Goal: Task Accomplishment & Management: Complete application form

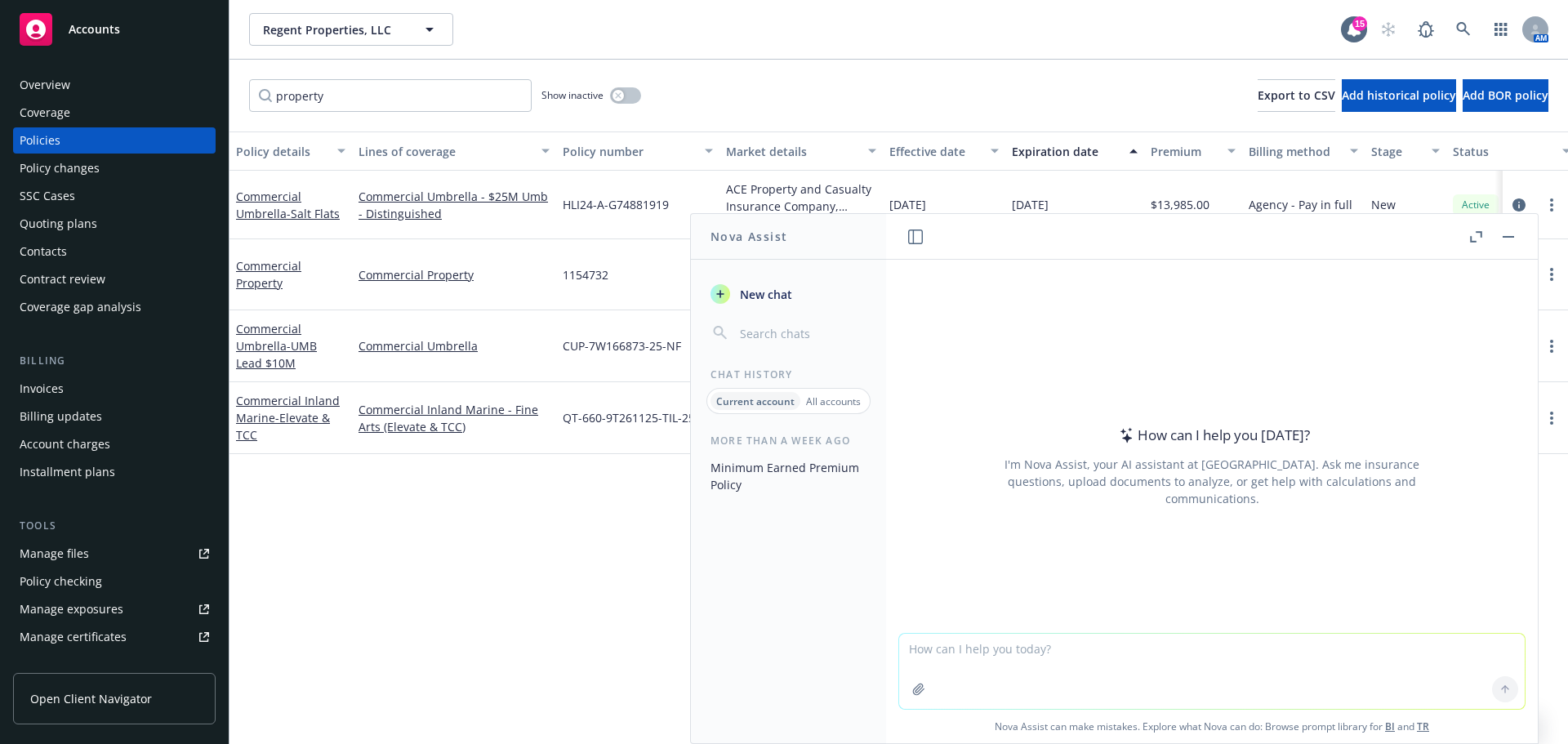
click at [1095, 658] on textarea at bounding box center [1213, 671] width 626 height 75
type textarea "How does loss of life at insured's location impact insurance?"
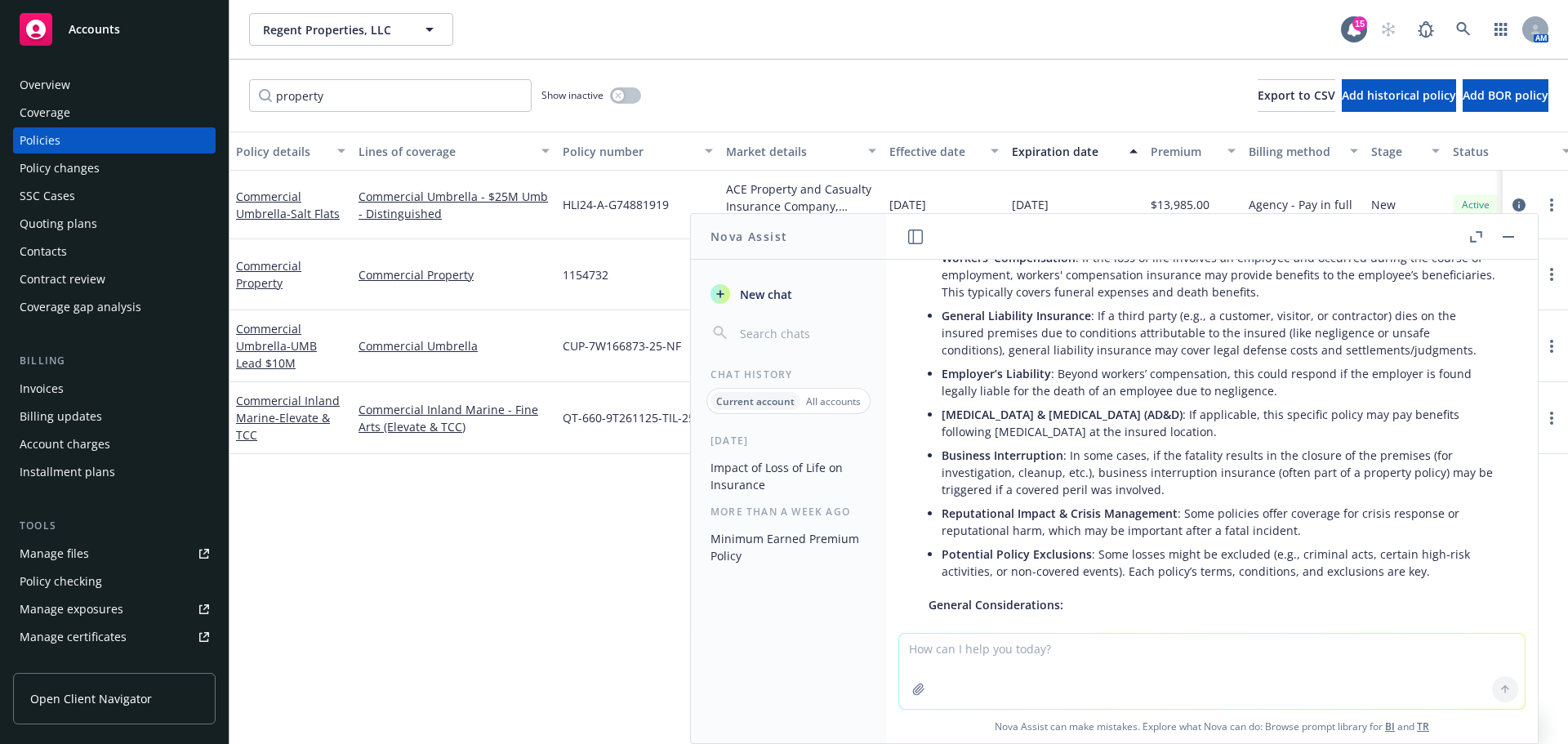
scroll to position [294, 0]
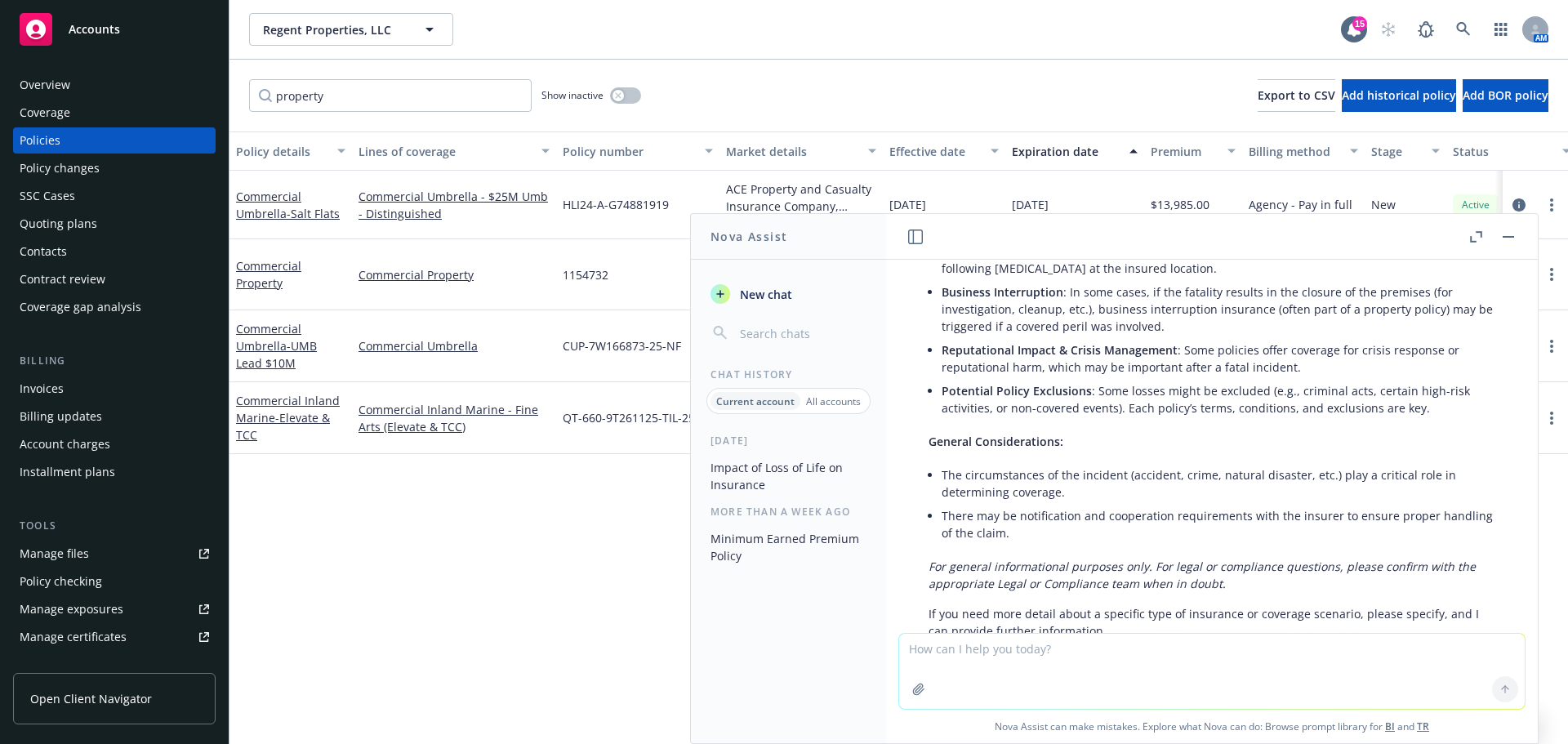
click at [347, 8] on div "Regent Properties, LLC Regent Properties, LLC 15 AM" at bounding box center [899, 29] width 1339 height 59
click at [336, 40] on button "Regent Properties, LLC" at bounding box center [352, 29] width 205 height 33
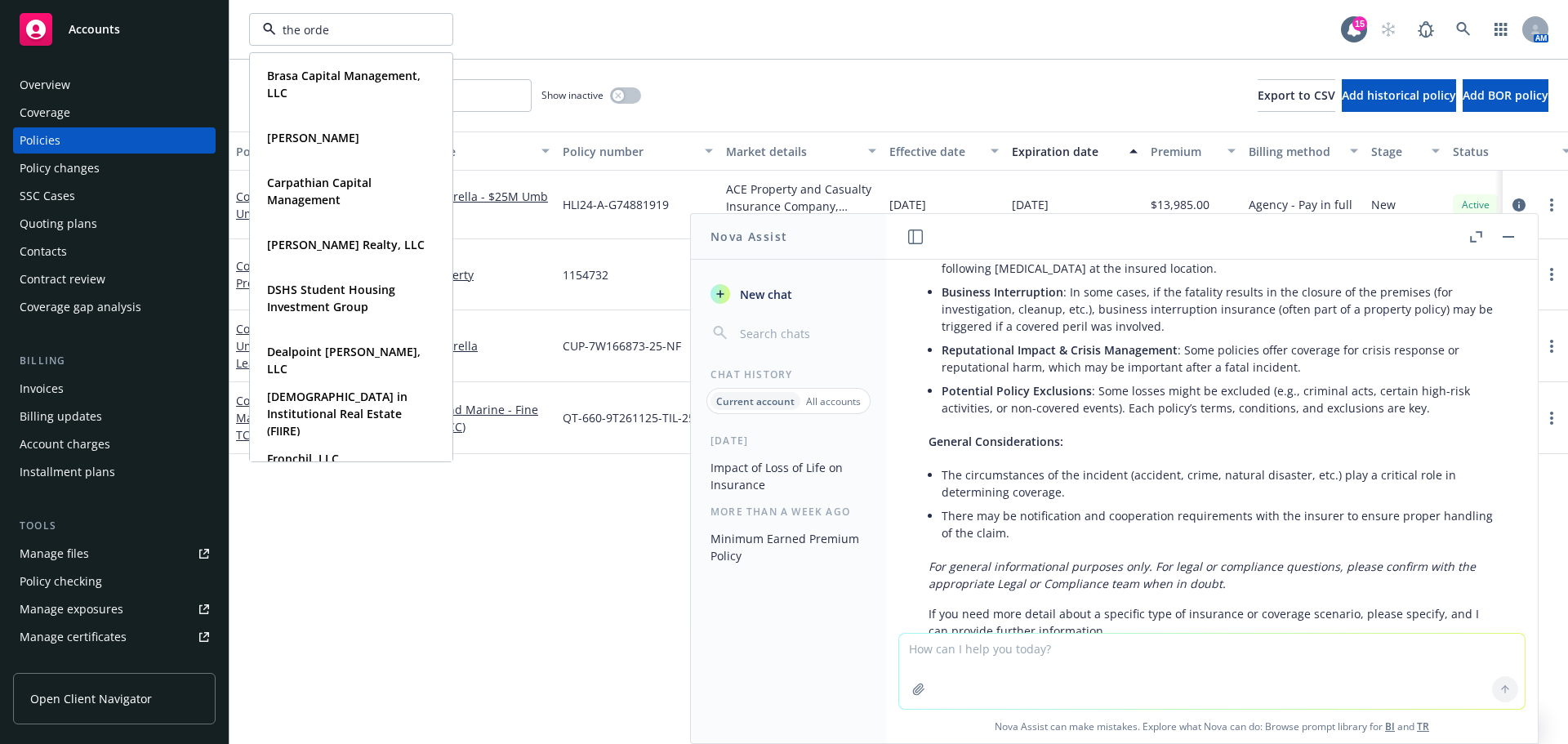
type input "the orden"
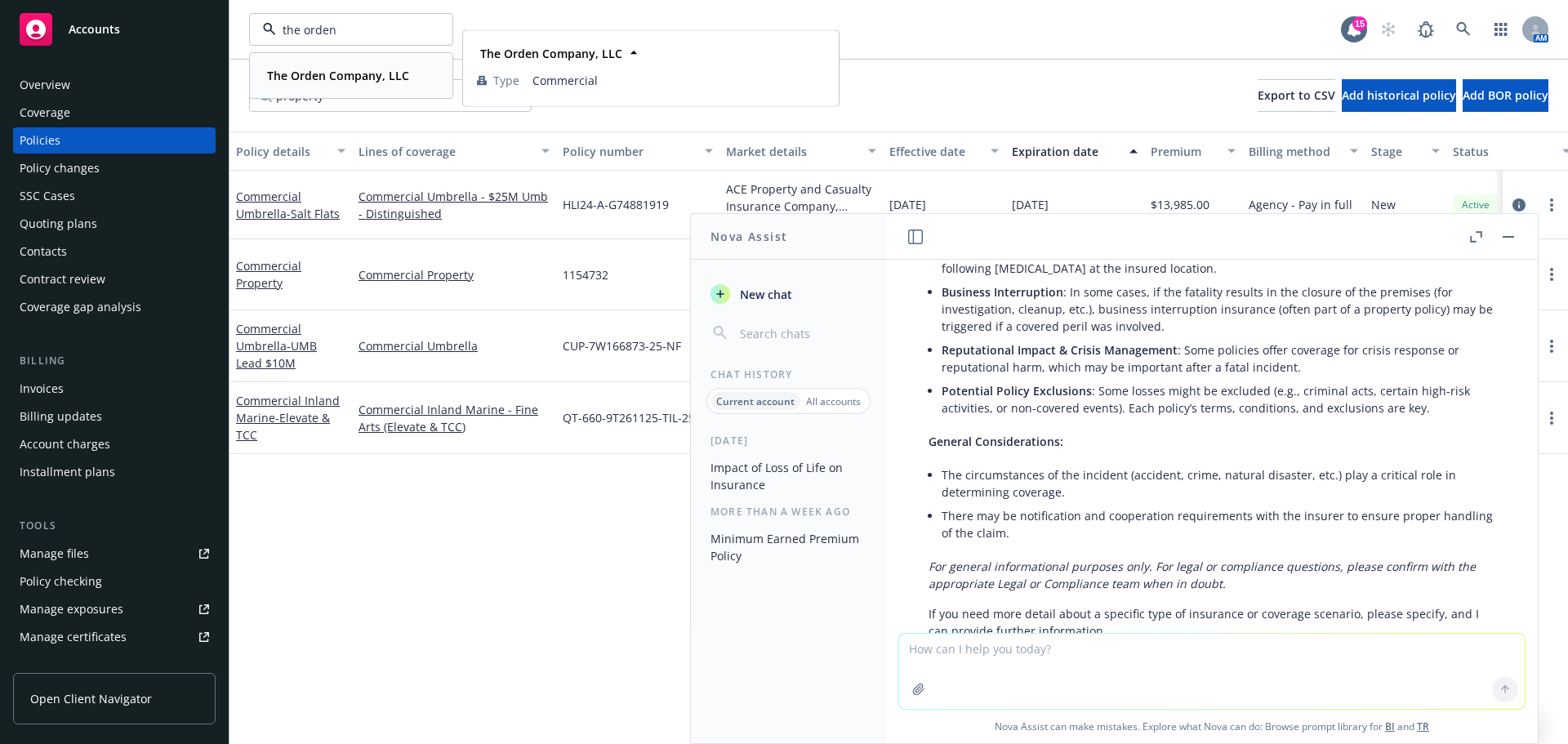
click at [318, 72] on strong "The Orden Company, LLC" at bounding box center [338, 76] width 142 height 16
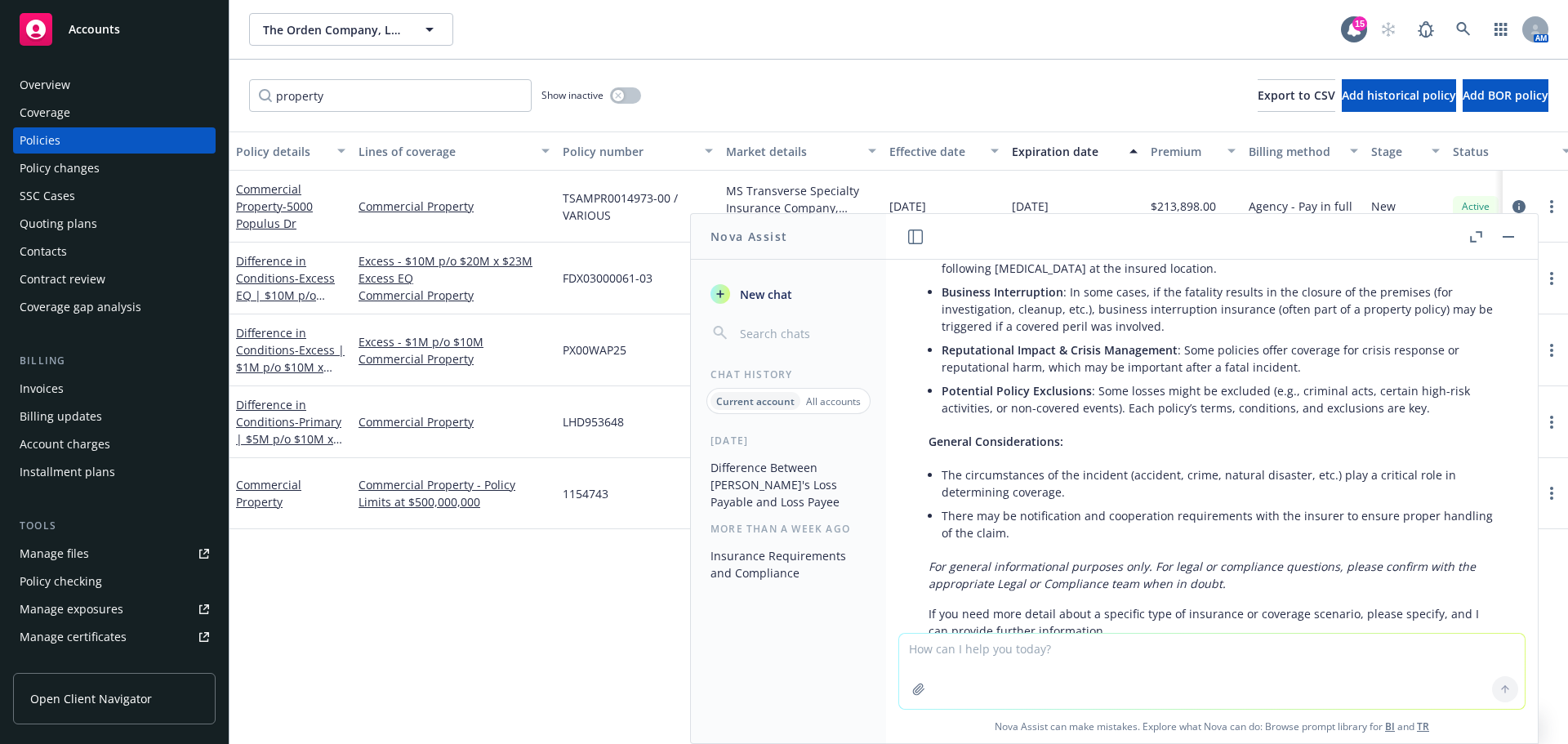
click at [937, 59] on div "The Orden Company, LLC The Orden Company, LLC 15 AM" at bounding box center [899, 30] width 1339 height 60
click at [1505, 237] on rect "button" at bounding box center [1508, 237] width 11 height 2
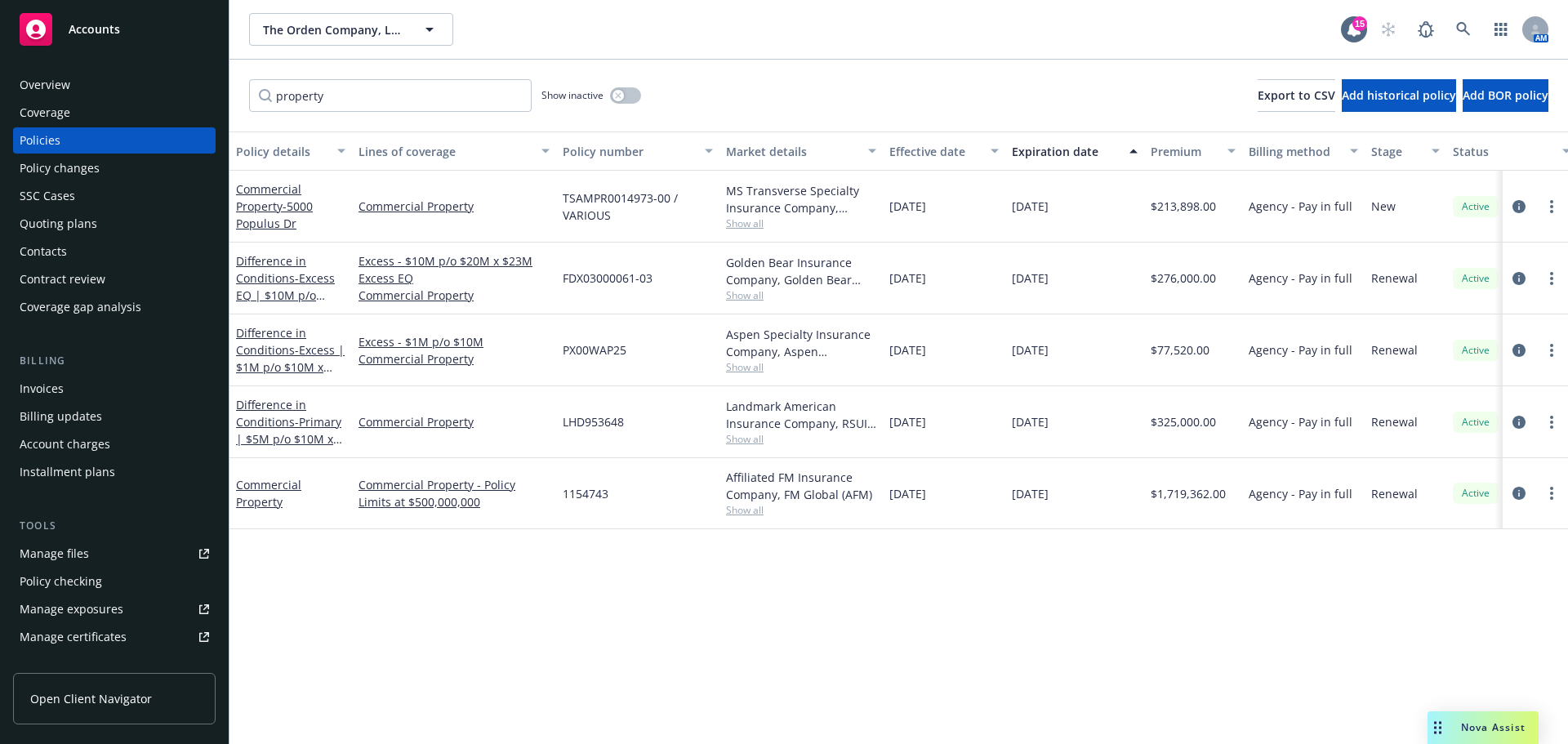
click at [83, 160] on div "Policy changes" at bounding box center [59, 168] width 80 height 26
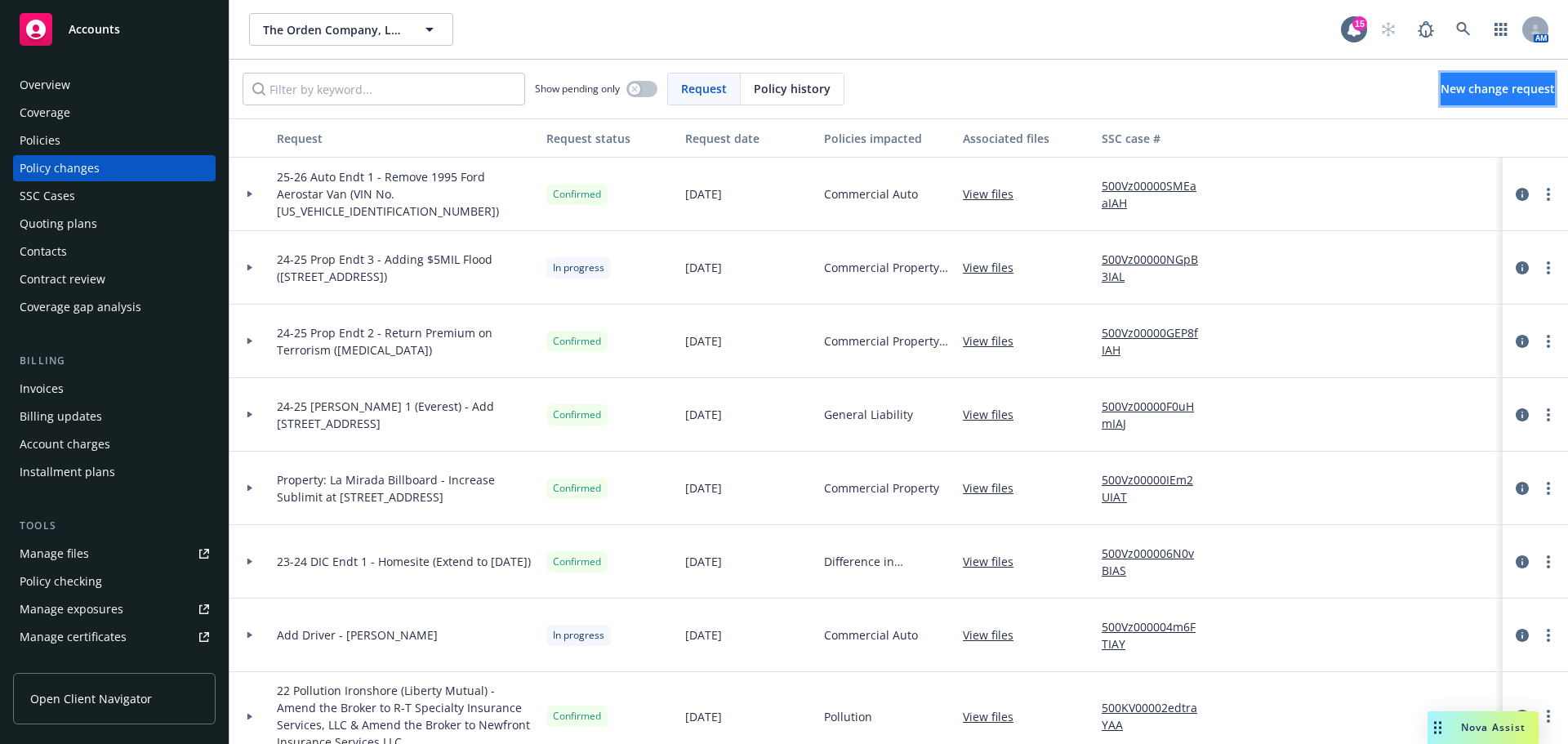
click at [1477, 93] on span "New change request" at bounding box center [1498, 89] width 115 height 16
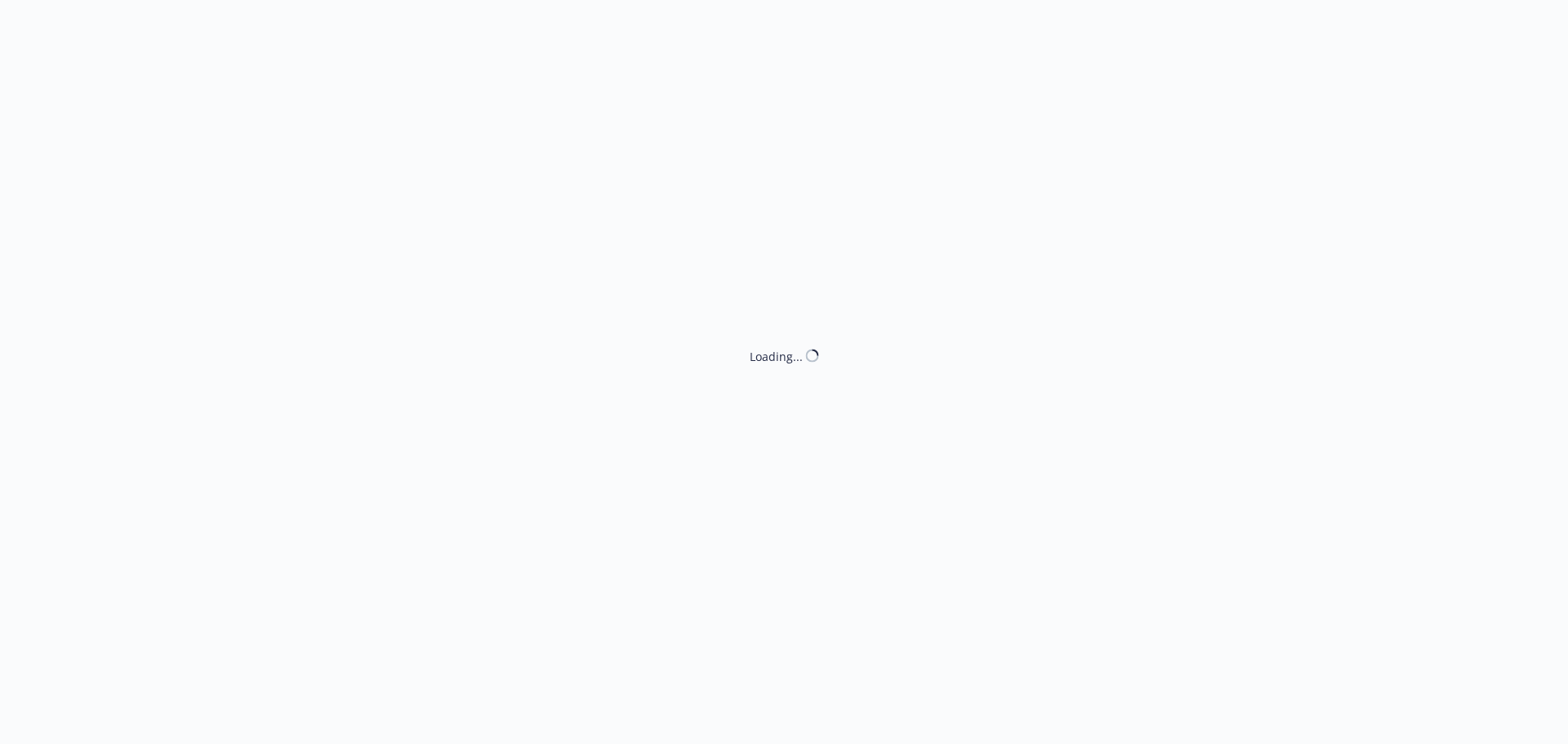
type textarea "x"
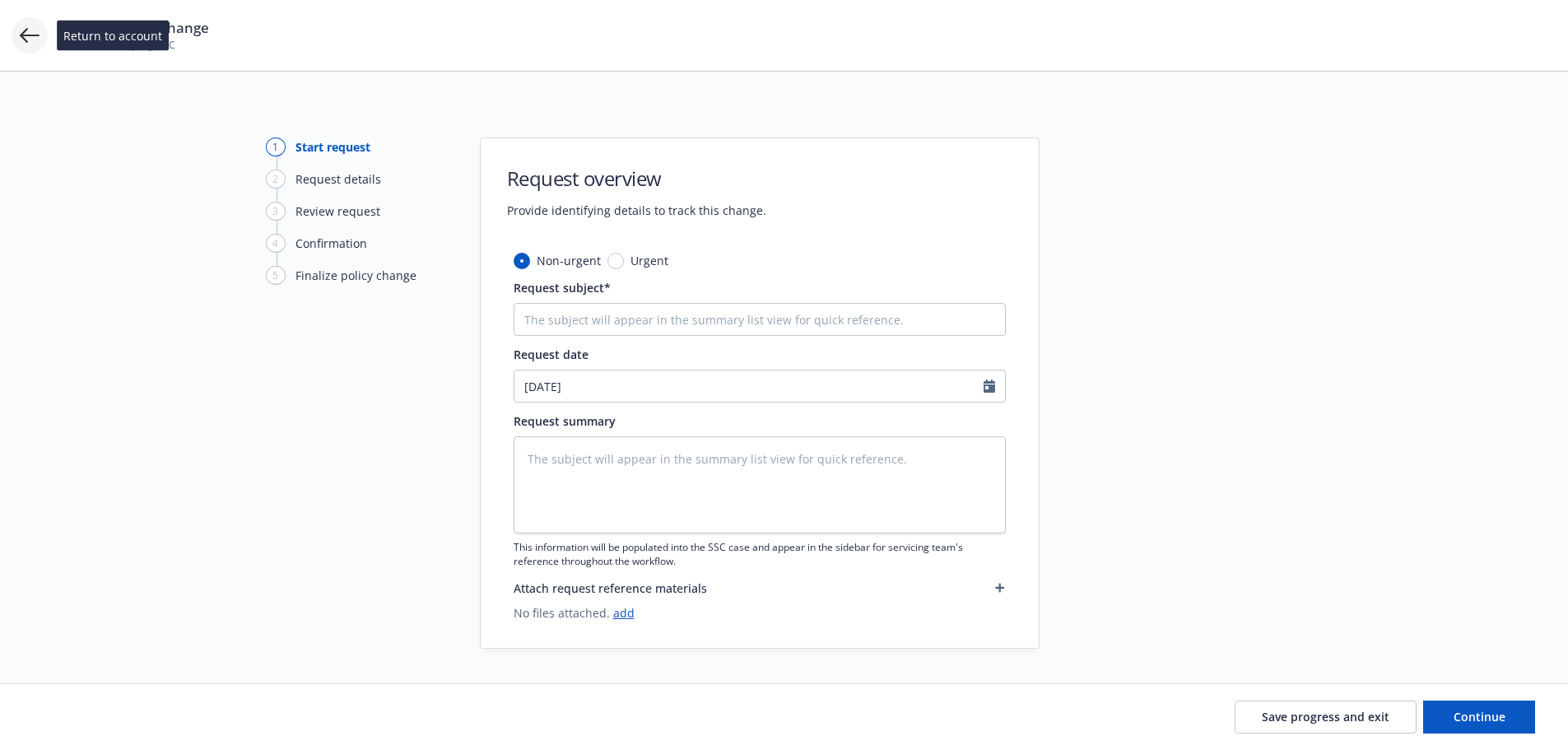
click at [29, 40] on icon at bounding box center [29, 36] width 20 height 20
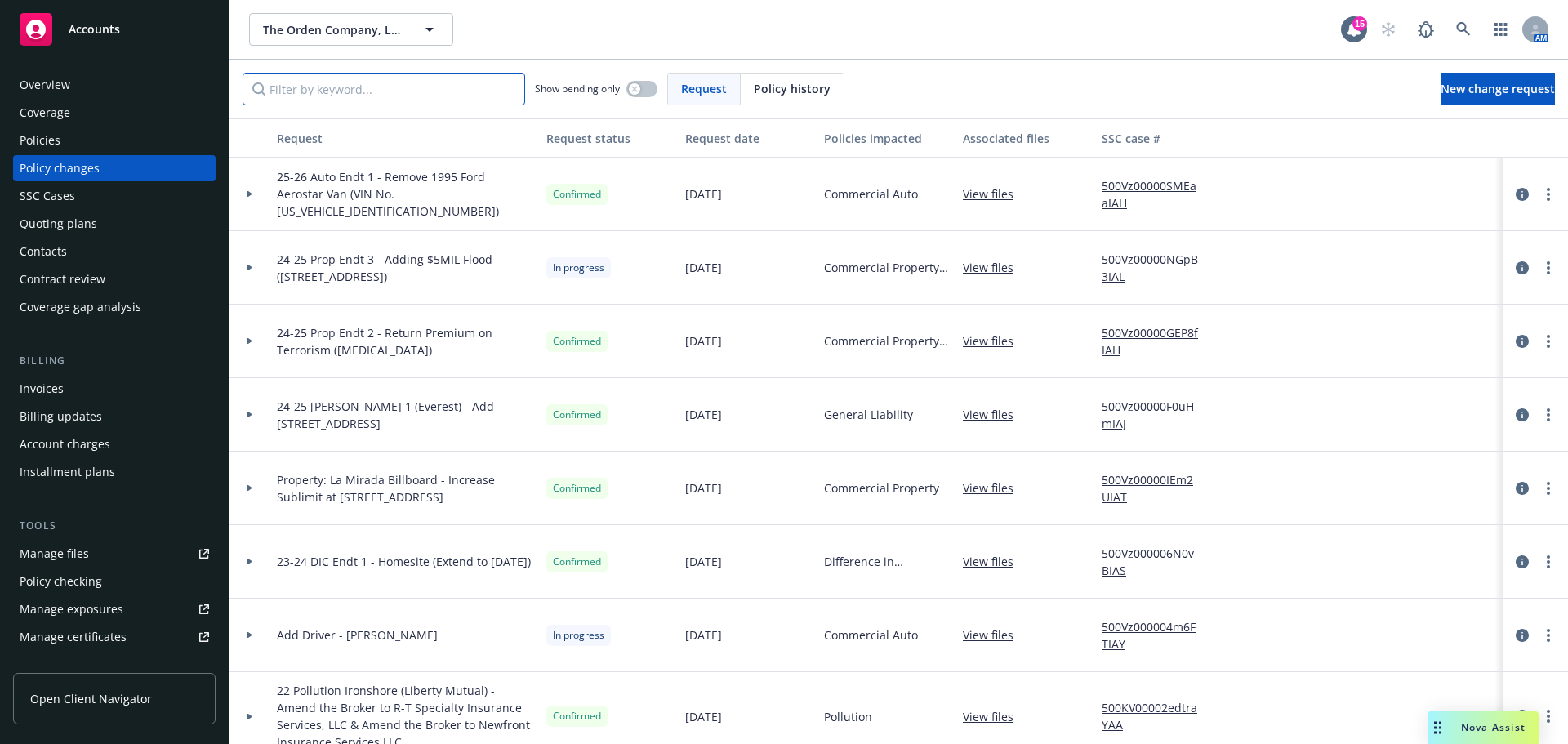
click at [344, 87] on input "Filter by keyword..." at bounding box center [384, 88] width 282 height 33
paste input "[STREET_ADDRESS]"
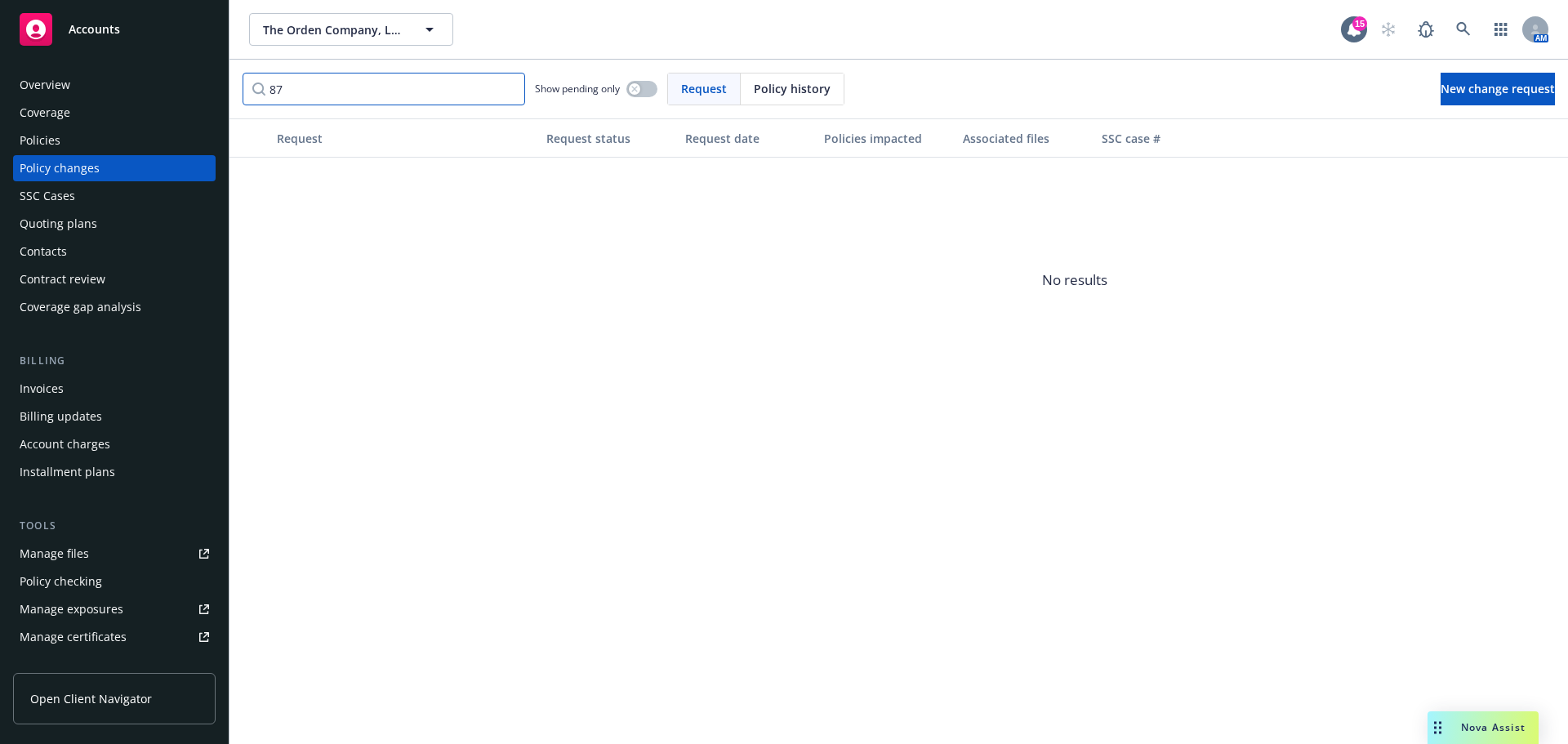
type input "875"
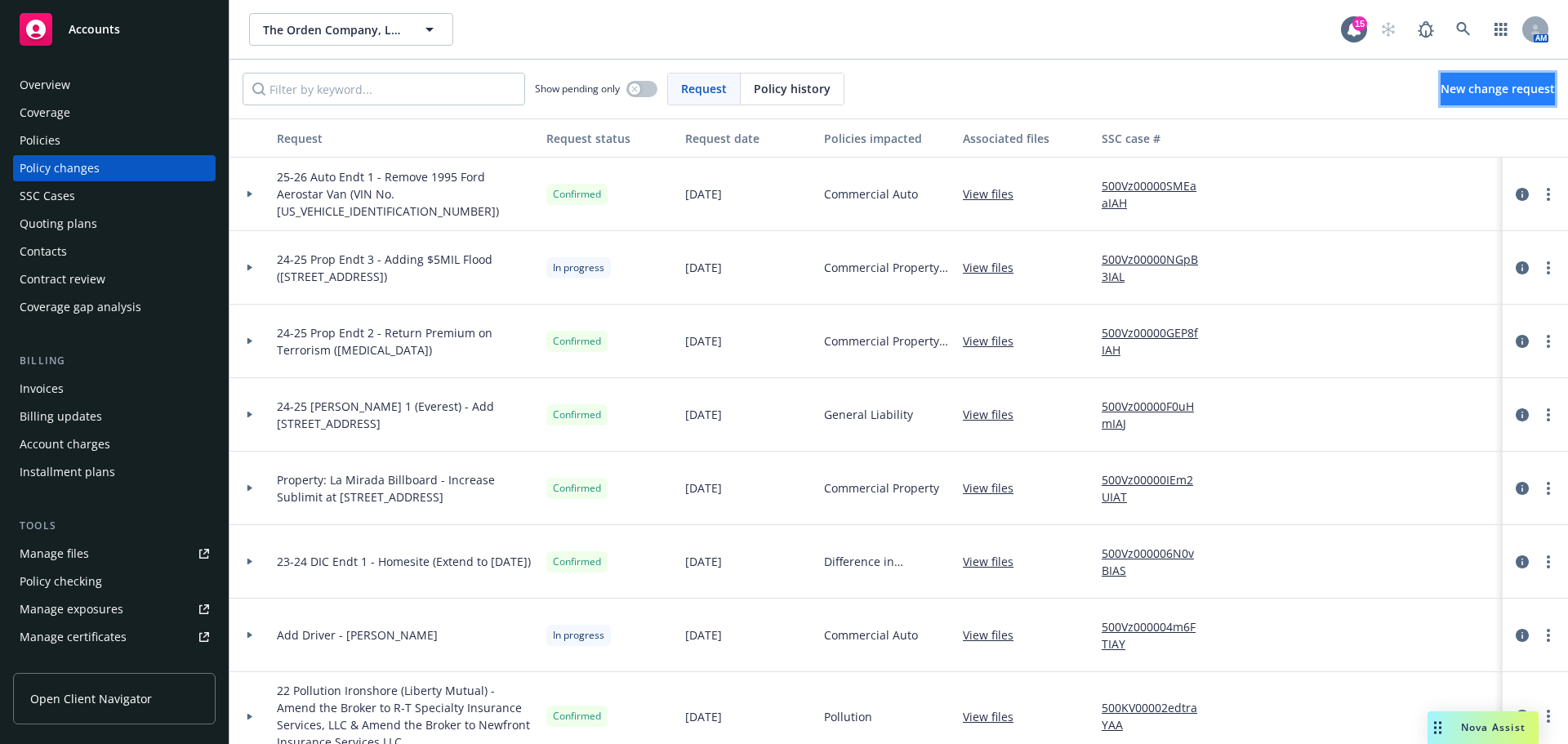
click at [1482, 84] on span "New change request" at bounding box center [1498, 89] width 115 height 16
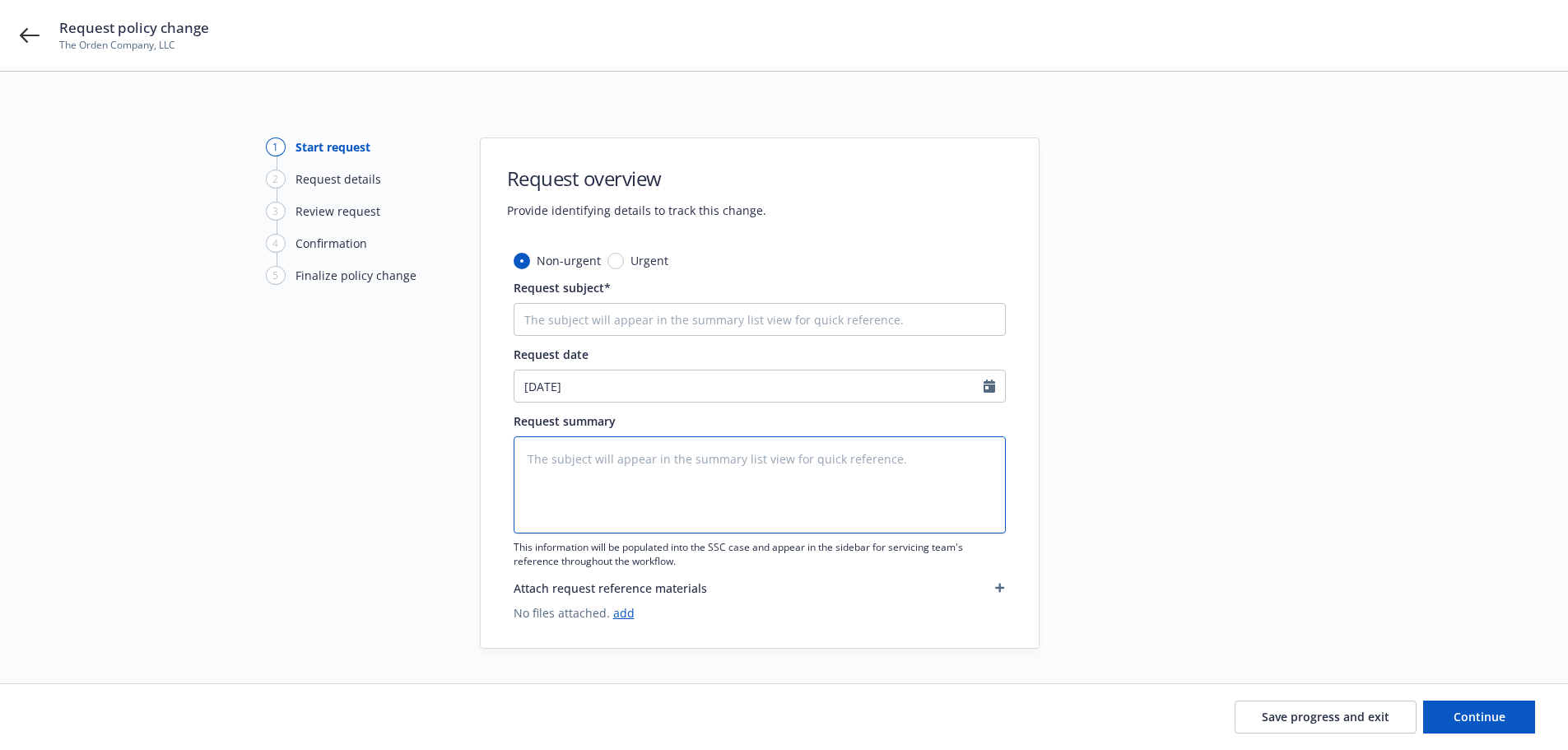
click at [578, 493] on textarea at bounding box center [760, 484] width 492 height 97
click at [665, 328] on input "Request subject*" at bounding box center [760, 319] width 492 height 33
paste input "[STREET_ADDRESS]"
type textarea "x"
type input "[STREET_ADDRESS]"
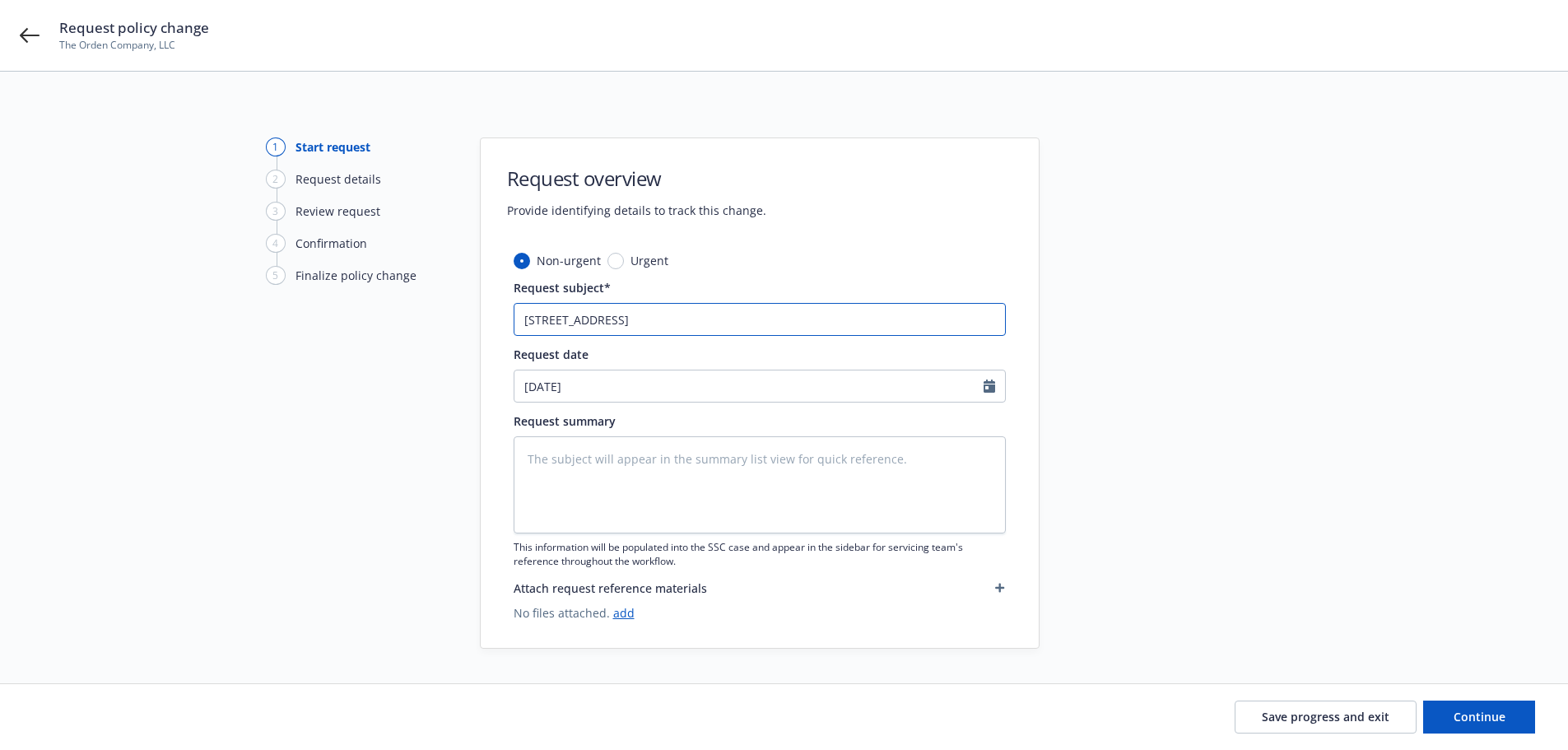
click at [523, 322] on input "[STREET_ADDRESS]" at bounding box center [760, 319] width 492 height 33
type textarea "x"
type input "[STREET_ADDRESS]"
type textarea "x"
type input "[STREET_ADDRESS]"
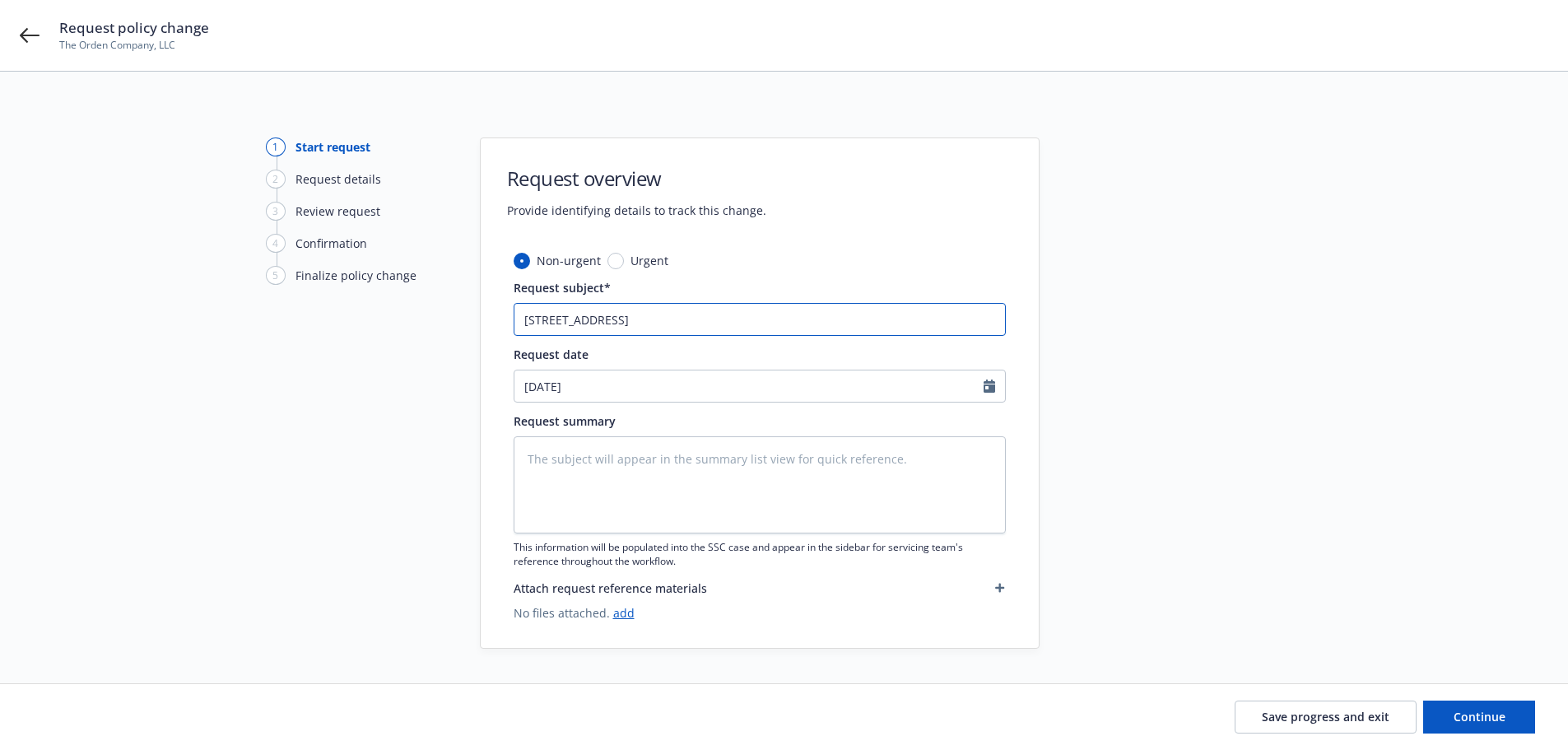
type textarea "x"
type input "[STREET_ADDRESS]"
type textarea "x"
type input "New [STREET_ADDRESS]"
type textarea "x"
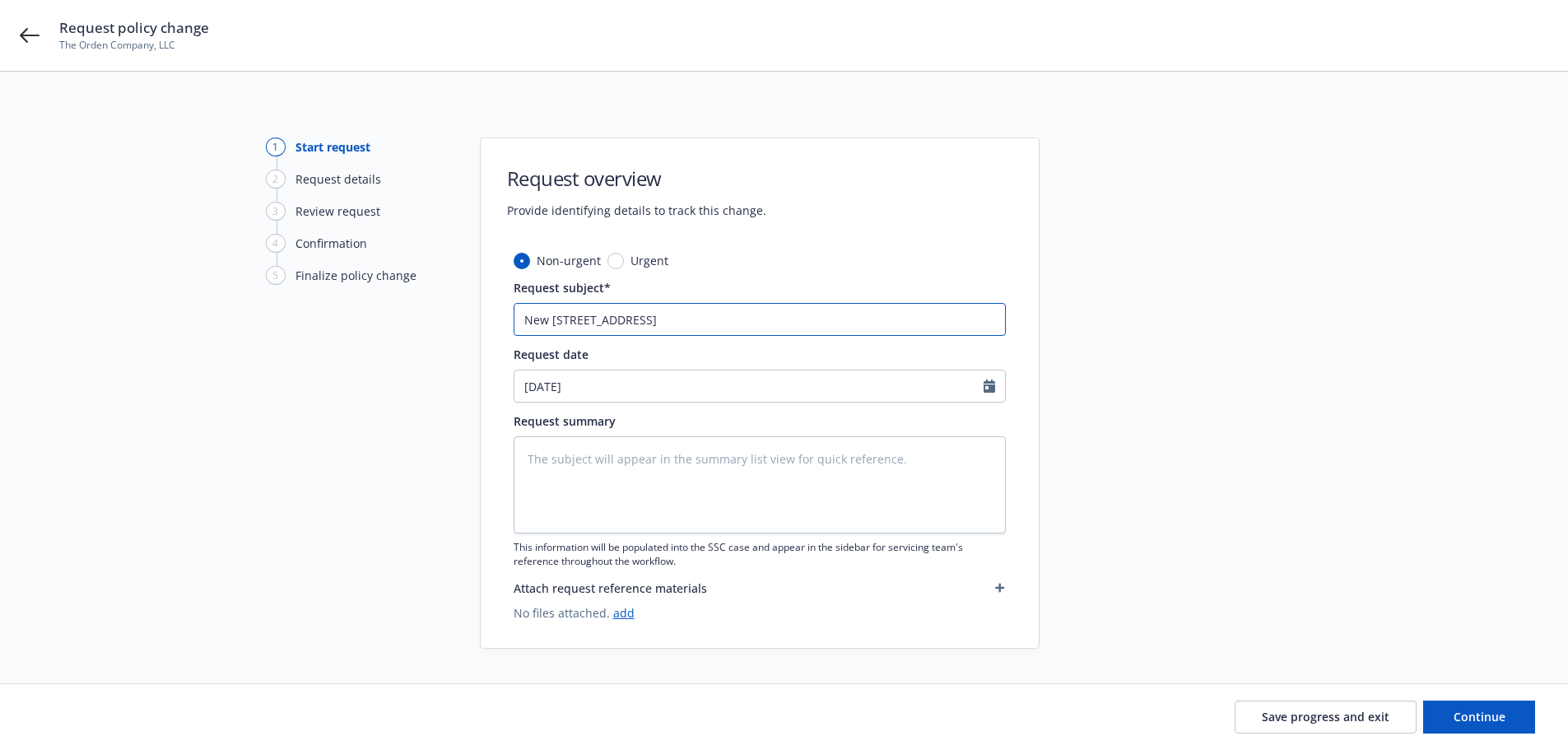
type input "New [STREET_ADDRESS]"
type textarea "x"
type input "New [STREET_ADDRESS]"
type textarea "x"
type input "New [STREET_ADDRESS]"
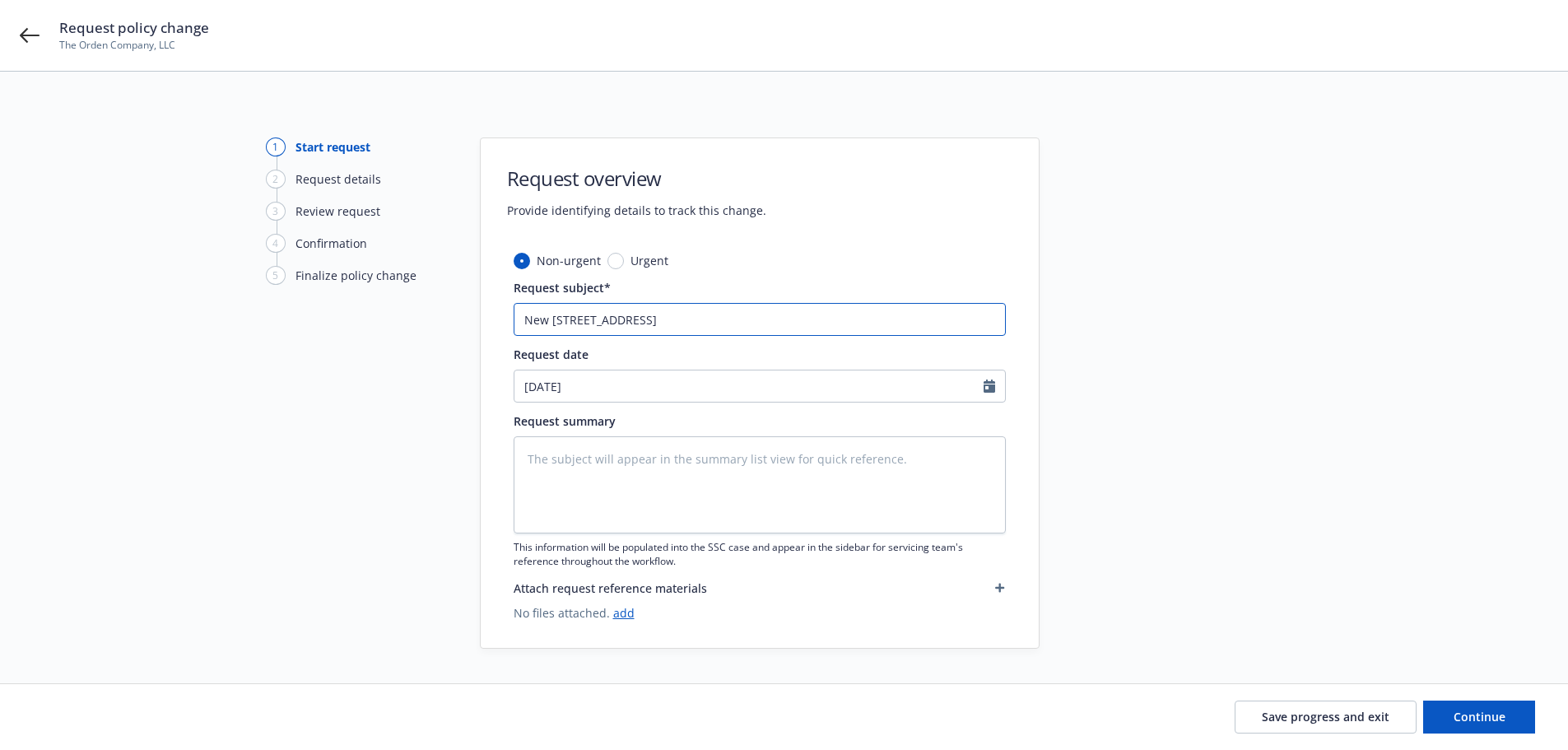
type textarea "x"
type input "New Acqu875 [STREET_ADDRESS]"
type textarea "x"
type input "New Acqui875 [STREET_ADDRESS]"
type textarea "x"
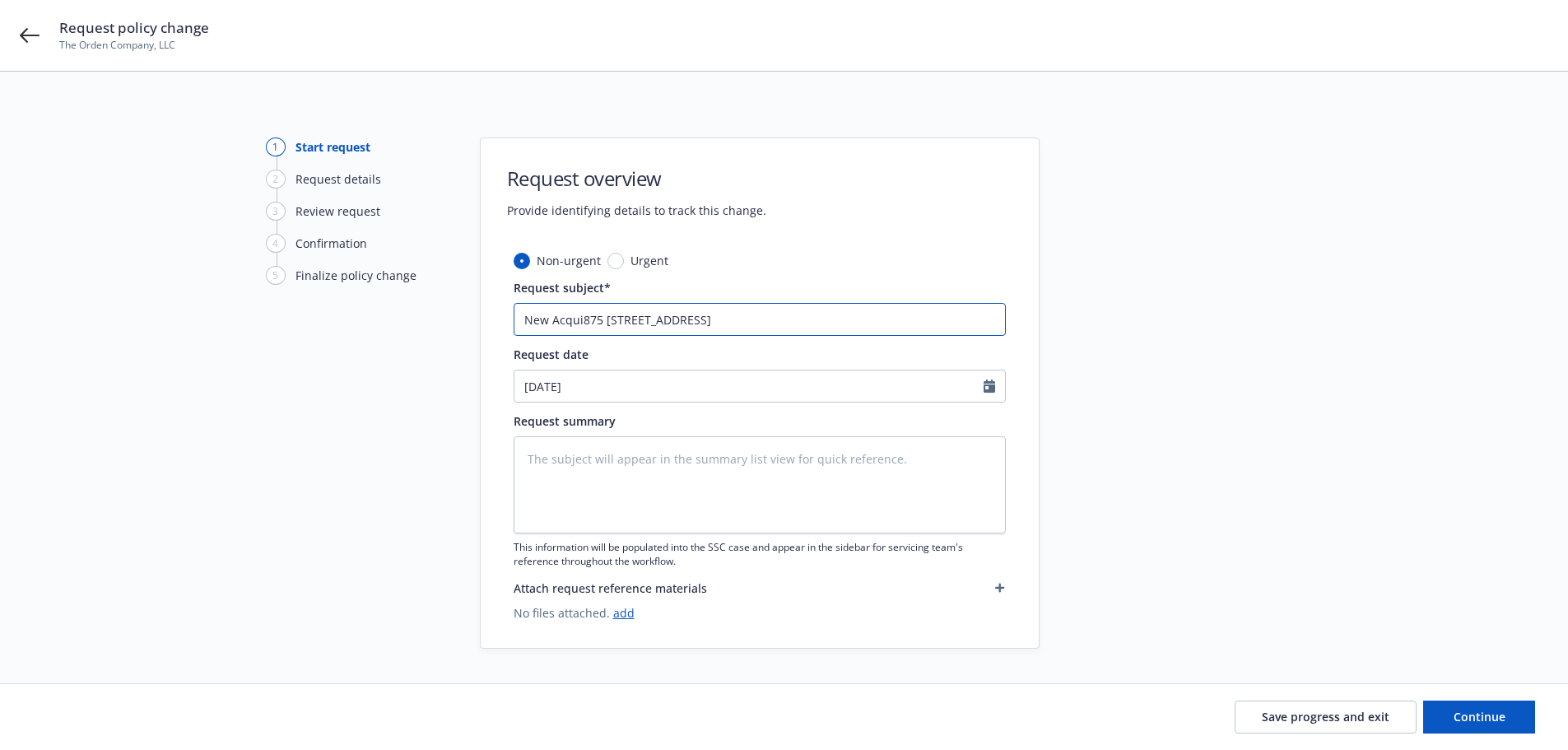
type input "New Acquis875 [STREET_ADDRESS]"
type textarea "x"
type input "New Acquisi875 [STREET_ADDRESS]"
type textarea "x"
type input "New Acquisit875 [STREET_ADDRESS]"
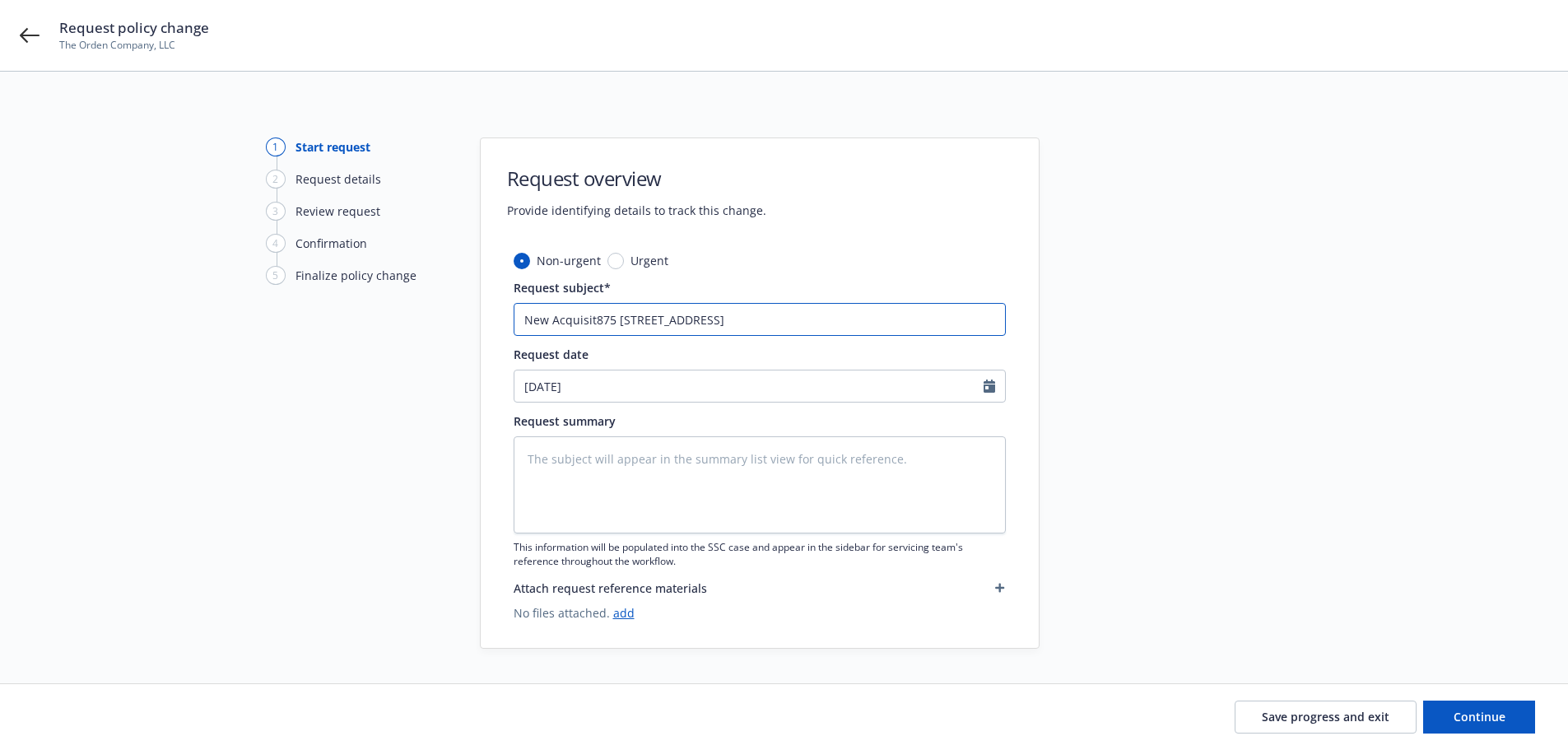
type textarea "x"
type input "New Acquisiti875 [STREET_ADDRESS]"
type textarea "x"
type input "New Acquisitio875 [STREET_ADDRESS]"
type textarea "x"
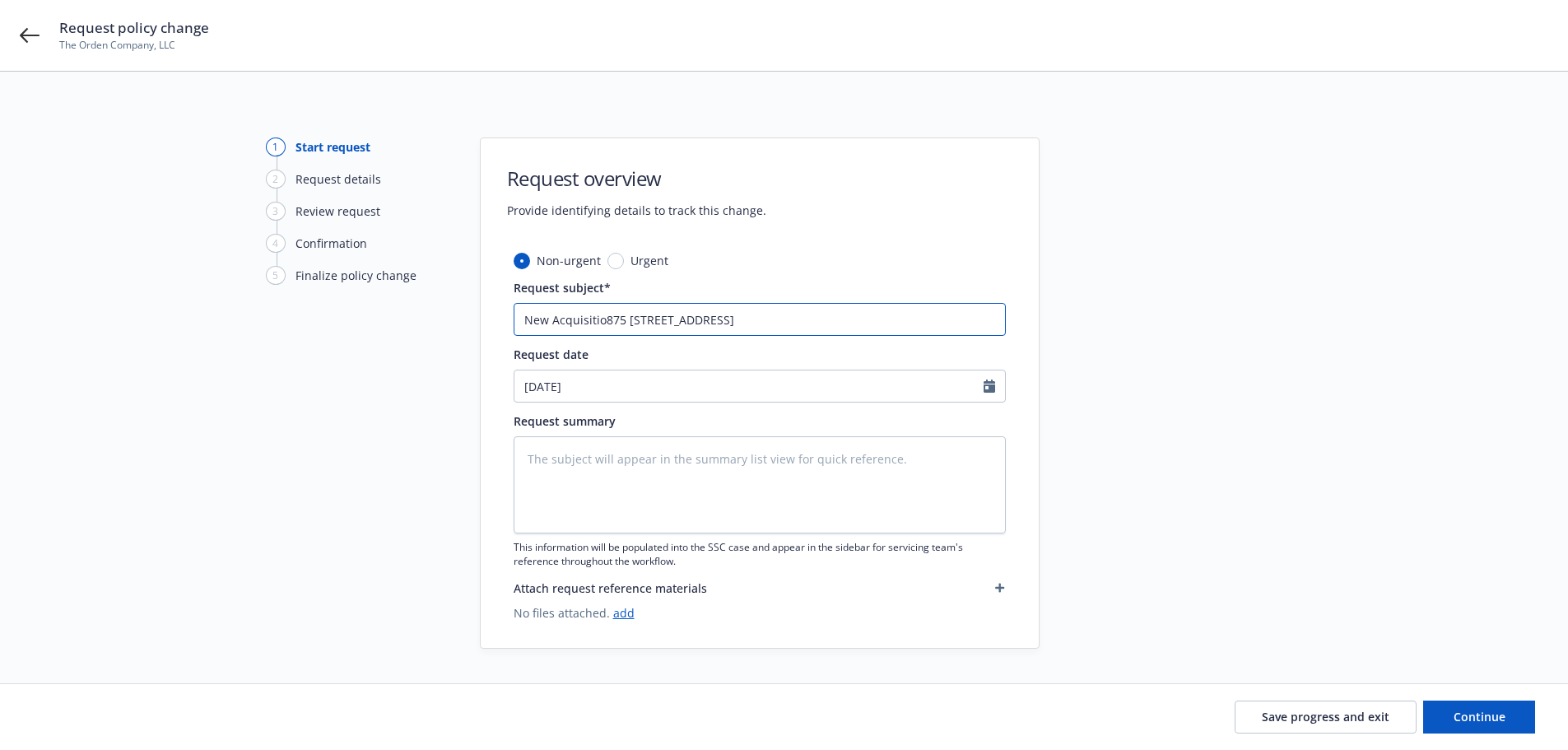
type input "New Acquisition875 [STREET_ADDRESS]"
type textarea "x"
type input "New Acquisition [STREET_ADDRESS]"
type textarea "x"
type input "New Acquisition -[STREET_ADDRESS]"
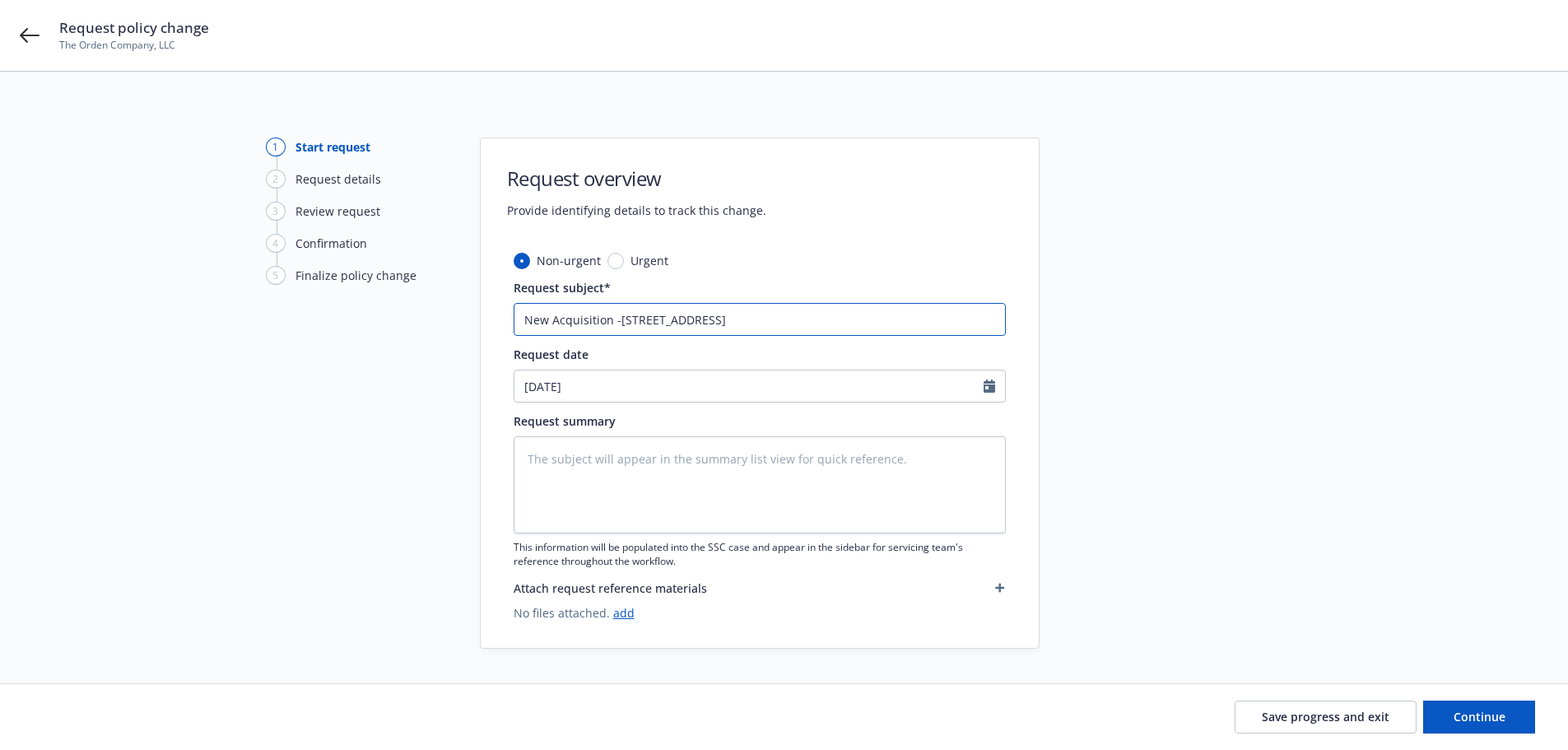
type textarea "x"
type input "New Acquisition - [STREET_ADDRESS]"
click at [730, 477] on textarea at bounding box center [760, 484] width 492 height 97
paste textarea "New Acquisition - [STREET_ADDRESS]"
type textarea "x"
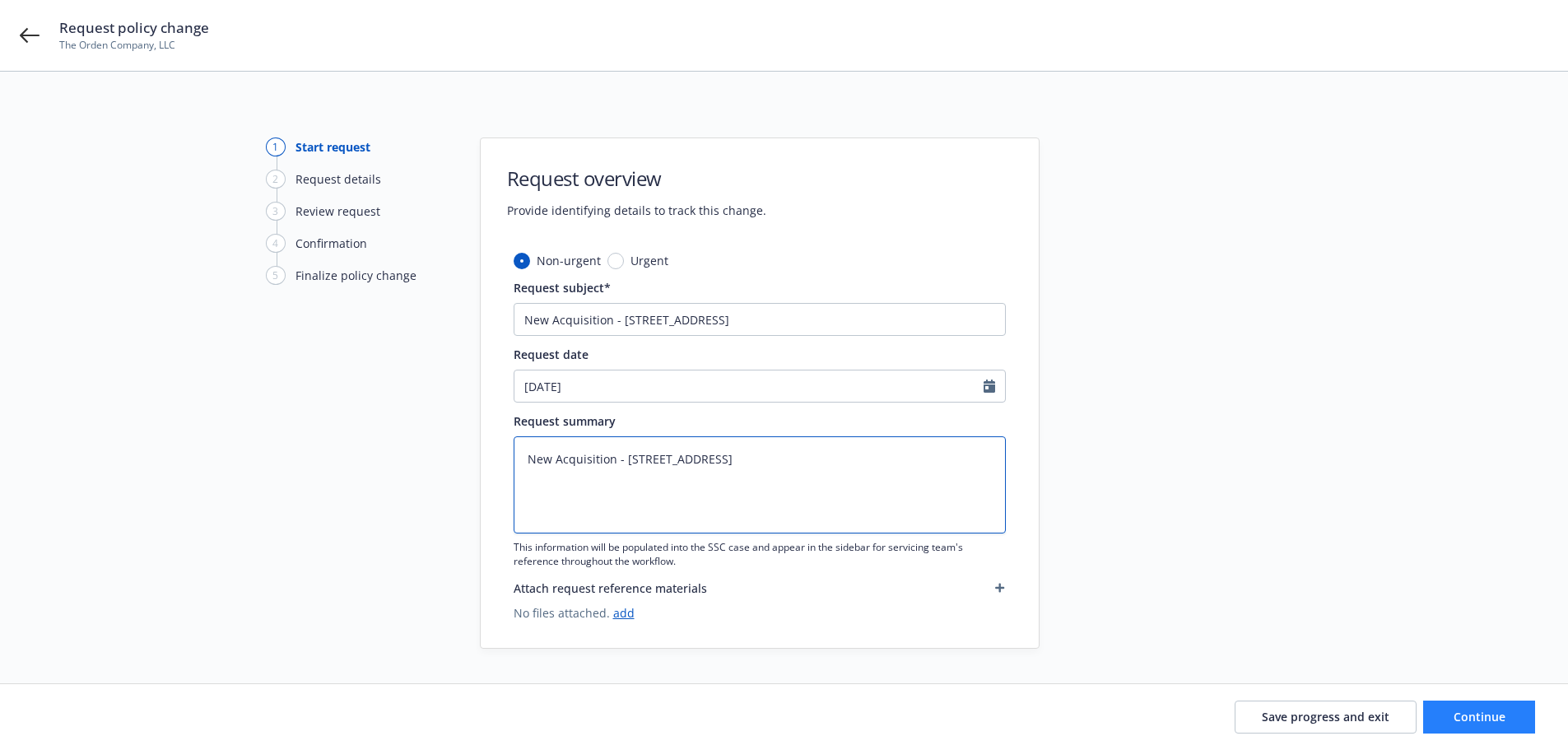
type textarea "New Acquisition - [STREET_ADDRESS]"
click at [1499, 720] on span "Continue" at bounding box center [1479, 717] width 52 height 16
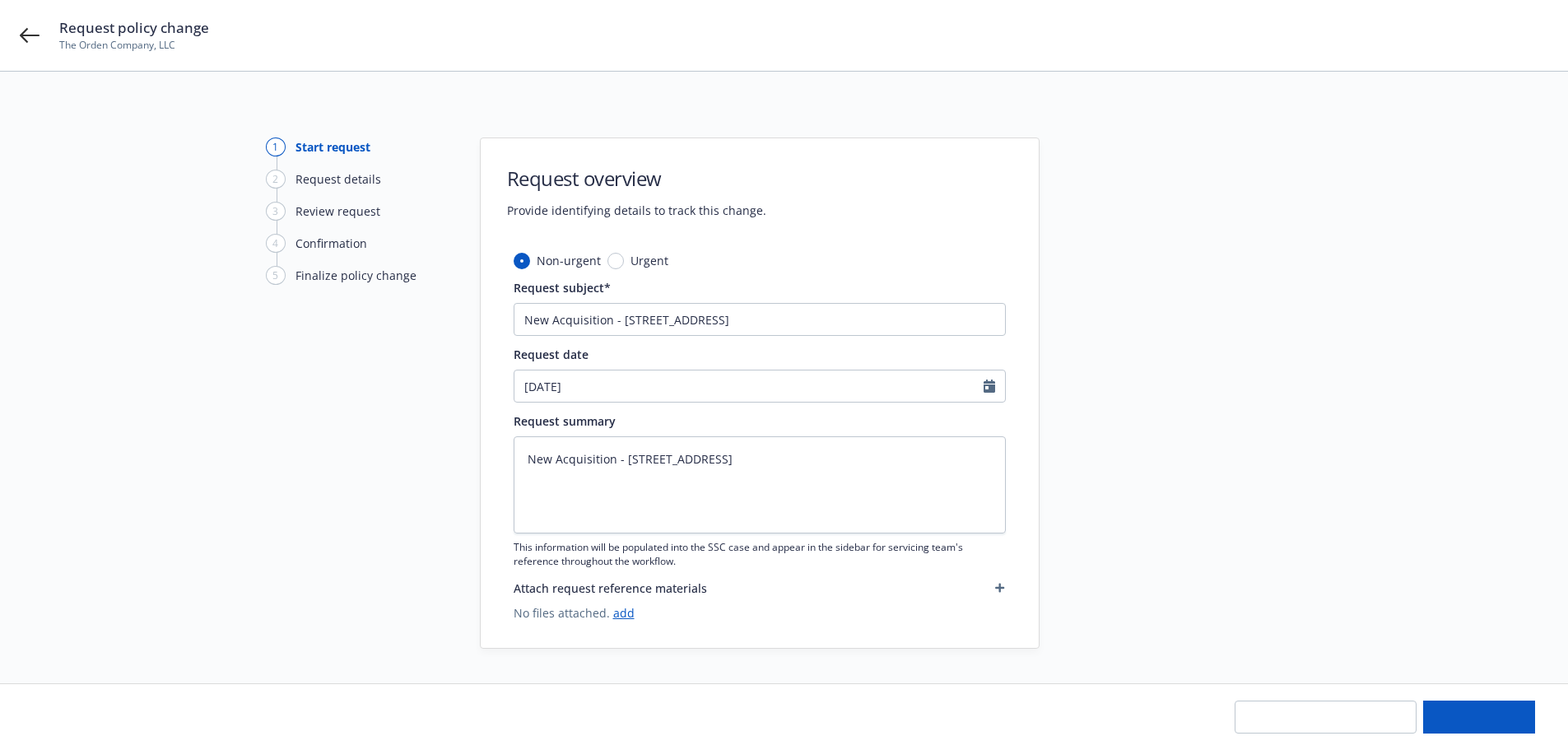
type textarea "x"
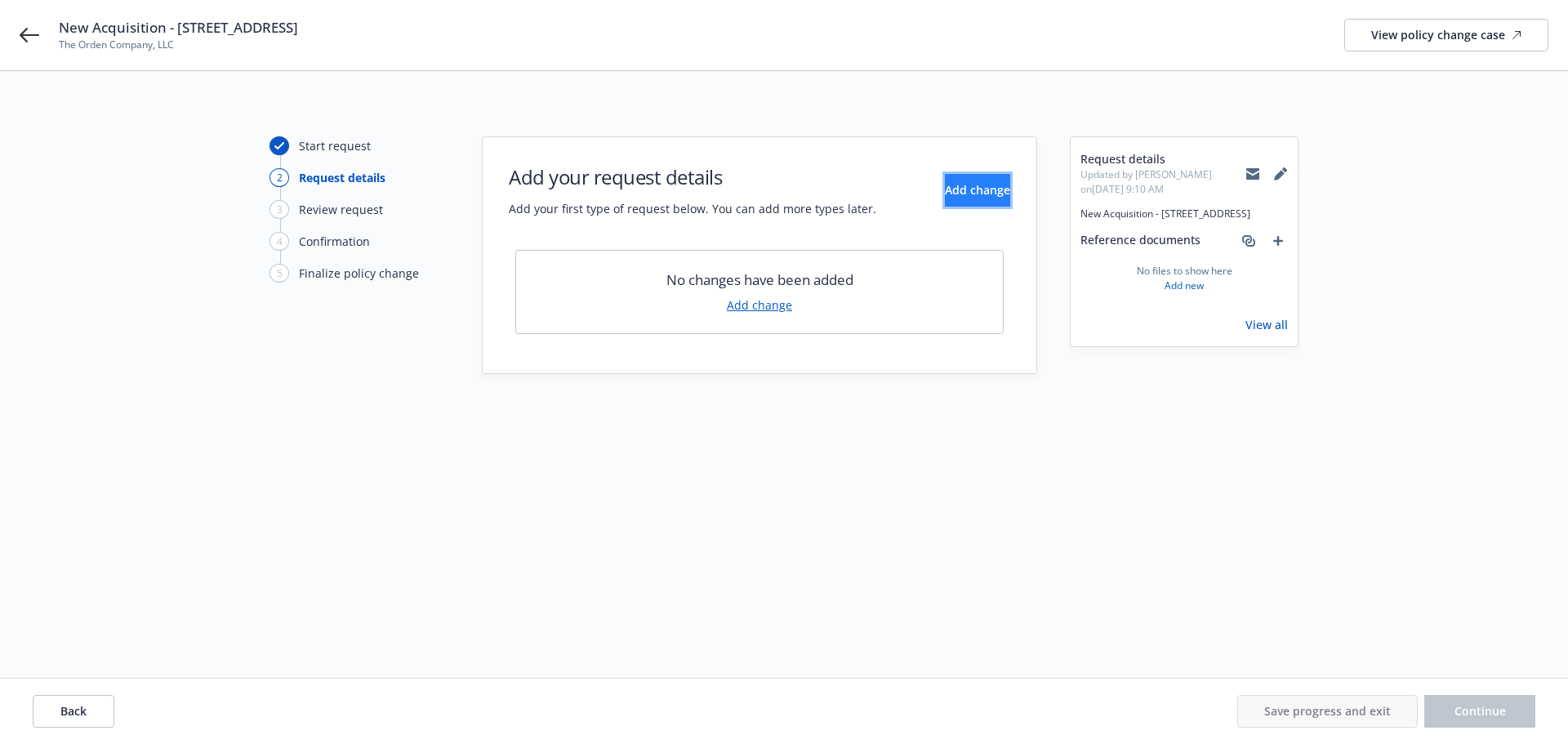
click at [945, 181] on button "Add change" at bounding box center [978, 190] width 65 height 33
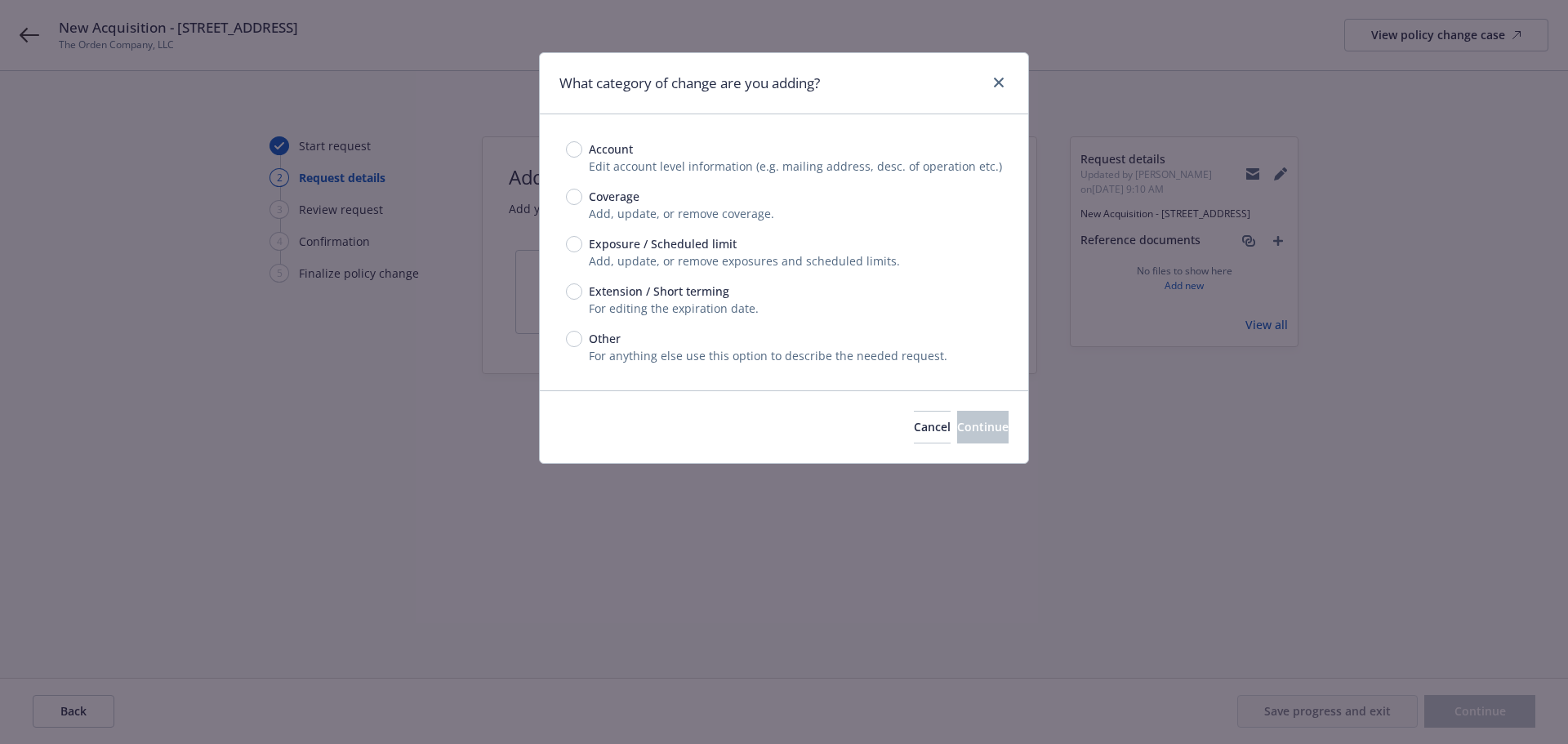
click at [676, 253] on span "Add, update, or remove exposures and scheduled limits." at bounding box center [744, 261] width 311 height 16
click at [666, 246] on span "Exposure / Scheduled limit" at bounding box center [663, 243] width 148 height 17
click at [582, 246] on input "Exposure / Scheduled limit" at bounding box center [574, 244] width 17 height 17
radio input "true"
click at [961, 443] on button "Continue" at bounding box center [983, 427] width 51 height 33
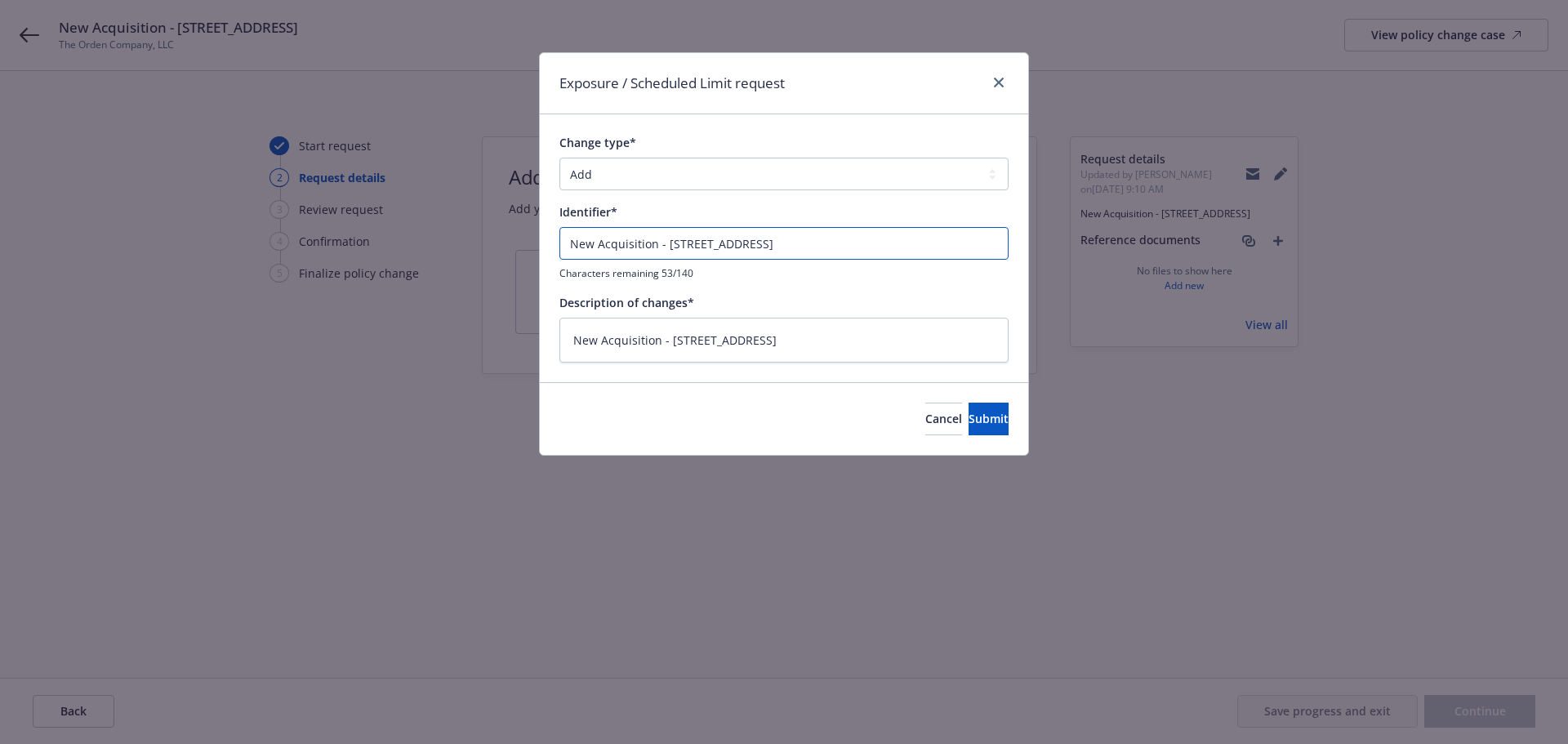
click at [911, 231] on input "New Acquisition - [STREET_ADDRESS]" at bounding box center [783, 243] width 449 height 33
type textarea "x"
type input "New Acquisition - [STREET_ADDRESS]"
type textarea "x"
type input "New Acquisition - [STREET_ADDRESS] -"
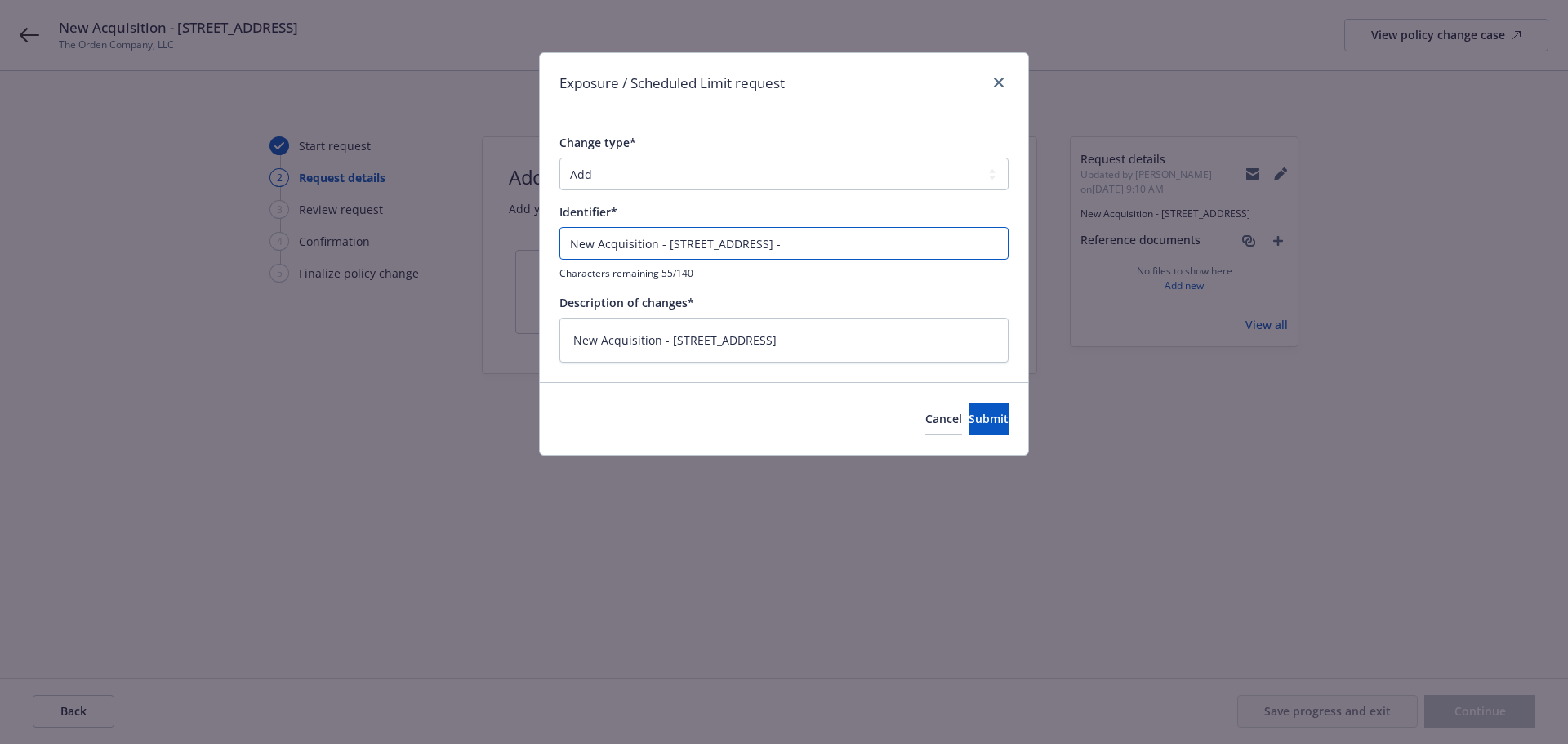
type textarea "x"
type input "New Acquisition - [STREET_ADDRESS] -"
type textarea "x"
type input "New Acquisition - [STREET_ADDRESS] - E"
type textarea "x"
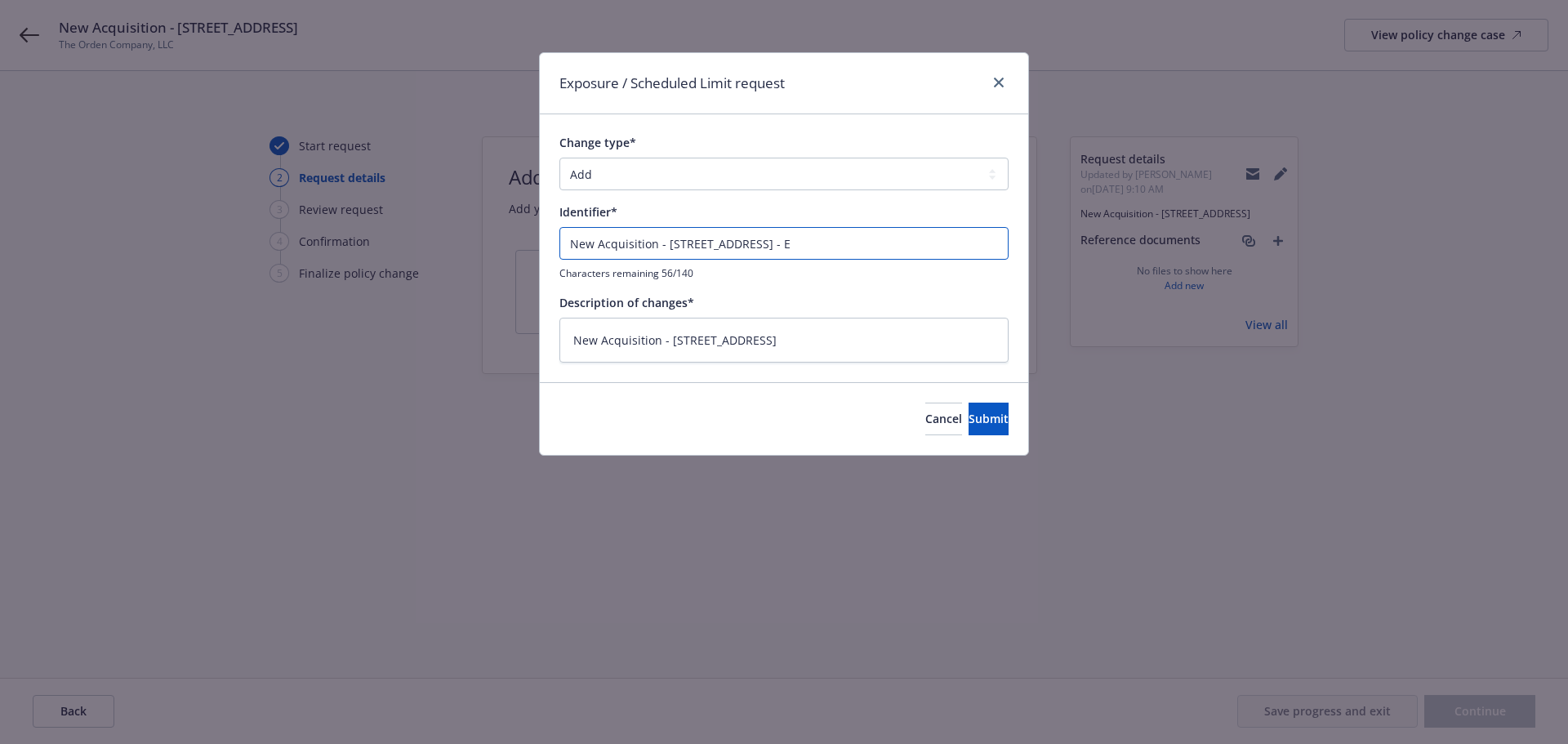
type input "New Acquisition - [STREET_ADDRESS] - Ev"
type textarea "x"
type input "New Acquisition - [STREET_ADDRESS] - Eve"
type textarea "x"
type input "New Acquisition - [STREET_ADDRESS] - Ever"
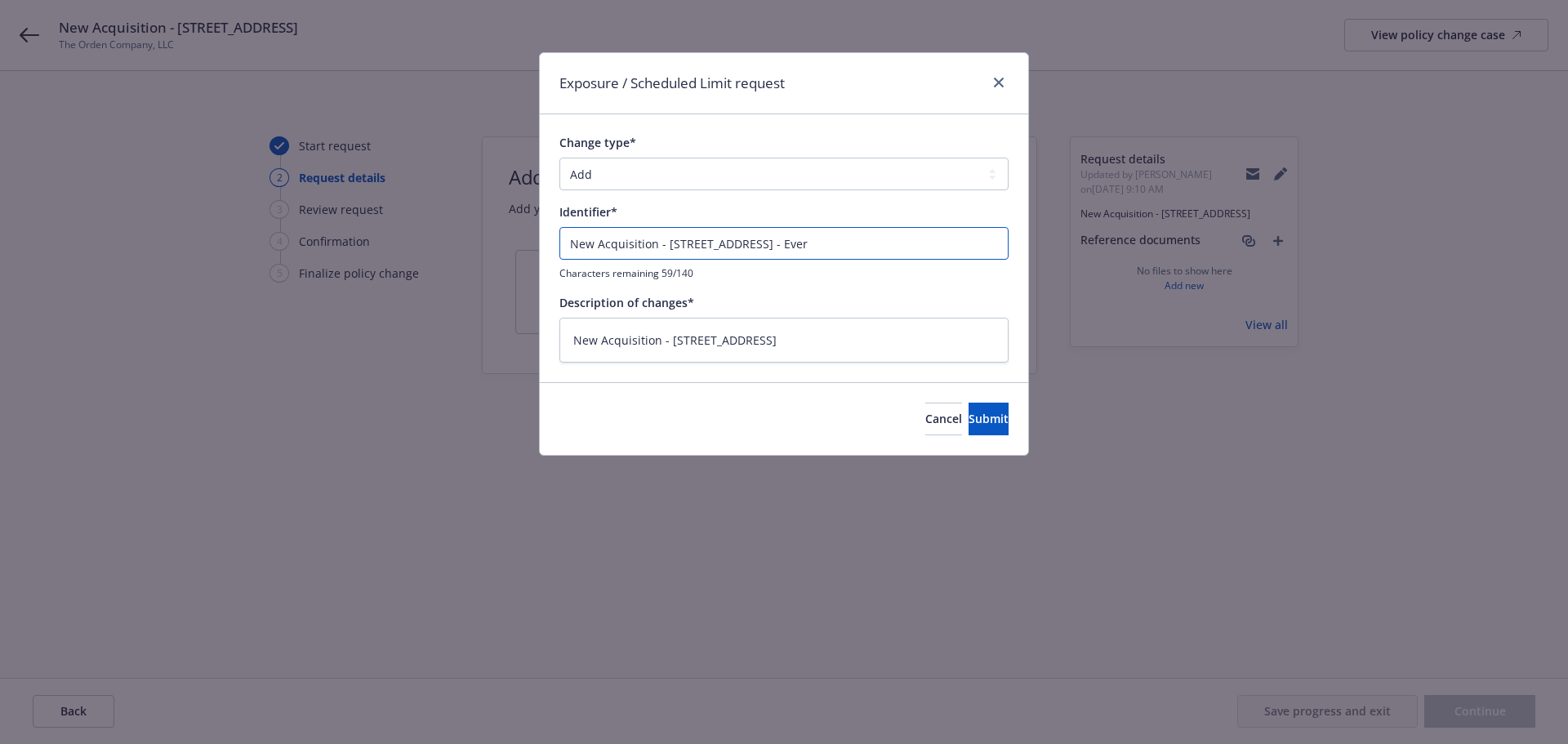
type textarea "x"
type input "New Acquisition - [STREET_ADDRESS] - Evere"
type textarea "x"
type input "New Acquisition - [STREET_ADDRESS] - Everes"
type textarea "x"
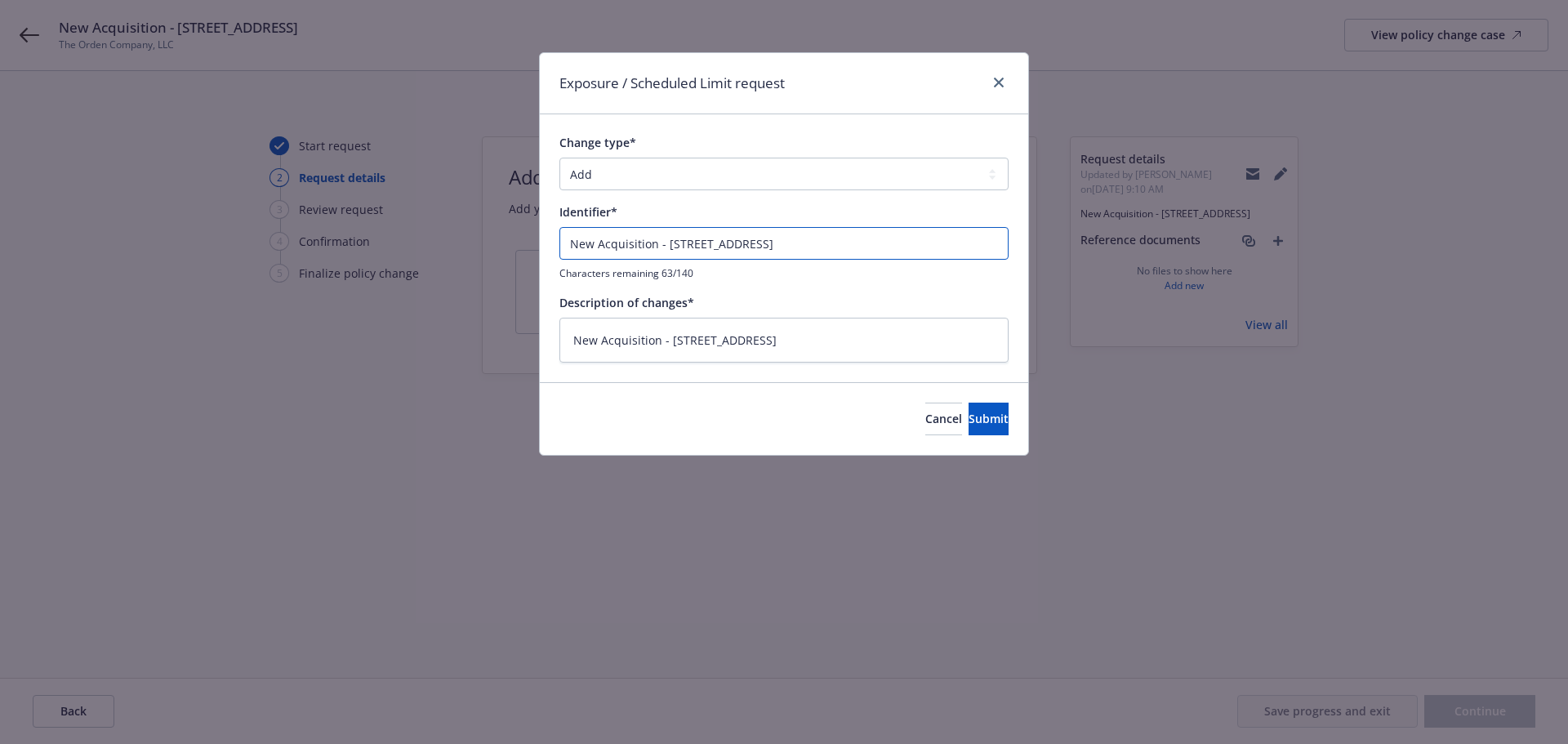
type input "New Acquisition - [STREET_ADDRESS]"
type textarea "x"
type input "New Acquisition - [STREET_ADDRESS]"
type textarea "x"
type input "New Acquisition - [STREET_ADDRESS] ("
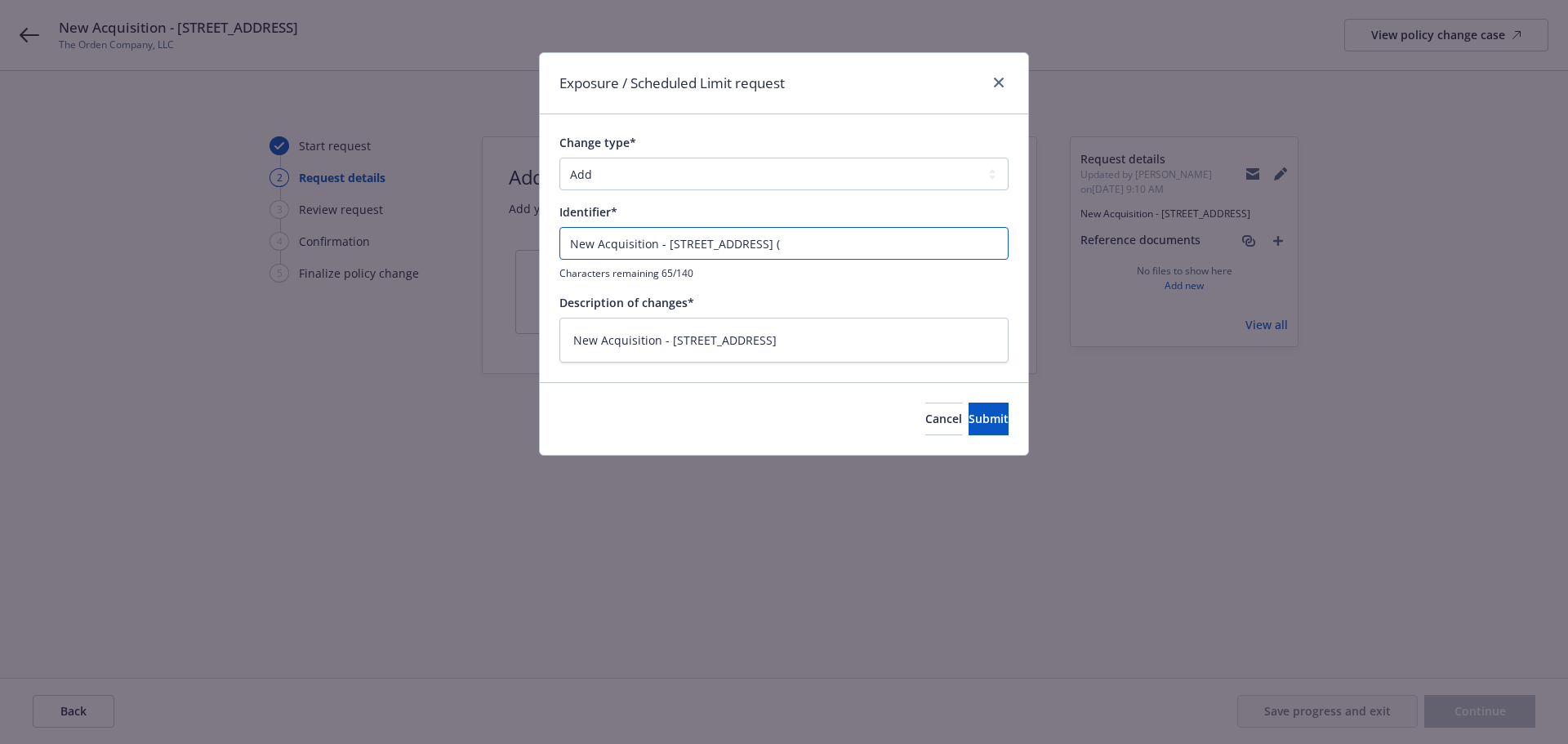
type textarea "x"
type input "New Acquisition - [STREET_ADDRESS] (G"
type textarea "x"
type input "New Acquisition - [STREET_ADDRESS] (GL"
type textarea "x"
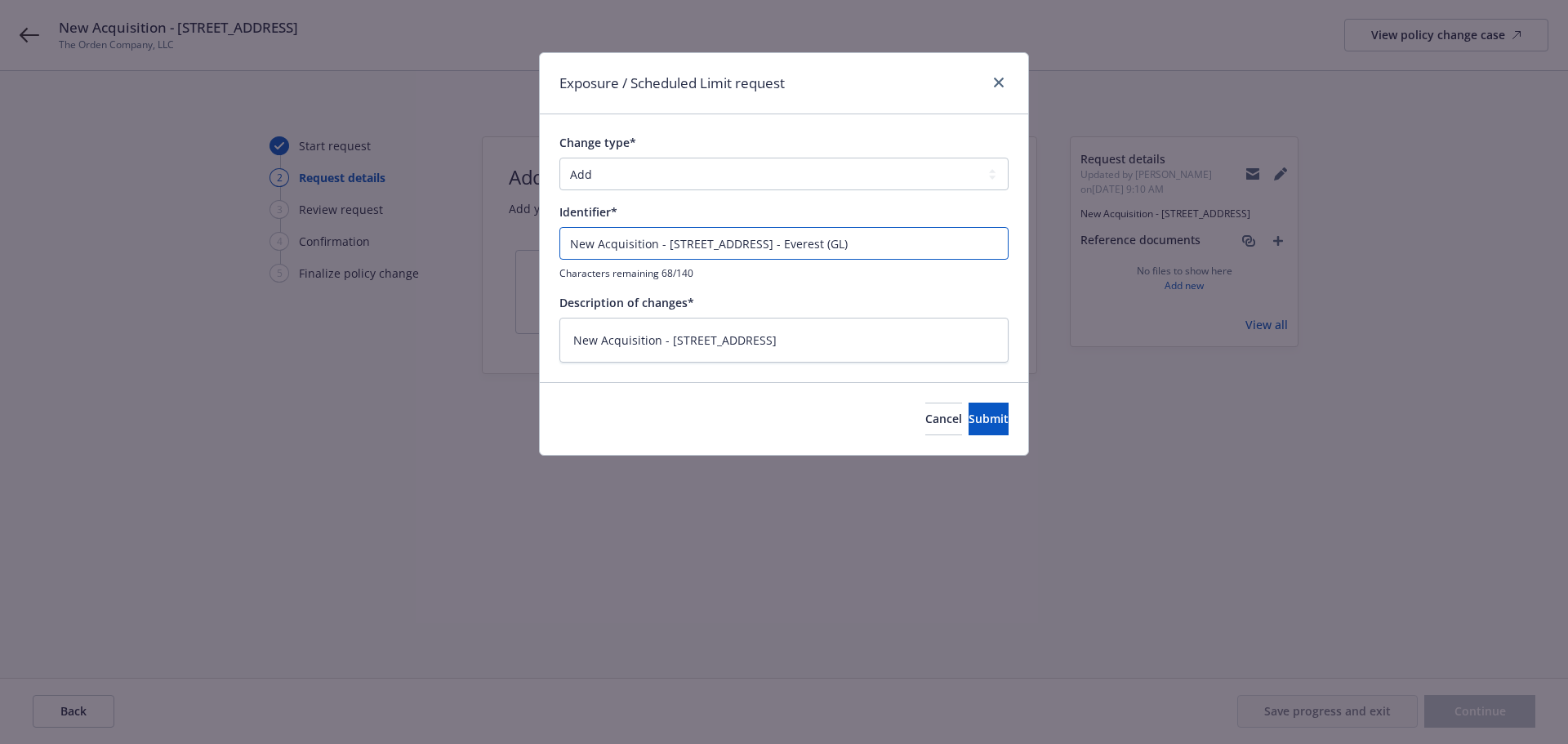
type input "New Acquisition - [STREET_ADDRESS] - Everest (GL)"
click at [940, 355] on textarea "New Acquisition - [STREET_ADDRESS]" at bounding box center [783, 339] width 449 height 45
paste textarea "- Everest (GL)"
type textarea "x"
type textarea "New Acquisition - [STREET_ADDRESS] - Everest (GL)"
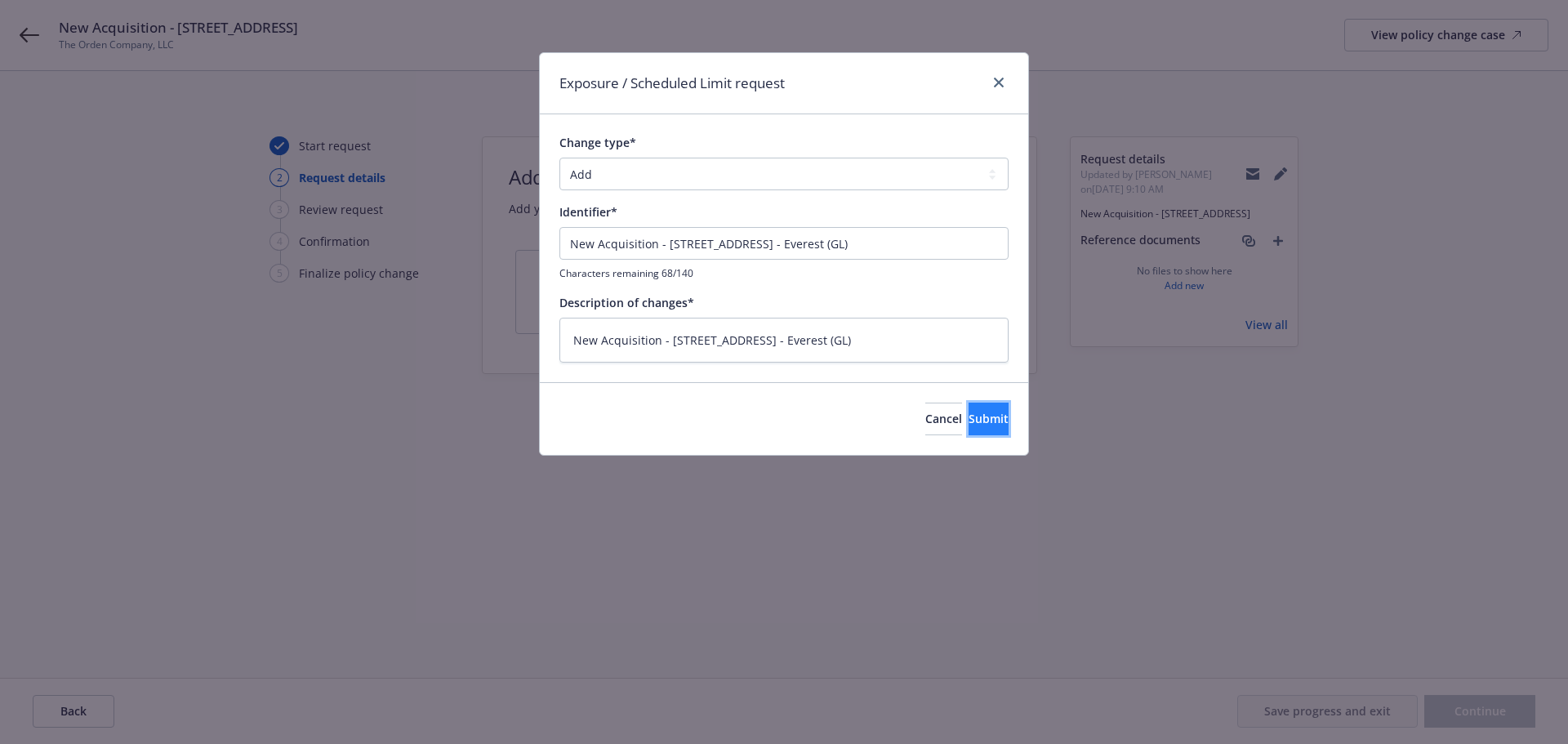
click at [969, 422] on span "Submit" at bounding box center [989, 419] width 40 height 16
type textarea "x"
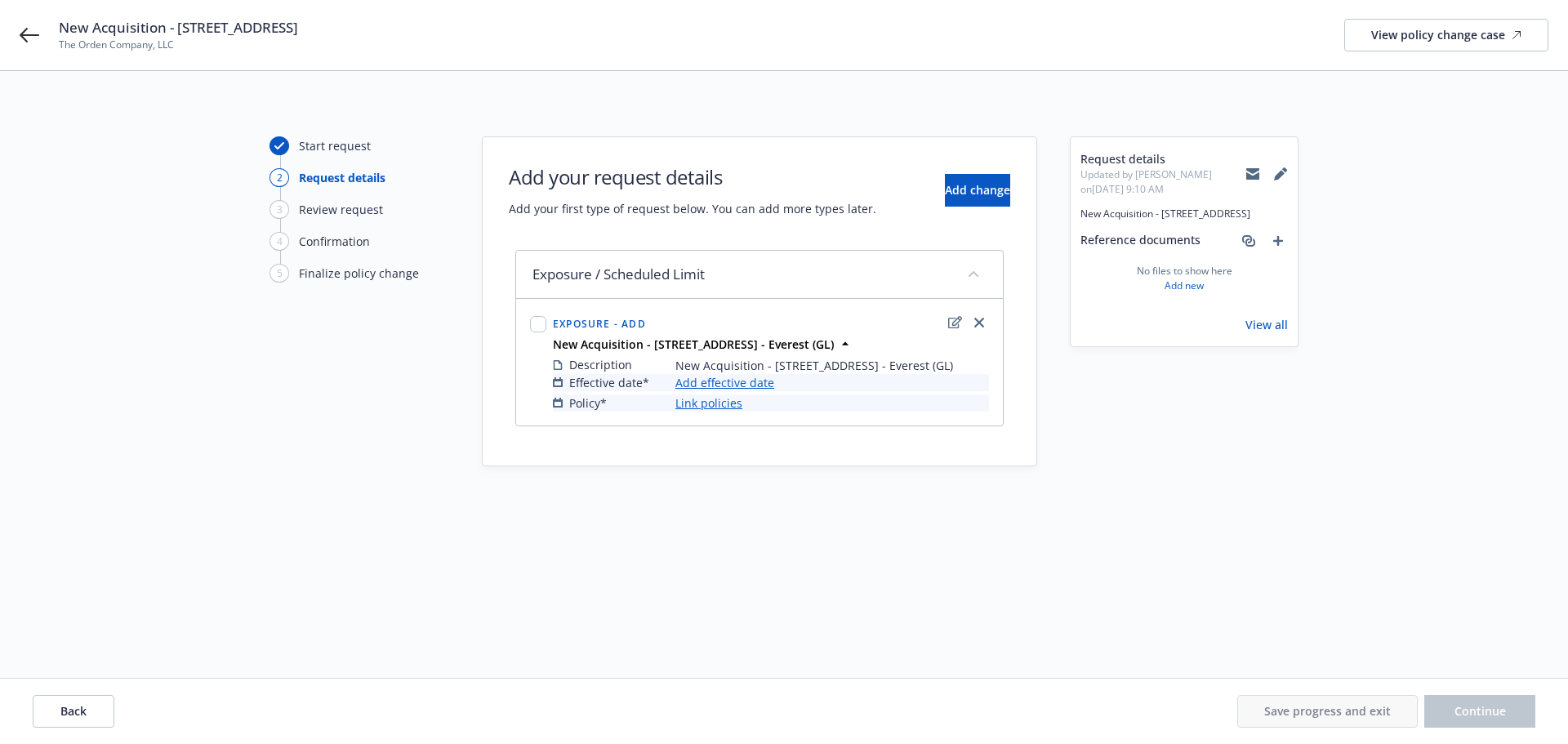
click at [721, 391] on link "Add effective date" at bounding box center [725, 382] width 99 height 17
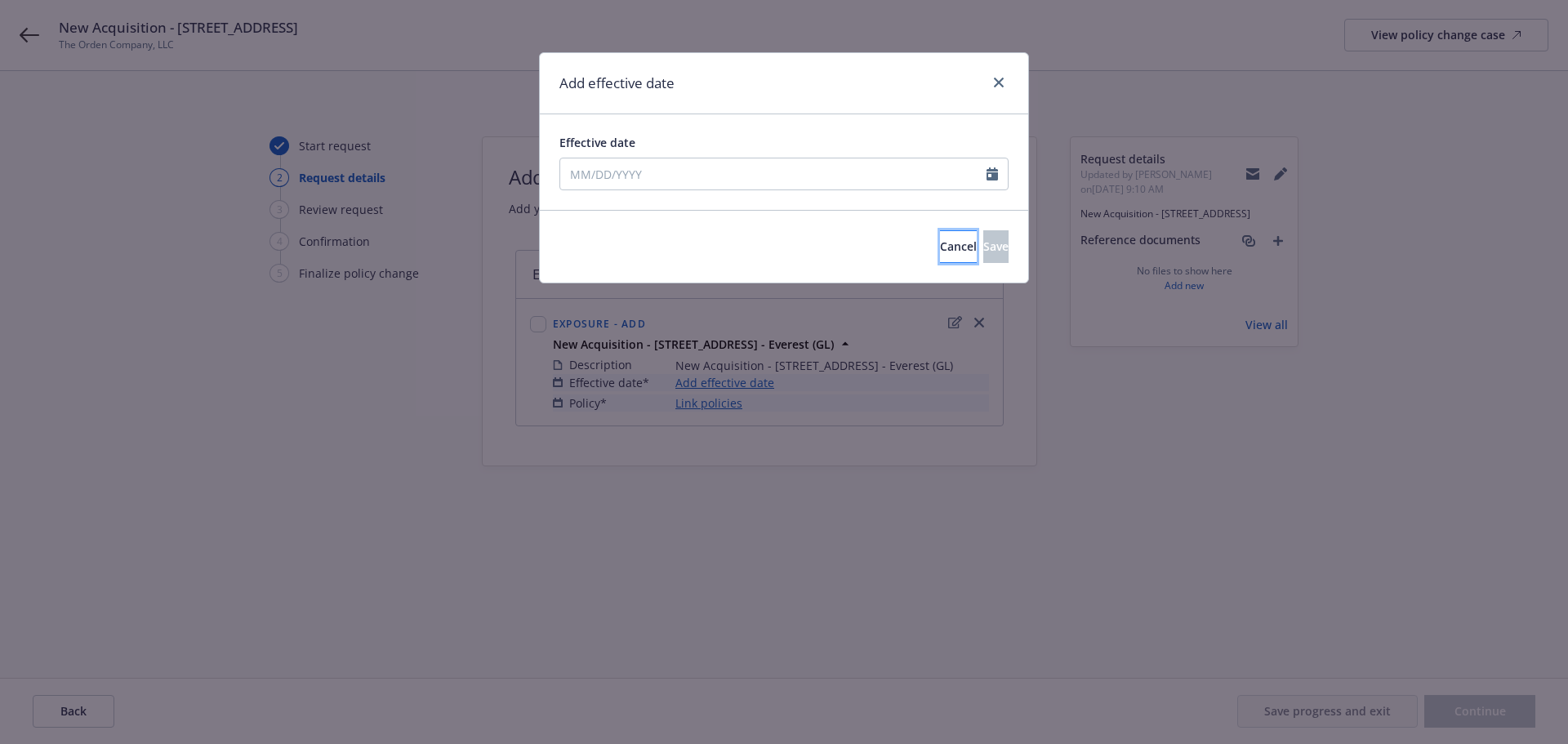
click at [940, 250] on span "Cancel" at bounding box center [959, 246] width 37 height 16
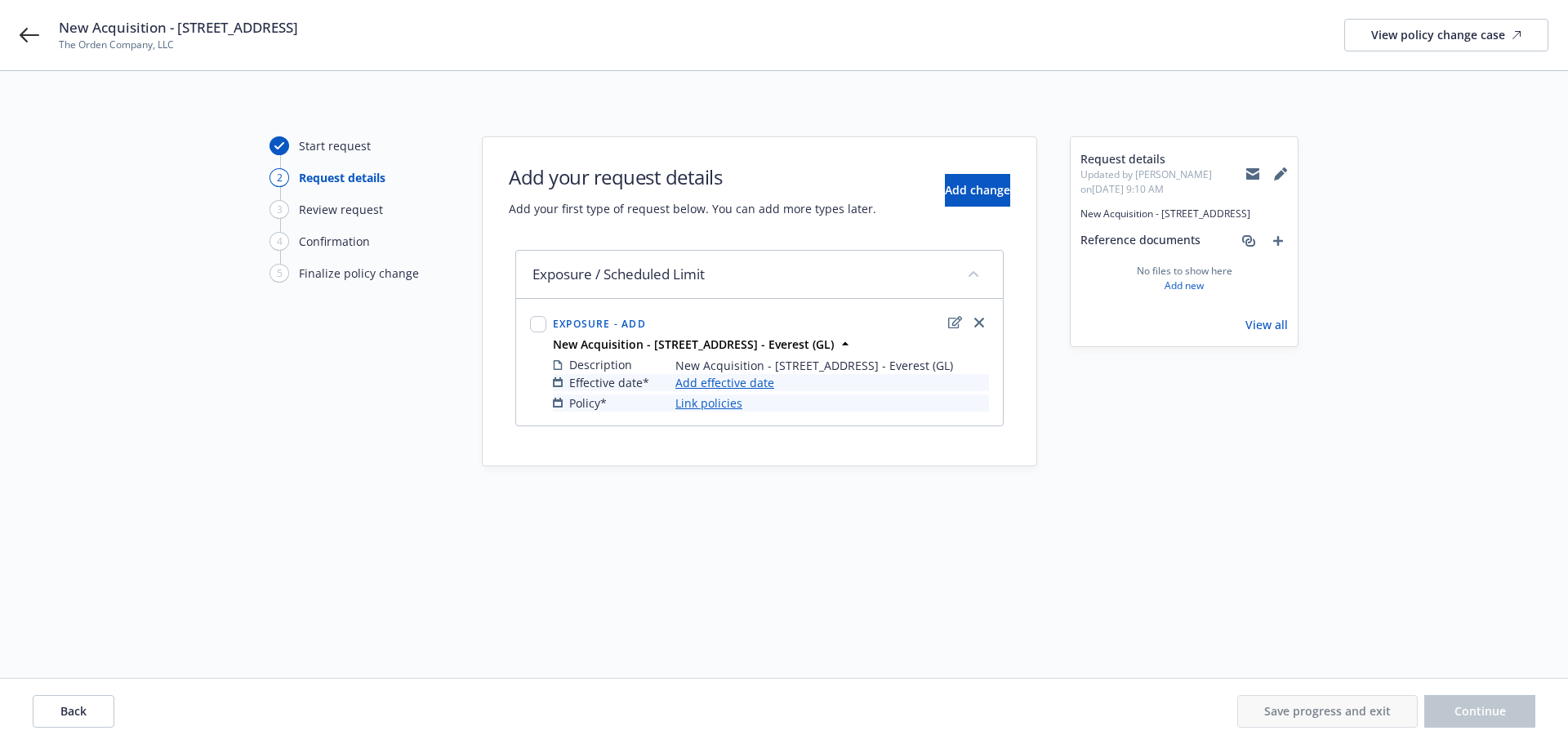
click at [722, 412] on link "Link policies" at bounding box center [709, 402] width 67 height 17
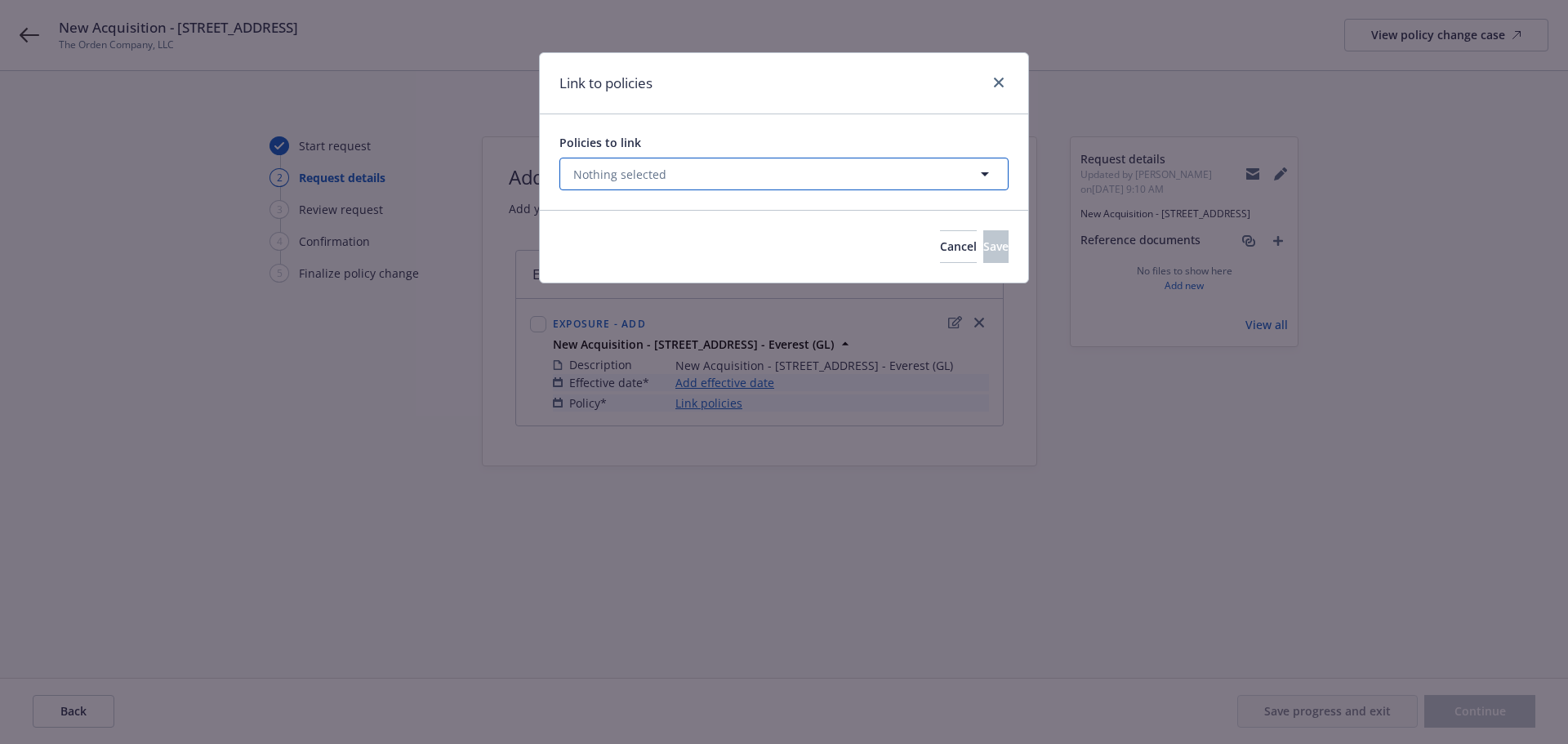
click at [708, 174] on button "Nothing selected" at bounding box center [783, 174] width 449 height 33
select select "ACTIVE"
click at [690, 190] on button "Nothing selected" at bounding box center [783, 174] width 449 height 33
select select "ACTIVE"
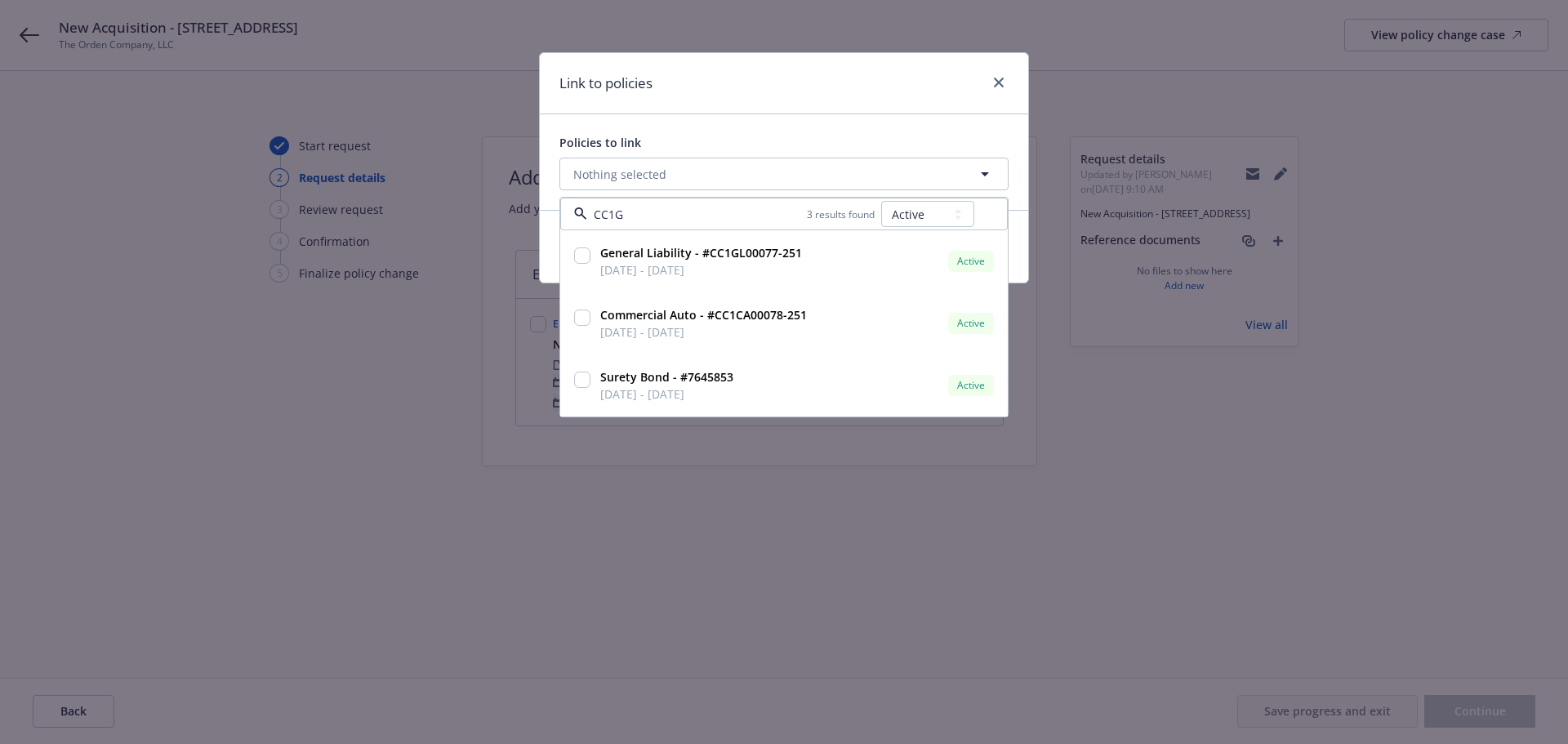
type input "CC1GL"
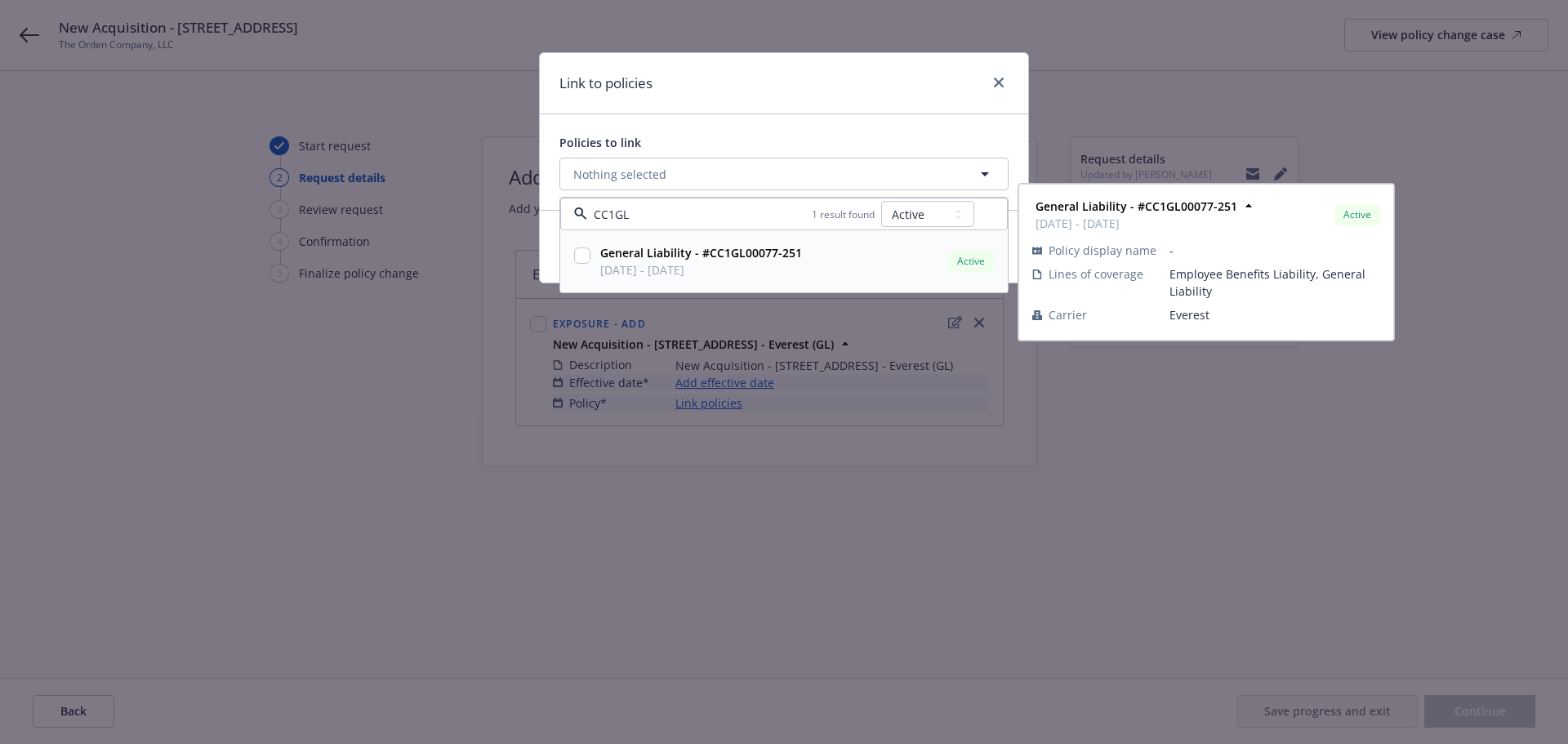
click at [582, 264] on input "checkbox" at bounding box center [582, 256] width 17 height 17
checkbox input "true"
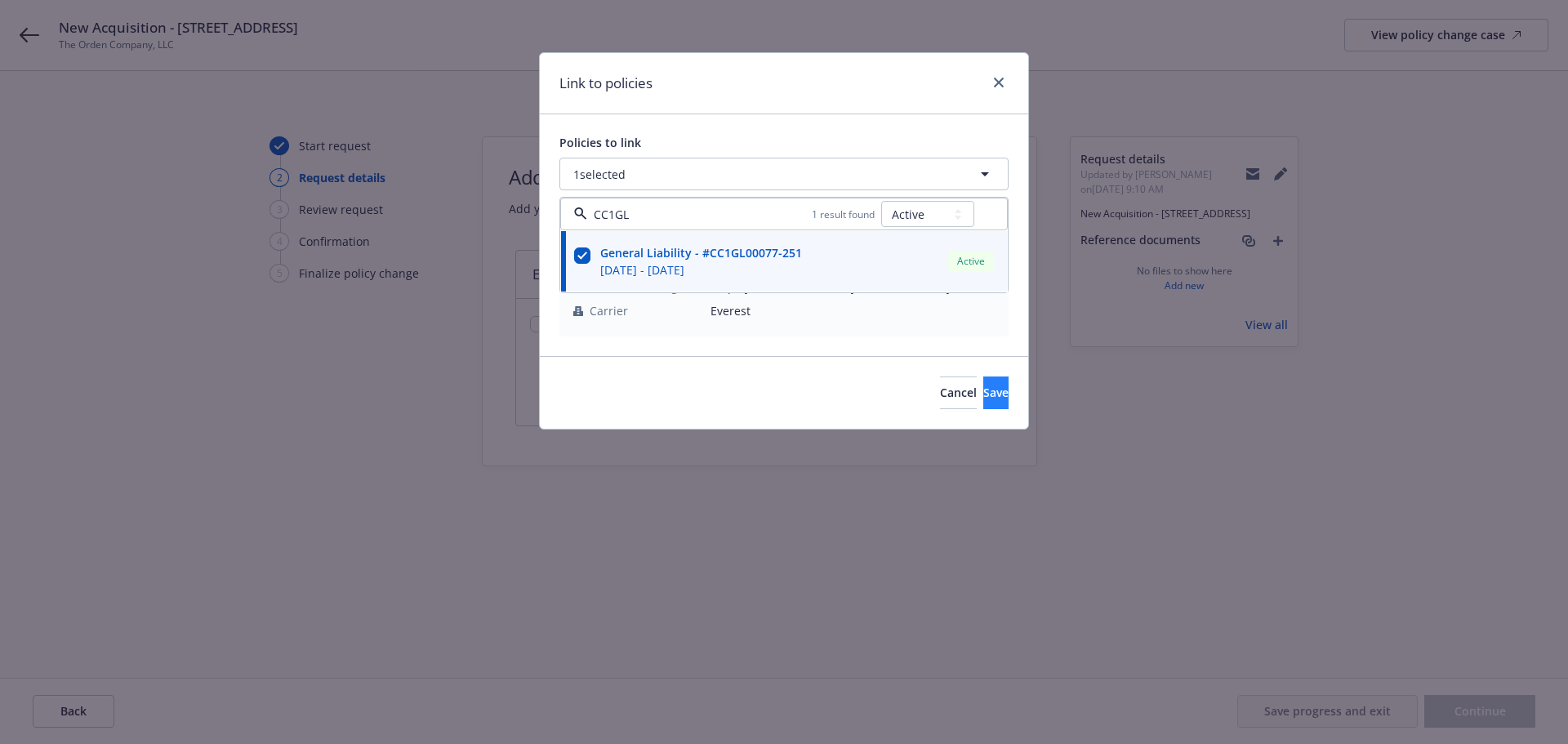
type input "CC1GL"
click at [983, 376] on button "Save" at bounding box center [996, 392] width 26 height 33
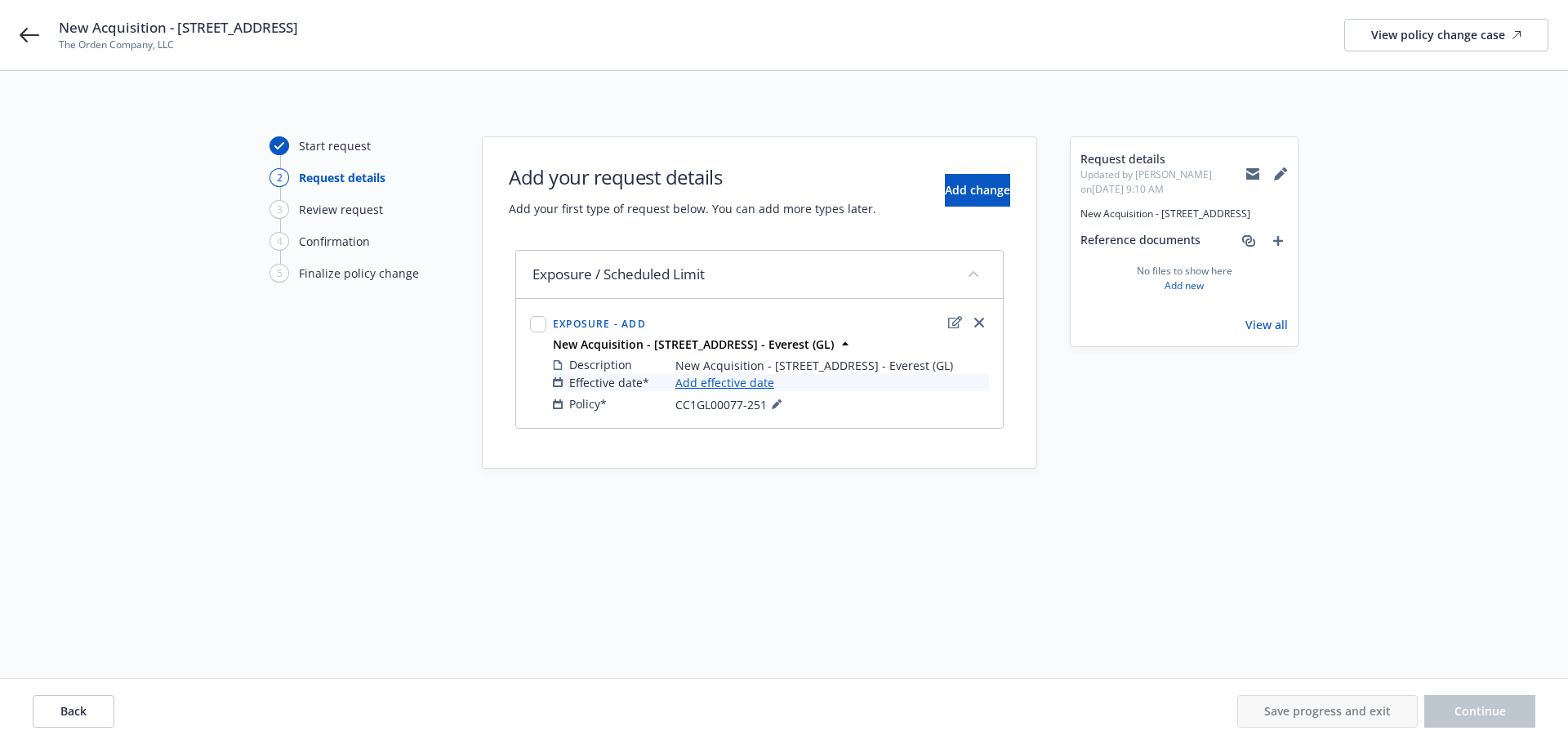
click at [942, 585] on div "Start request 2 Request details 3 Review request 4 Confirmation 5 Finalize poli…" at bounding box center [784, 375] width 1529 height 476
click at [1296, 535] on div "Request details Updated by [PERSON_NAME] on [DATE] 9:10 AM New Acquisition - [S…" at bounding box center [1183, 375] width 228 height 476
click at [713, 391] on link "Add effective date" at bounding box center [725, 382] width 99 height 17
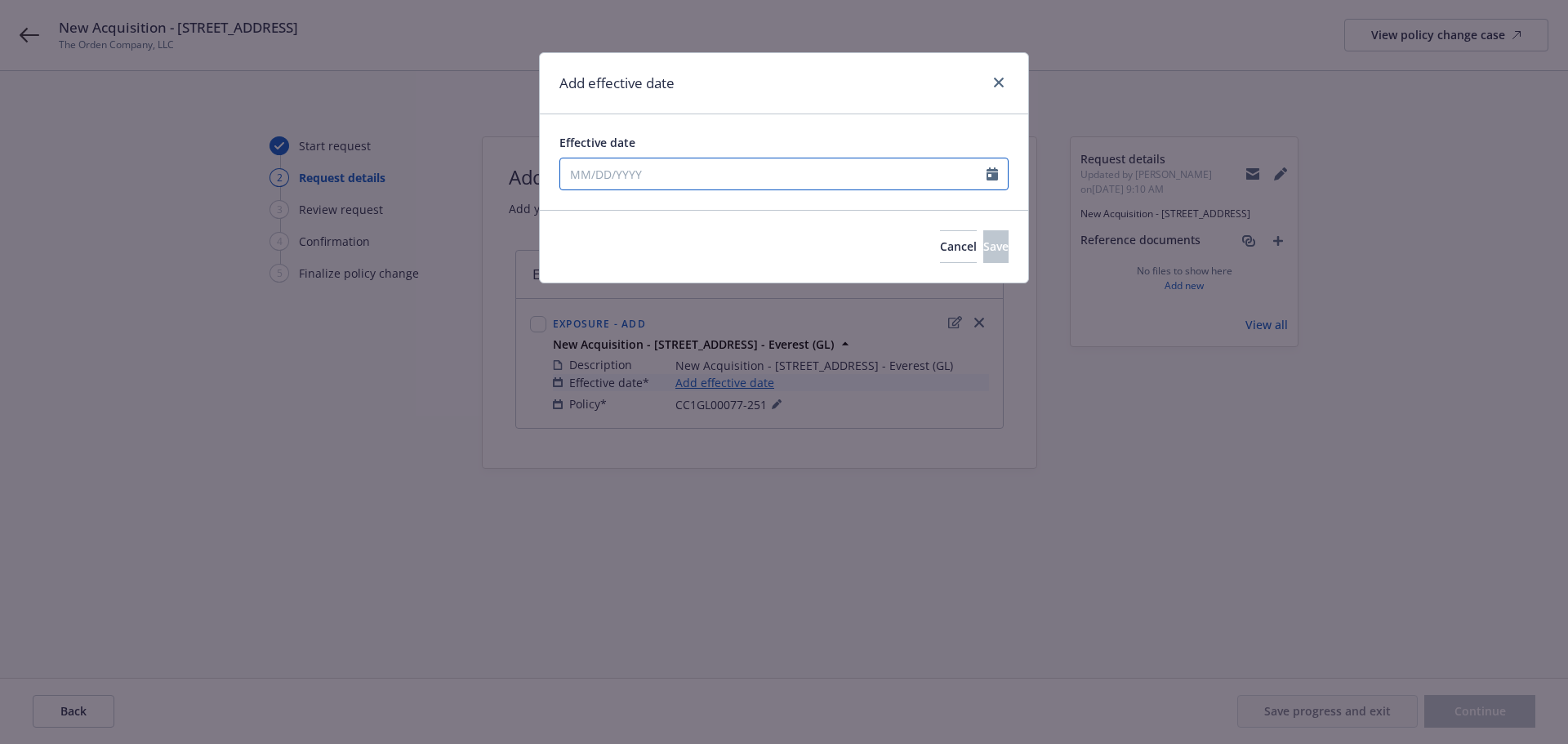
click at [729, 187] on input "Effective date" at bounding box center [773, 174] width 427 height 31
select select "9"
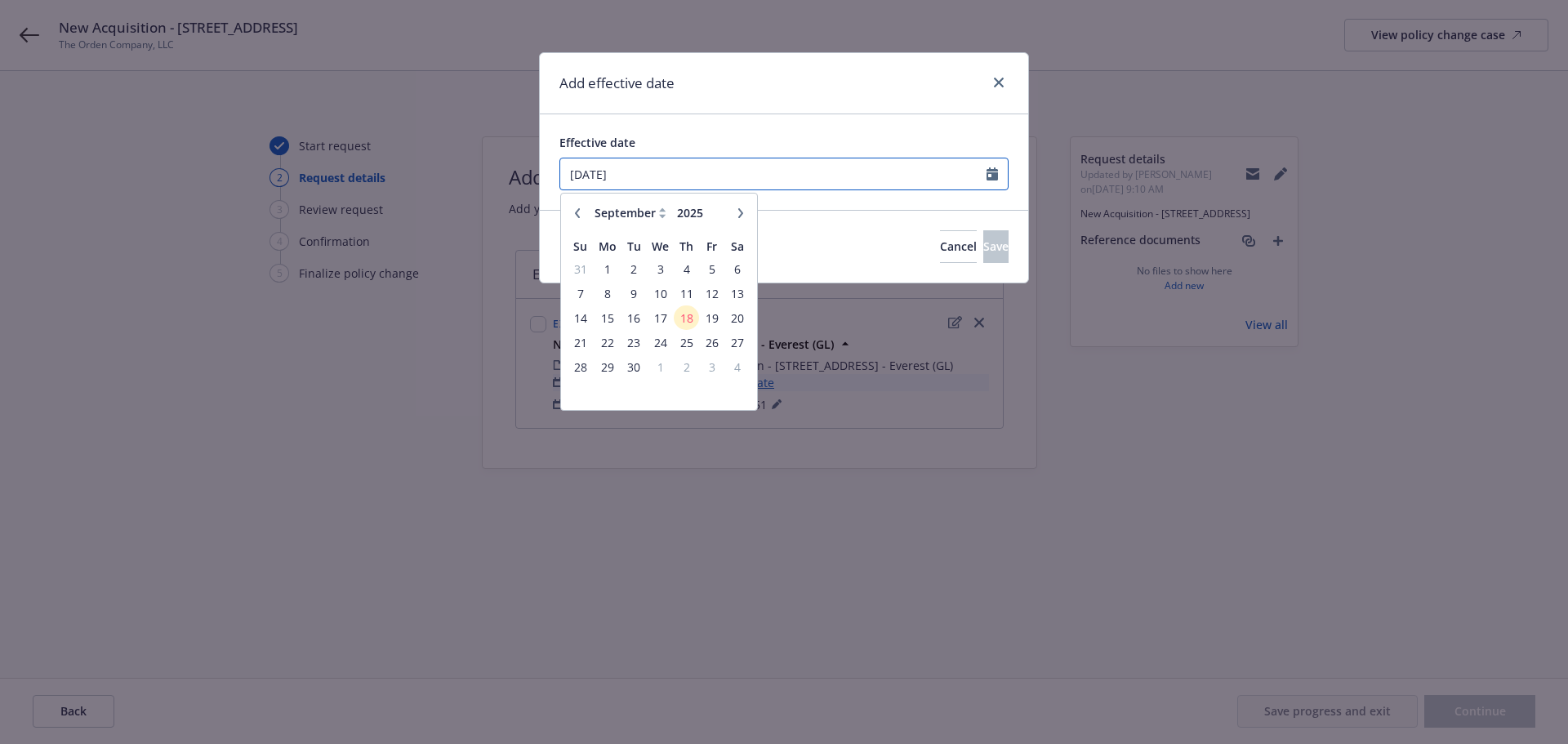
type input "[DATE]"
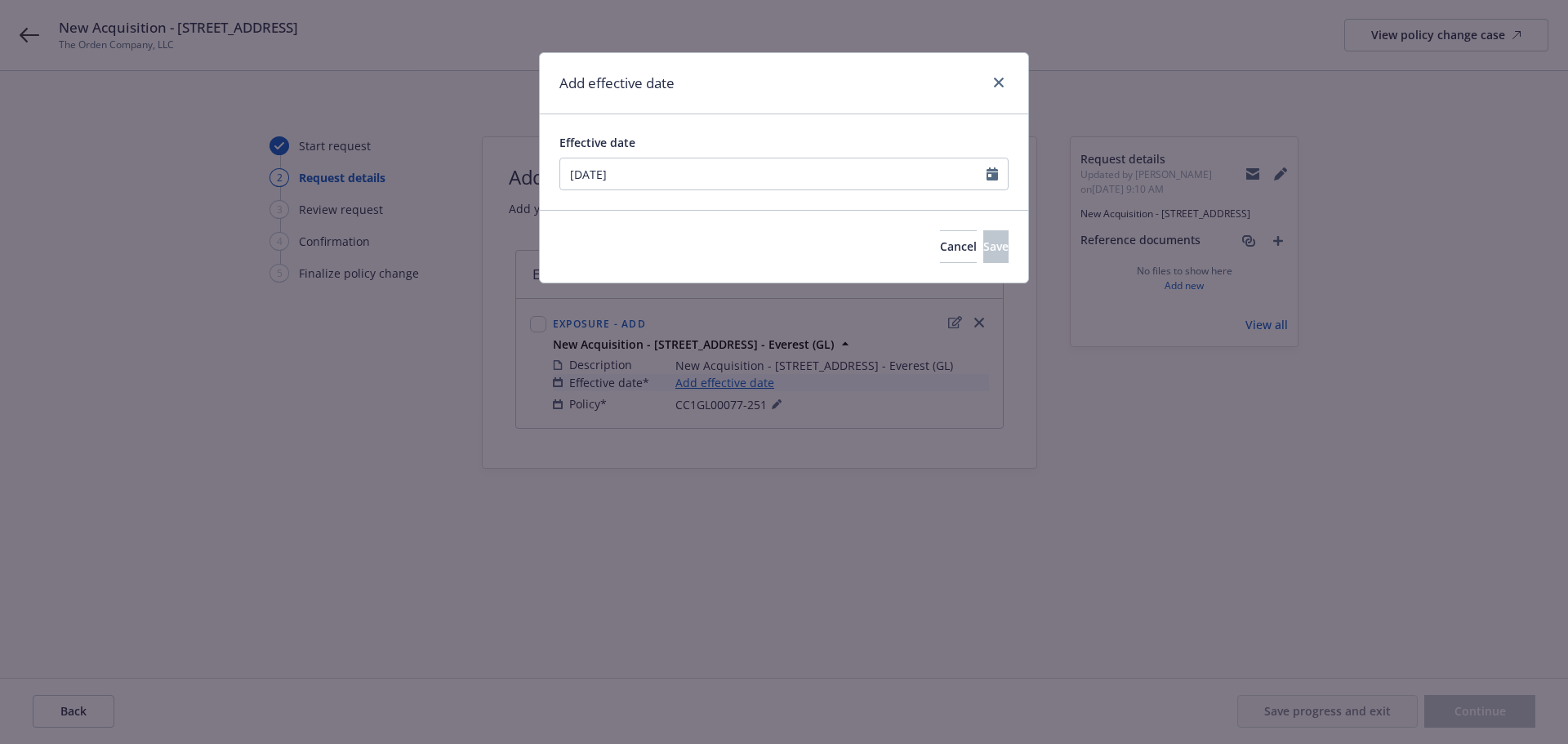
click at [736, 114] on div "Add effective date" at bounding box center [784, 83] width 489 height 61
click at [983, 242] on button "Save" at bounding box center [996, 246] width 26 height 33
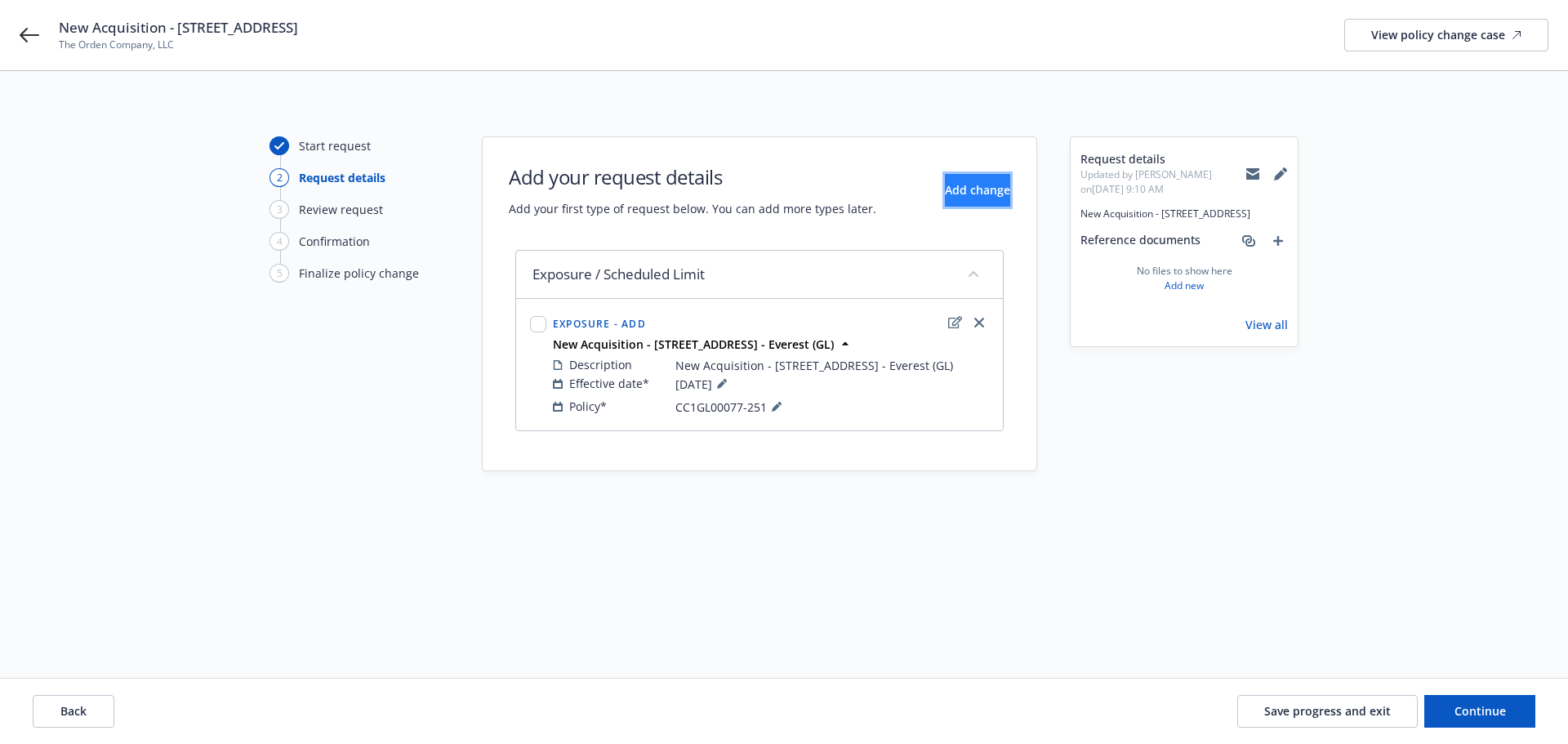
click at [969, 183] on span "Add change" at bounding box center [978, 190] width 65 height 16
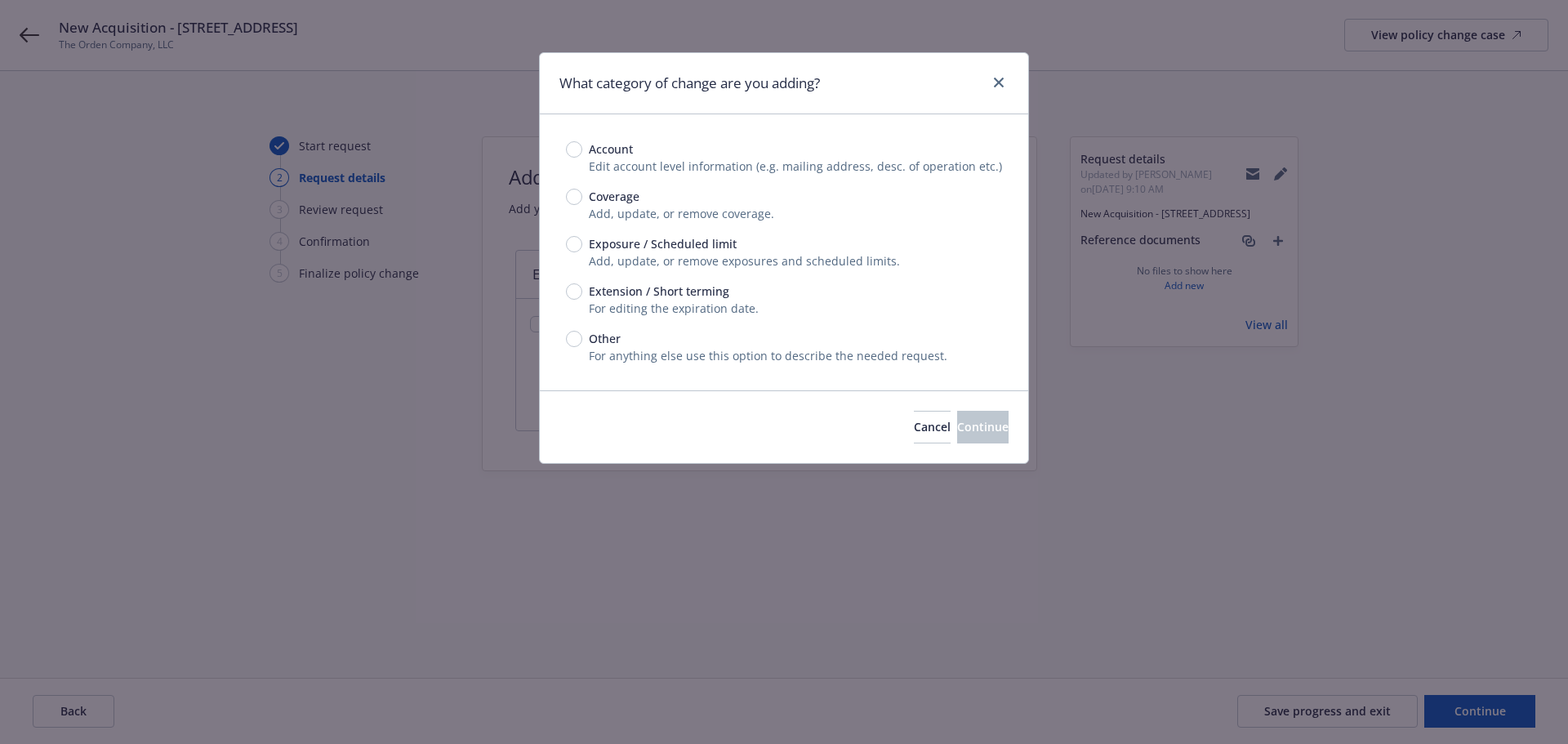
click at [652, 239] on span "Exposure / Scheduled limit" at bounding box center [663, 243] width 148 height 17
click at [582, 239] on input "Exposure / Scheduled limit" at bounding box center [574, 244] width 17 height 17
radio input "true"
click at [968, 433] on span "Continue" at bounding box center [983, 427] width 51 height 16
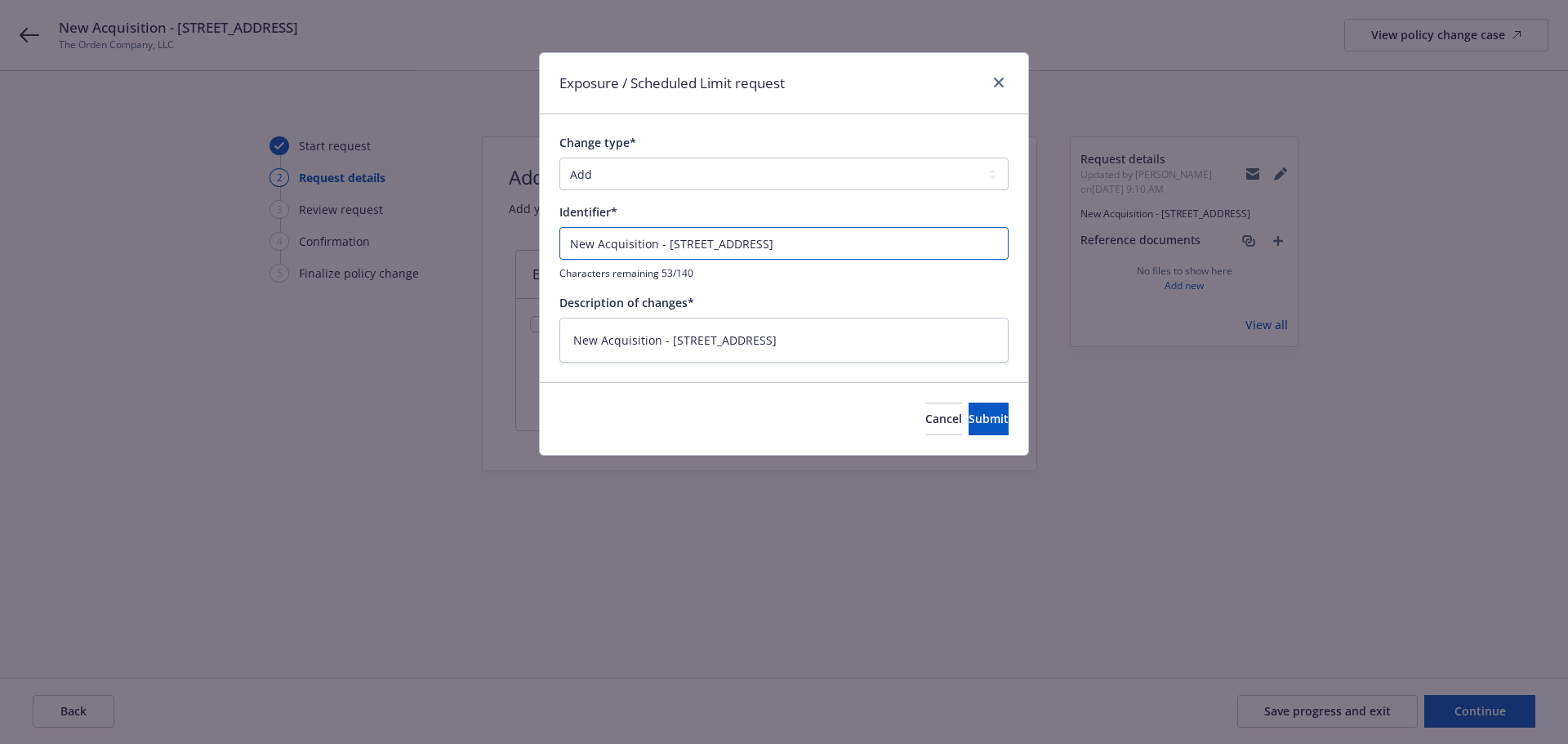
click at [930, 250] on input "New Acquisition - [STREET_ADDRESS]" at bounding box center [783, 243] width 449 height 33
type textarea "x"
type input "New Acquisition - [STREET_ADDRESS]"
type textarea "x"
type input "New Acquisition - [STREET_ADDRESS] -"
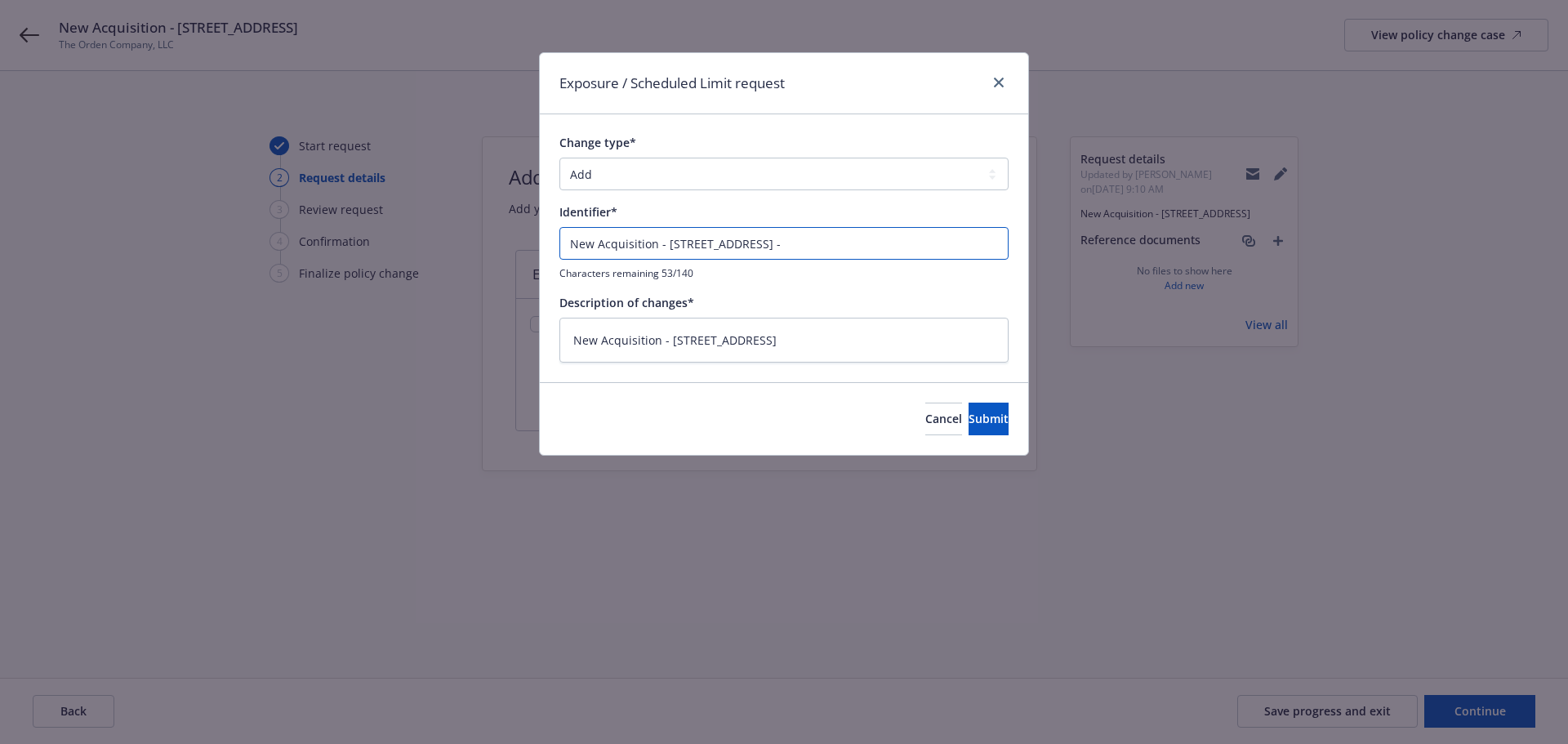
type textarea "x"
type input "New Acquisition - [STREET_ADDRESS] -"
type textarea "x"
type input "New Acquisition - [STREET_ADDRESS]"
type textarea "x"
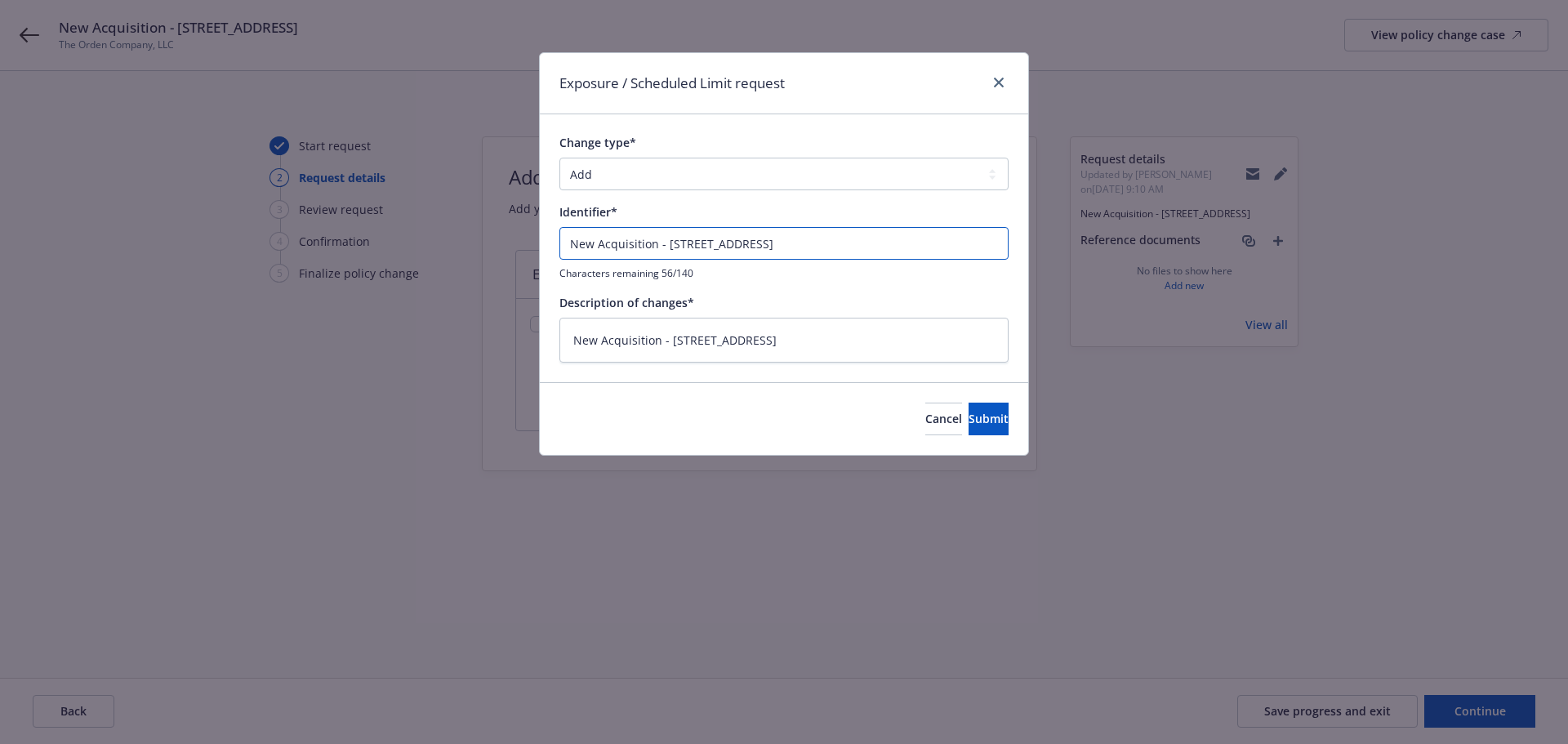
type input "New Acquisition - [STREET_ADDRESS] - AF"
type textarea "x"
type input "New Acquisition - [STREET_ADDRESS] - AFM"
type textarea "x"
type input "New Acquisition - [STREET_ADDRESS] - AFM"
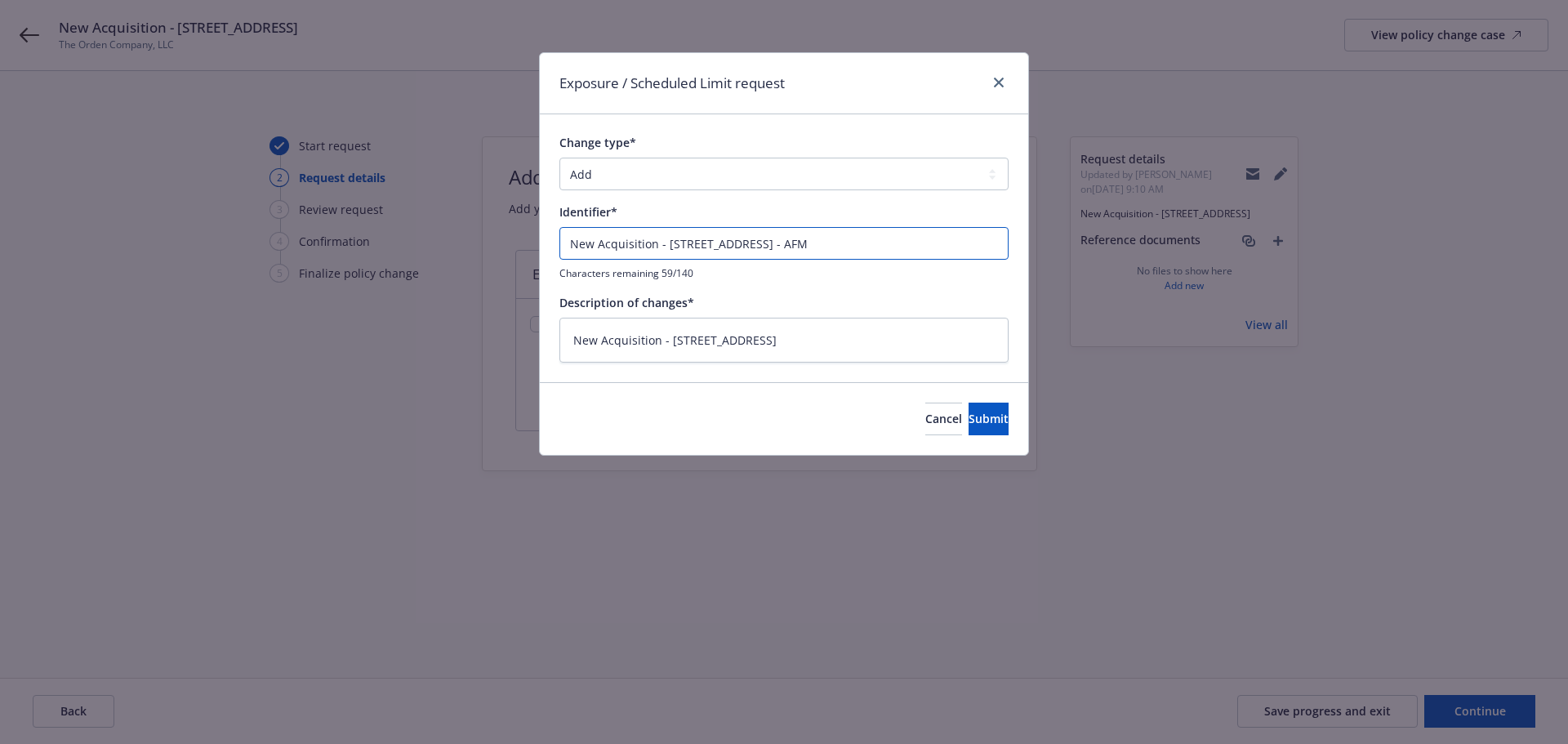
type textarea "x"
type input "New Acquisition - [STREET_ADDRESS] - AFM ("
type textarea "x"
type input "New Acquisition - [STREET_ADDRESS] - AFM (P"
type textarea "x"
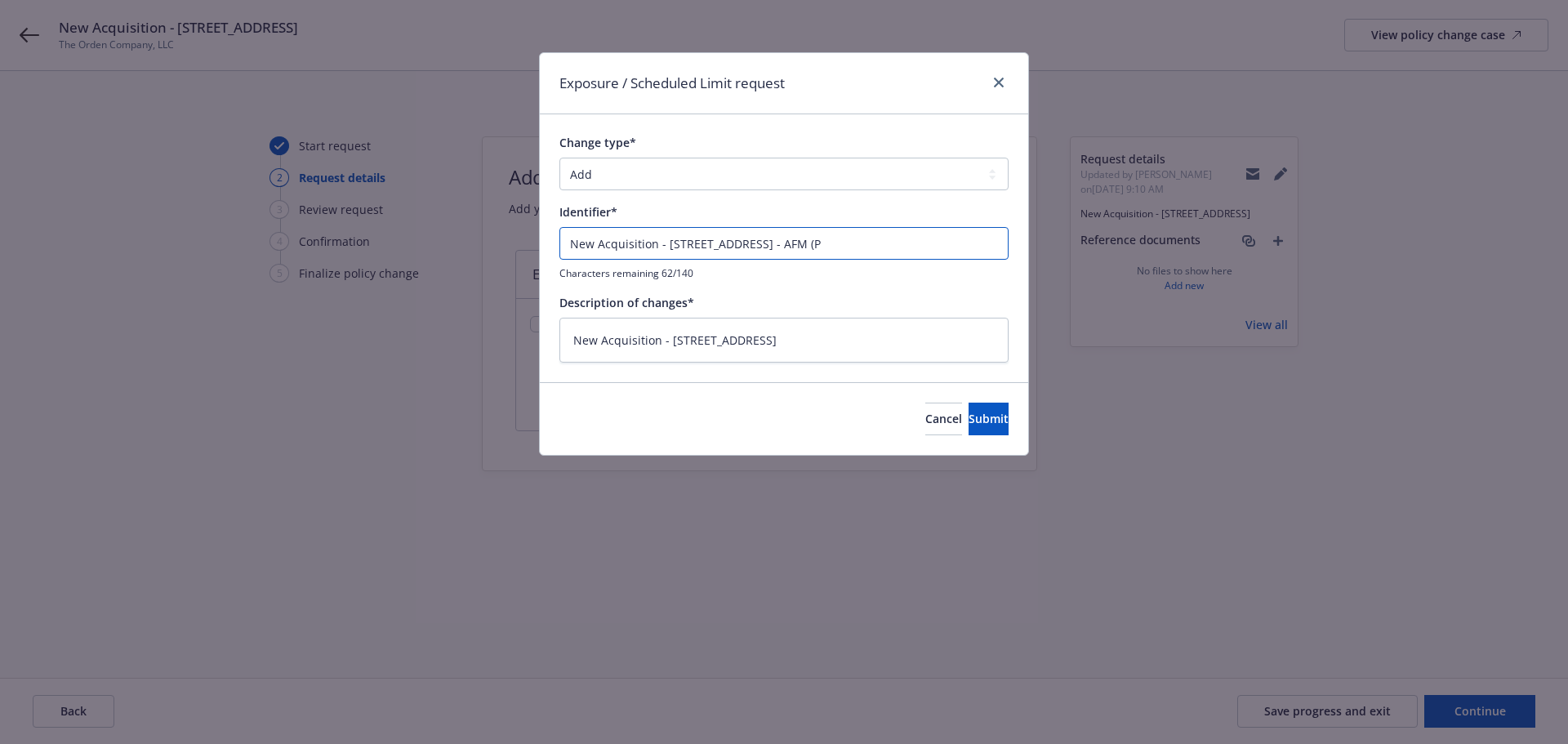
type input "New Acquisition - [STREET_ADDRESS] - AFM (Pr"
type textarea "x"
type input "New Acquisition - [STREET_ADDRESS] - AFM (Pro"
type textarea "x"
type input "New Acquisition - [STREET_ADDRESS] - AFM (Prop"
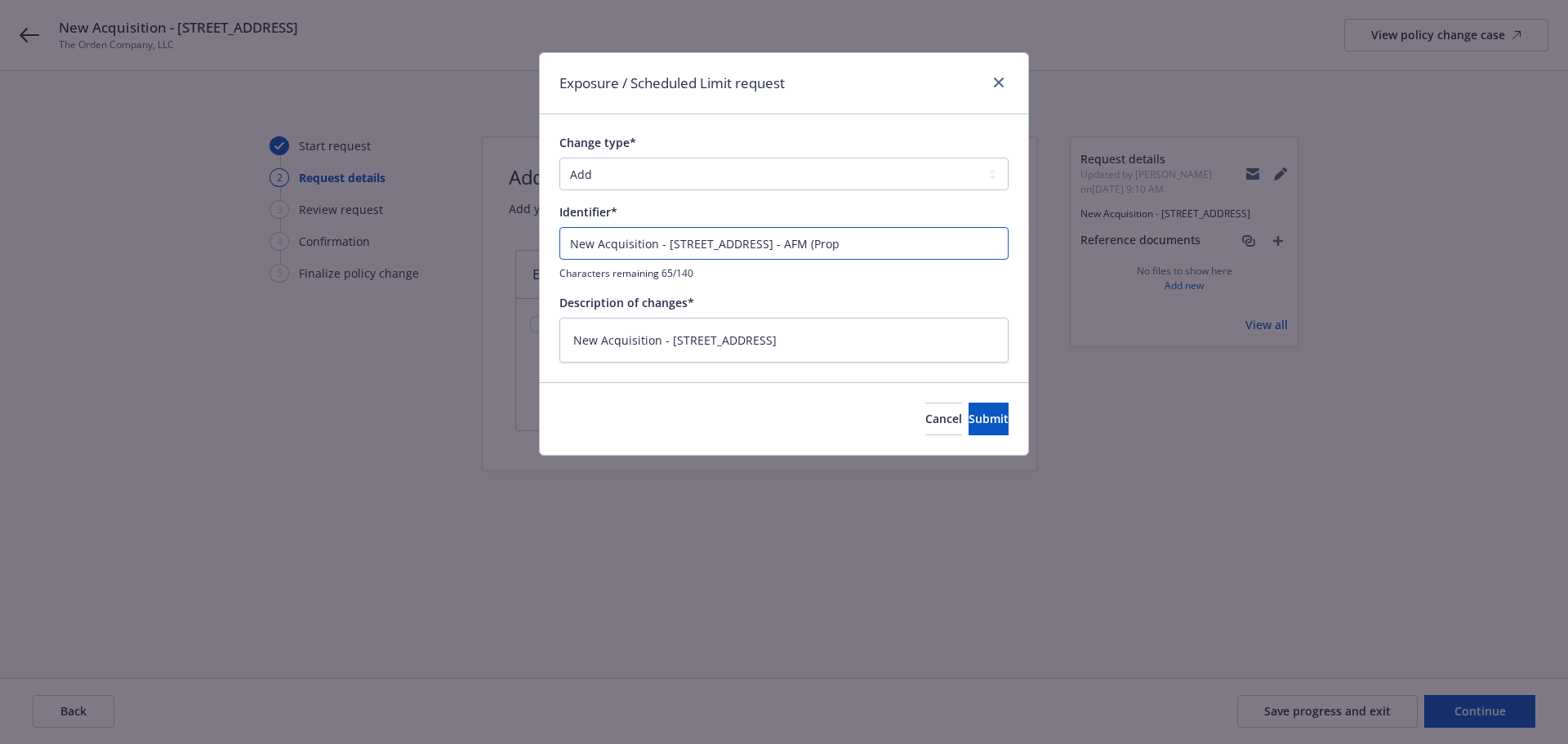
type textarea "x"
type input "New Acquisition - [STREET_ADDRESS] - AFM (Prop)"
click at [917, 357] on textarea "New Acquisition - [STREET_ADDRESS]" at bounding box center [783, 339] width 449 height 45
paste textarea "- AFM (Prop)"
type textarea "x"
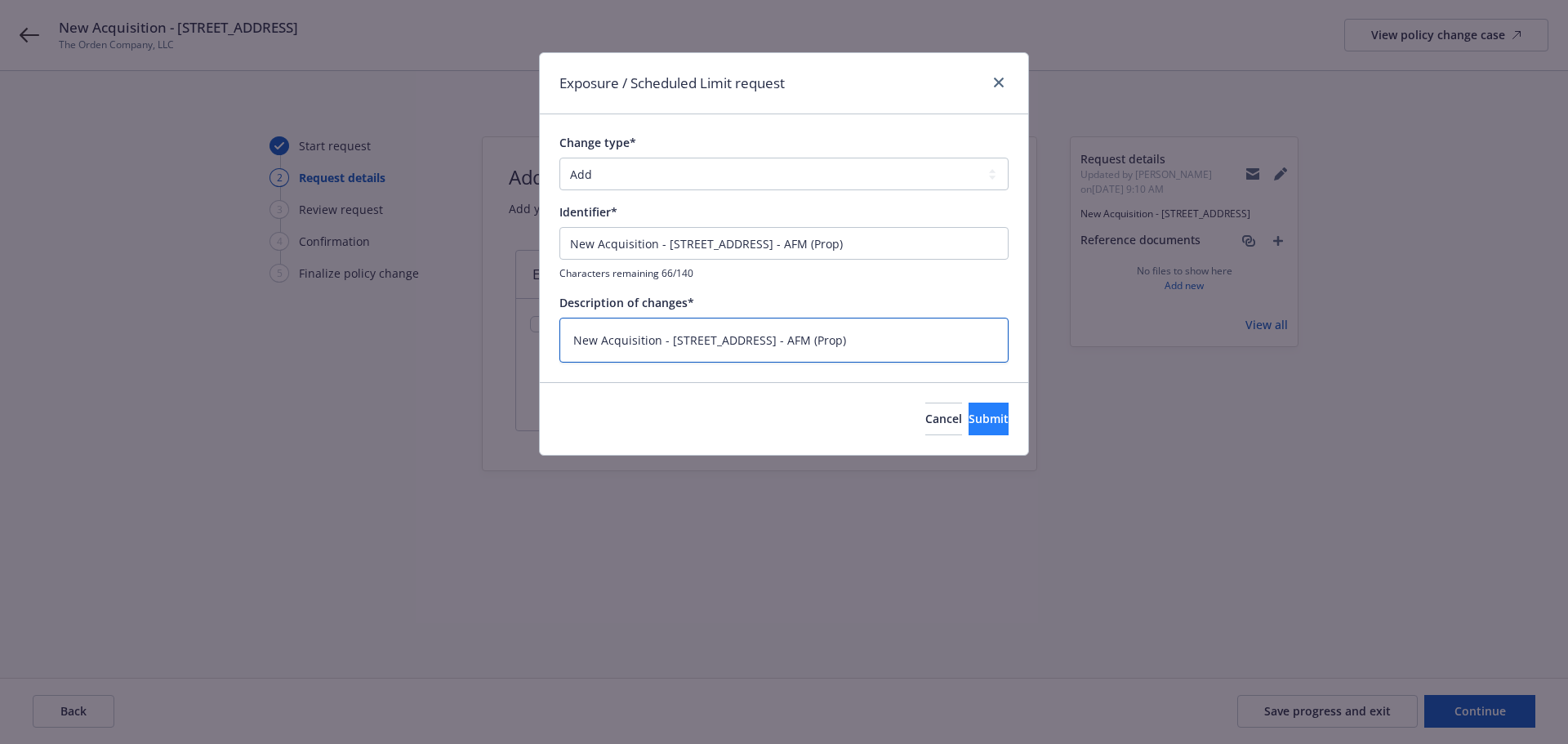
type textarea "New Acquisition - [STREET_ADDRESS] - AFM (Prop)"
click at [969, 427] on button "Submit" at bounding box center [989, 419] width 40 height 33
type textarea "x"
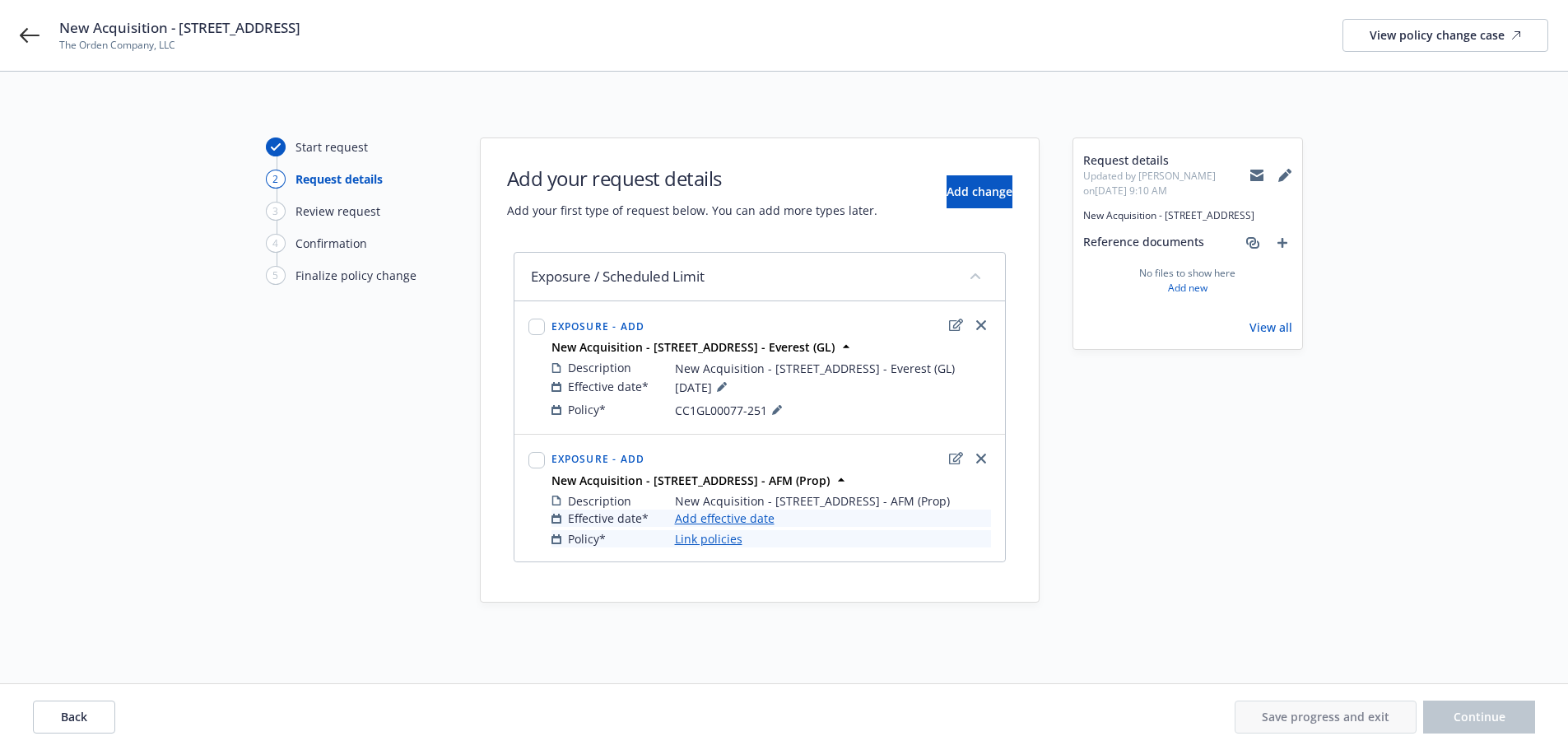
click at [748, 527] on link "Add effective date" at bounding box center [725, 517] width 99 height 17
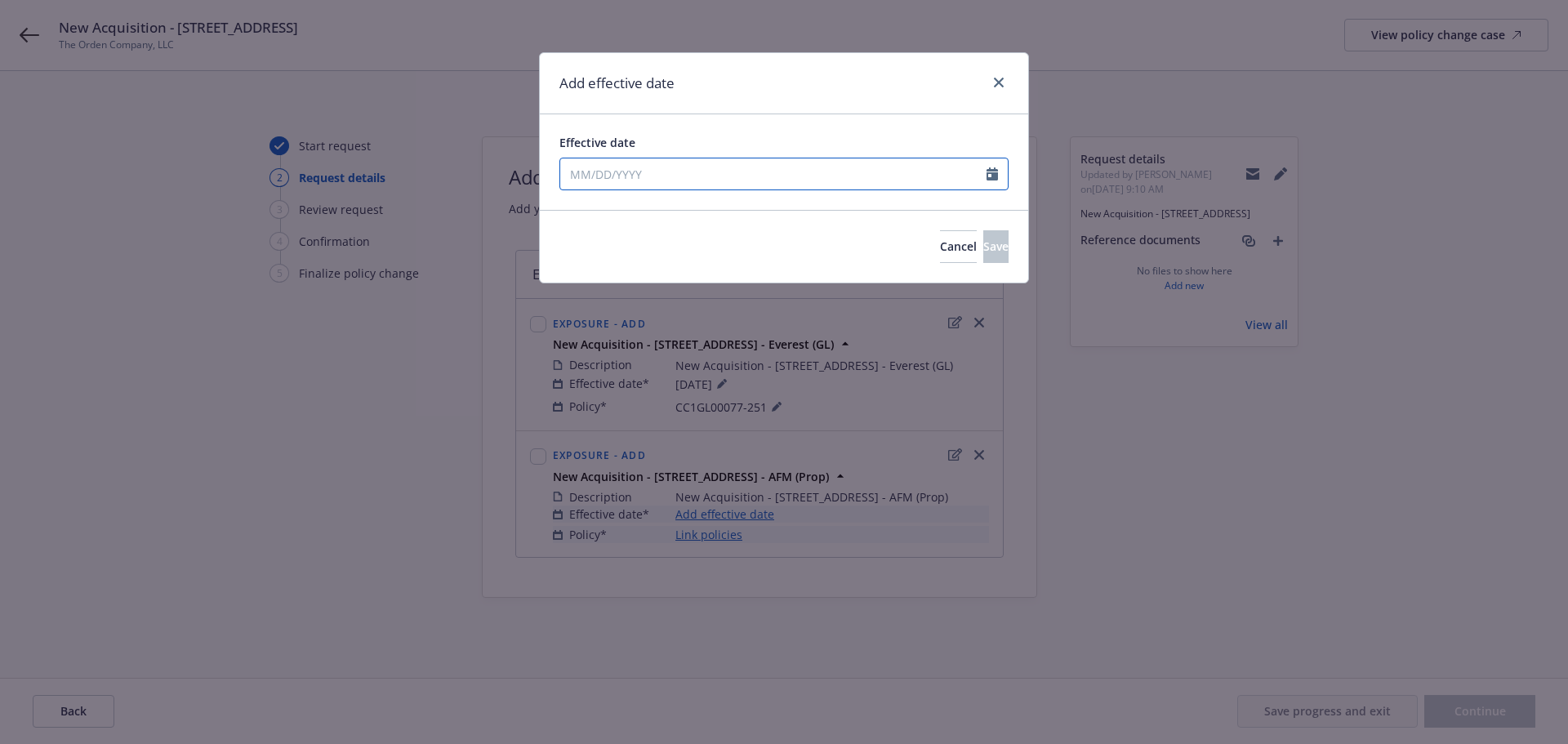
click at [678, 177] on input "Effective date" at bounding box center [773, 174] width 427 height 31
select select "9"
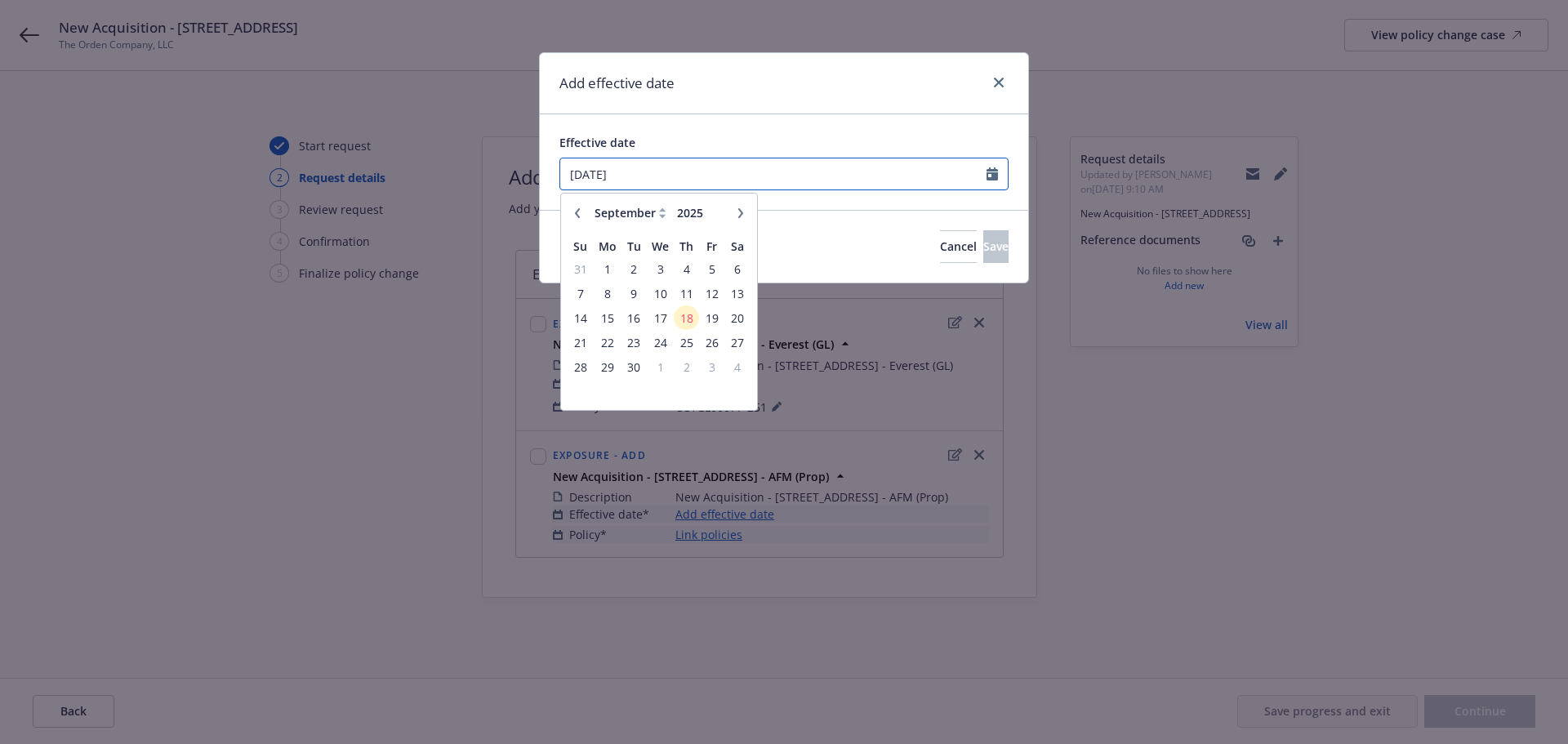
type input "[DATE]"
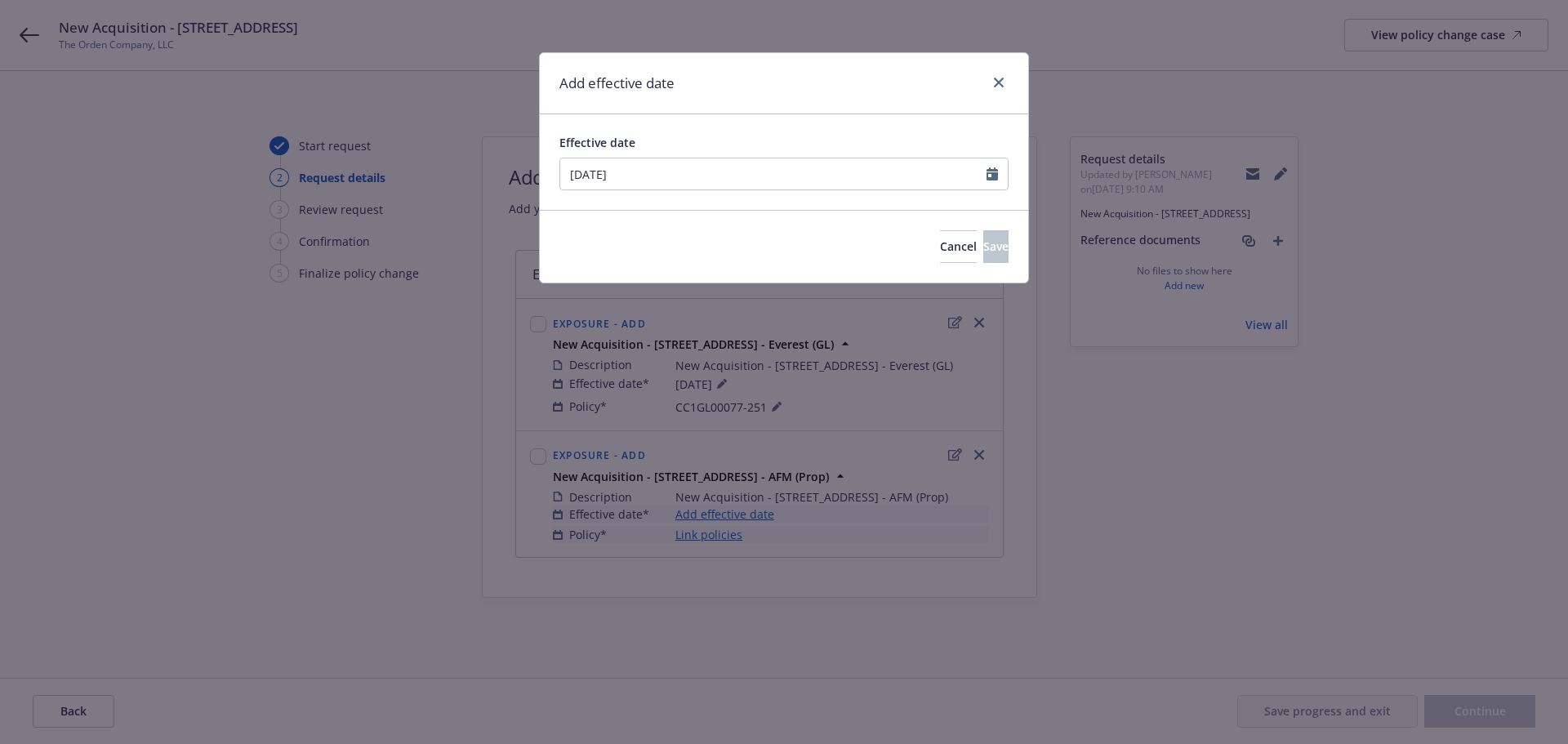
drag, startPoint x: 774, startPoint y: 116, endPoint x: 784, endPoint y: 116, distance: 10.0
click at [775, 116] on div "Effective date [DATE] January February March April May June July August Septemb…" at bounding box center [784, 162] width 489 height 95
click at [983, 236] on button "Save" at bounding box center [996, 246] width 26 height 33
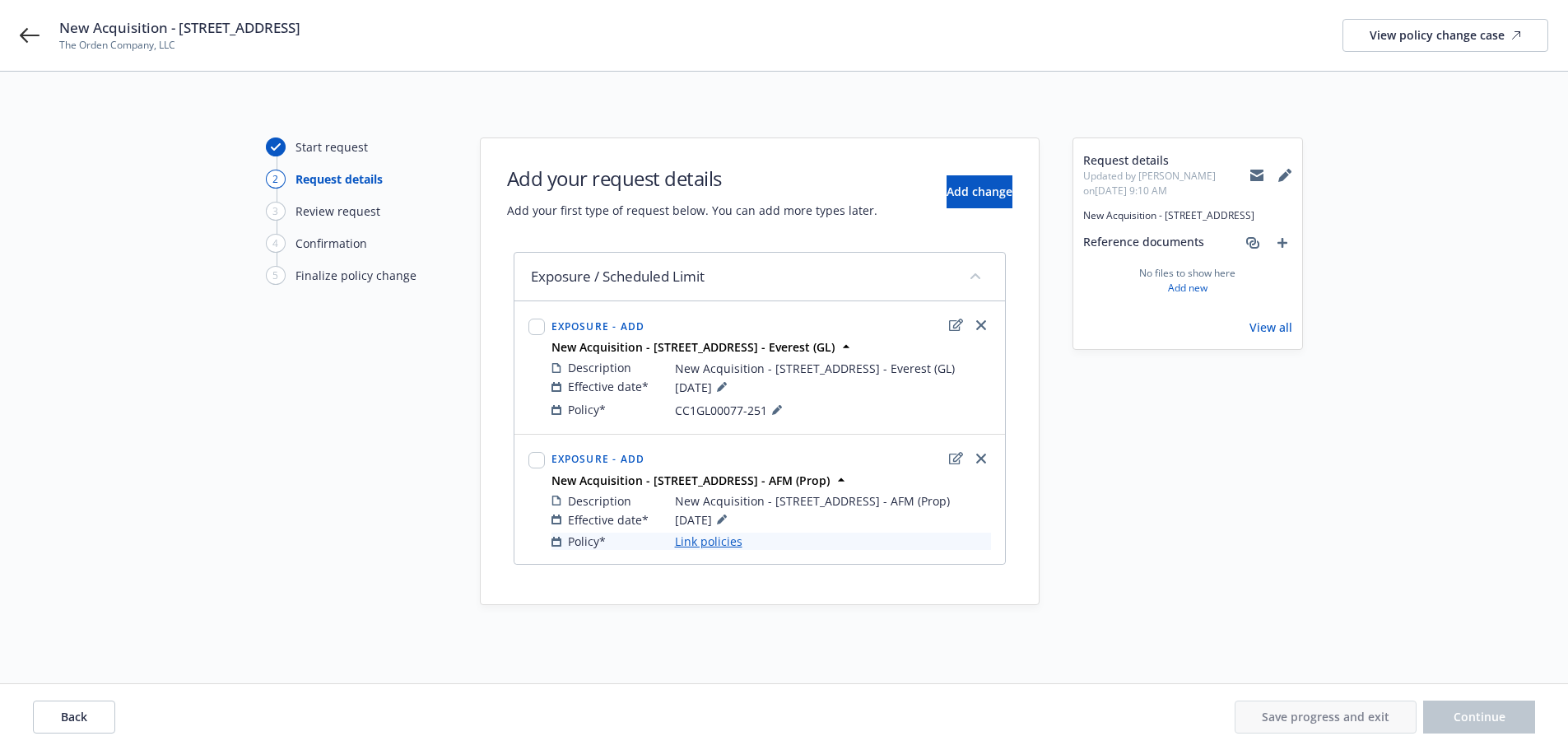
click at [688, 550] on link "Link policies" at bounding box center [709, 540] width 68 height 17
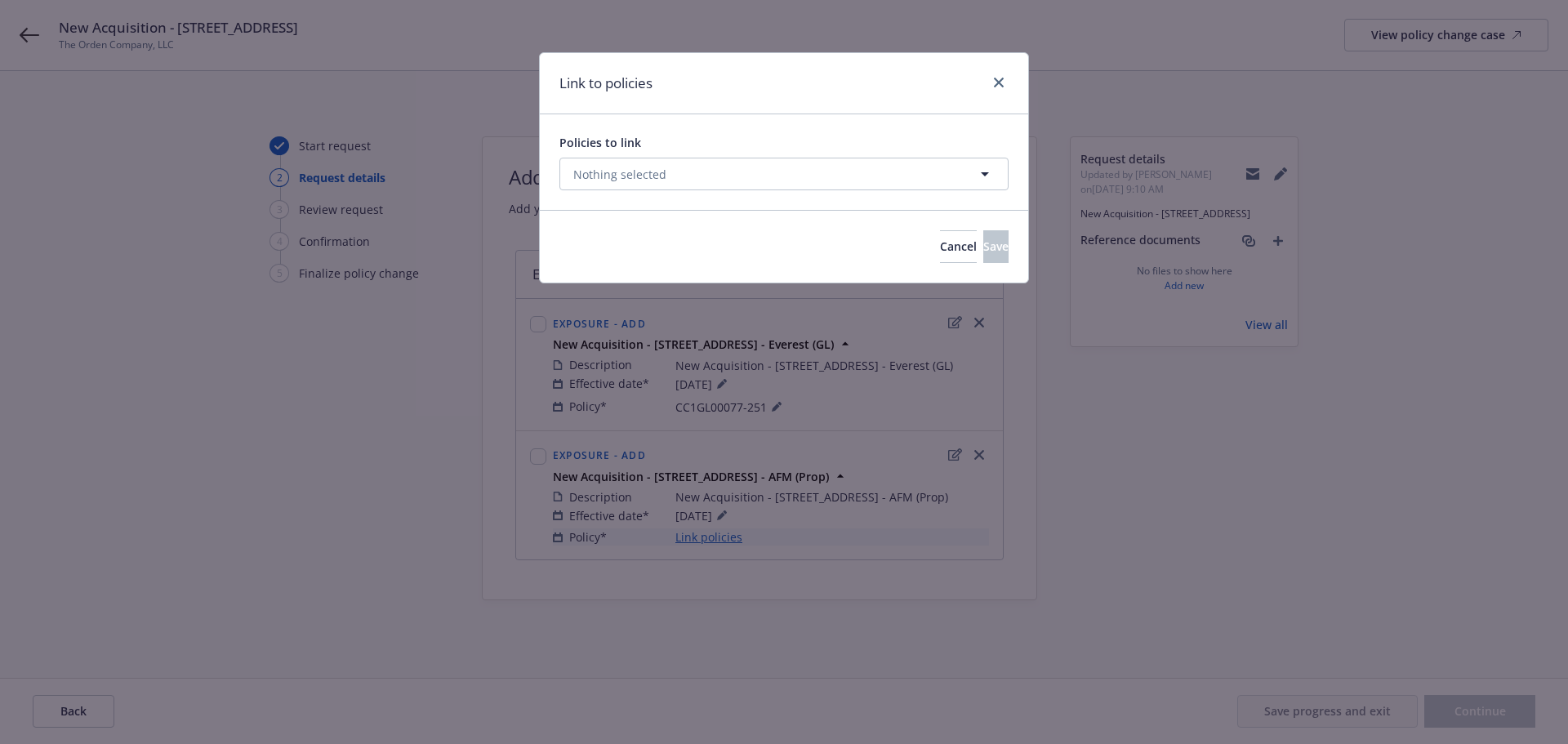
click at [565, 119] on div "Policies to link Nothing selected" at bounding box center [784, 162] width 489 height 95
click at [618, 166] on span "Nothing selected" at bounding box center [620, 174] width 93 height 17
select select "ACTIVE"
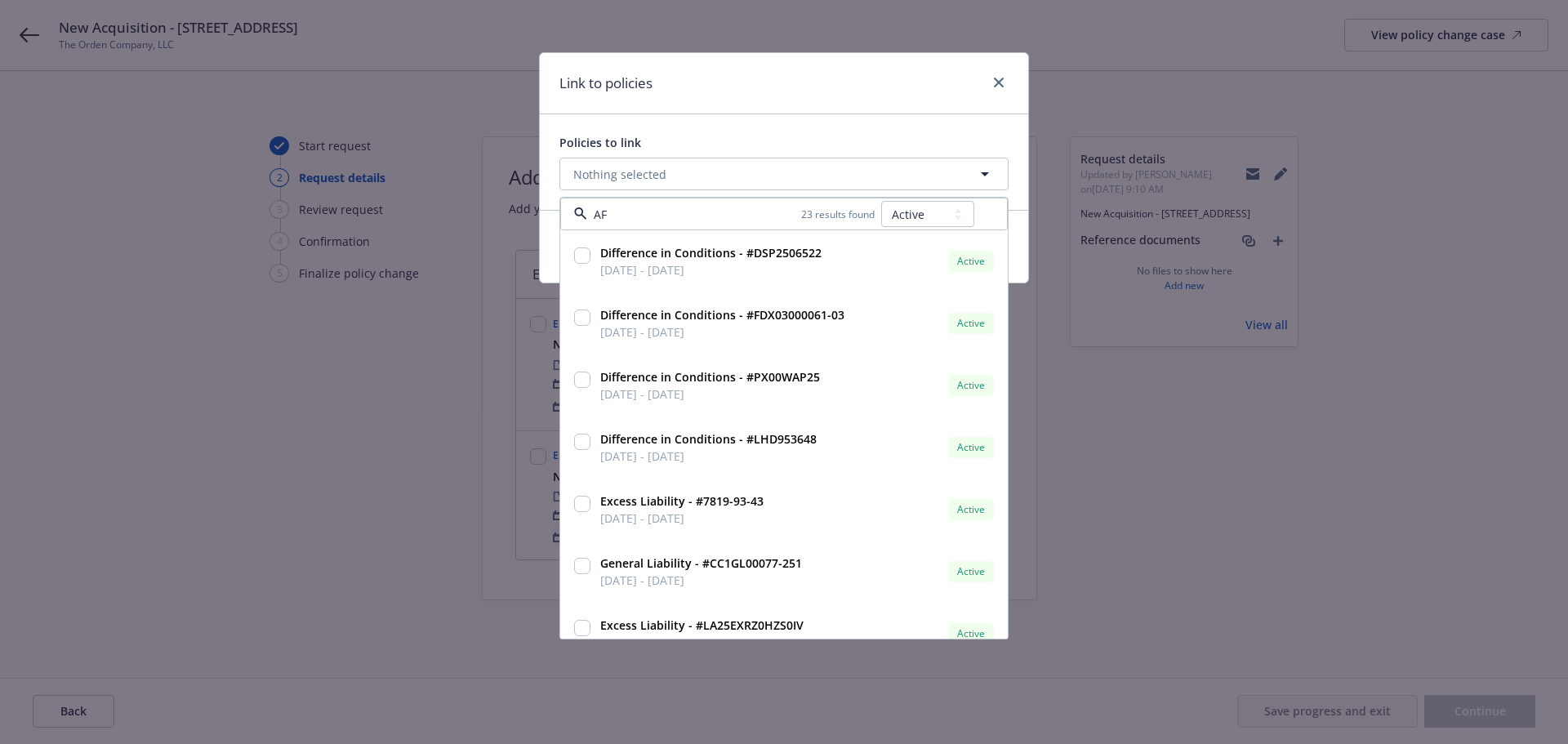
type input "AFM"
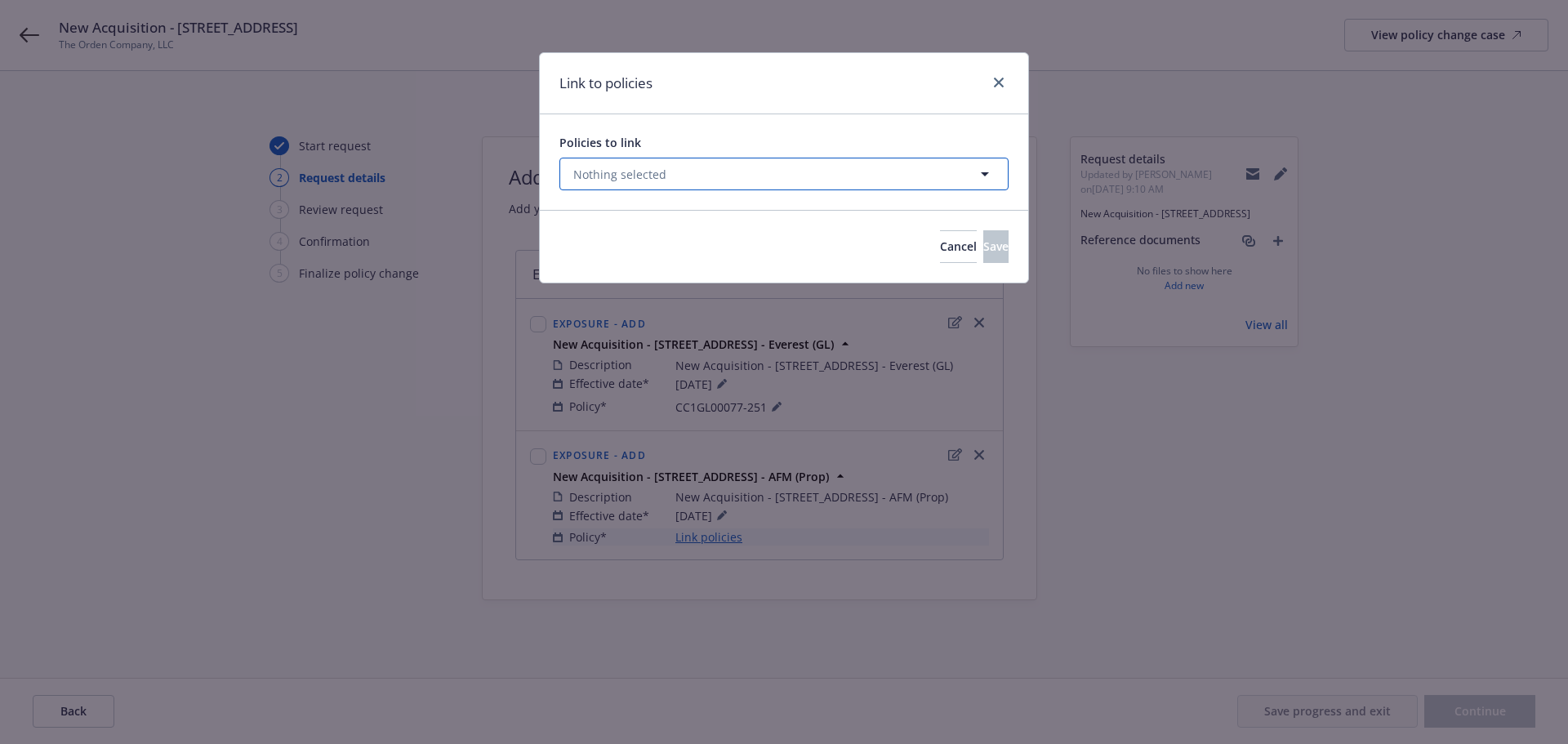
click at [679, 177] on button "Nothing selected" at bounding box center [783, 174] width 449 height 33
select select "ACTIVE"
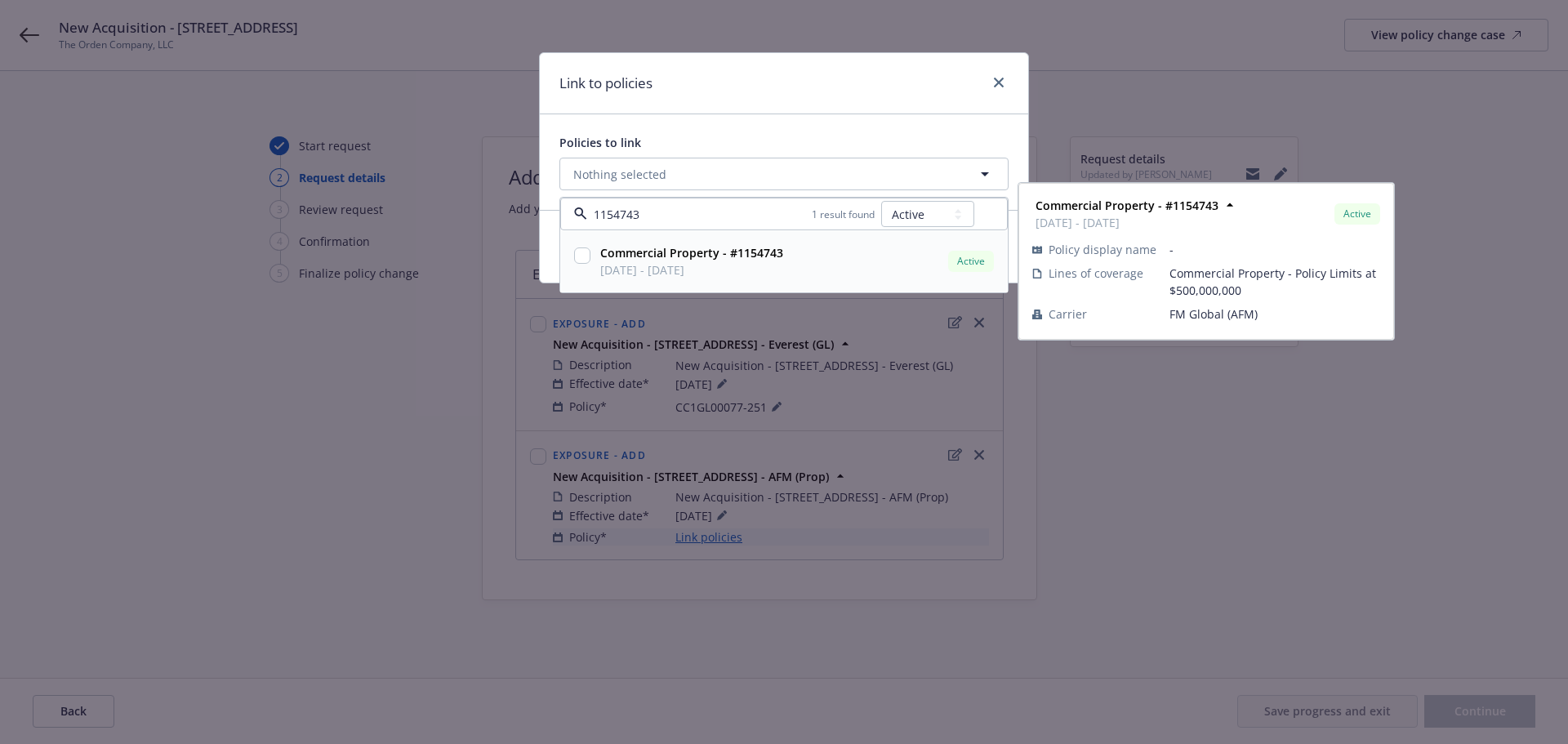
click at [586, 263] on input "checkbox" at bounding box center [582, 256] width 17 height 17
checkbox input "true"
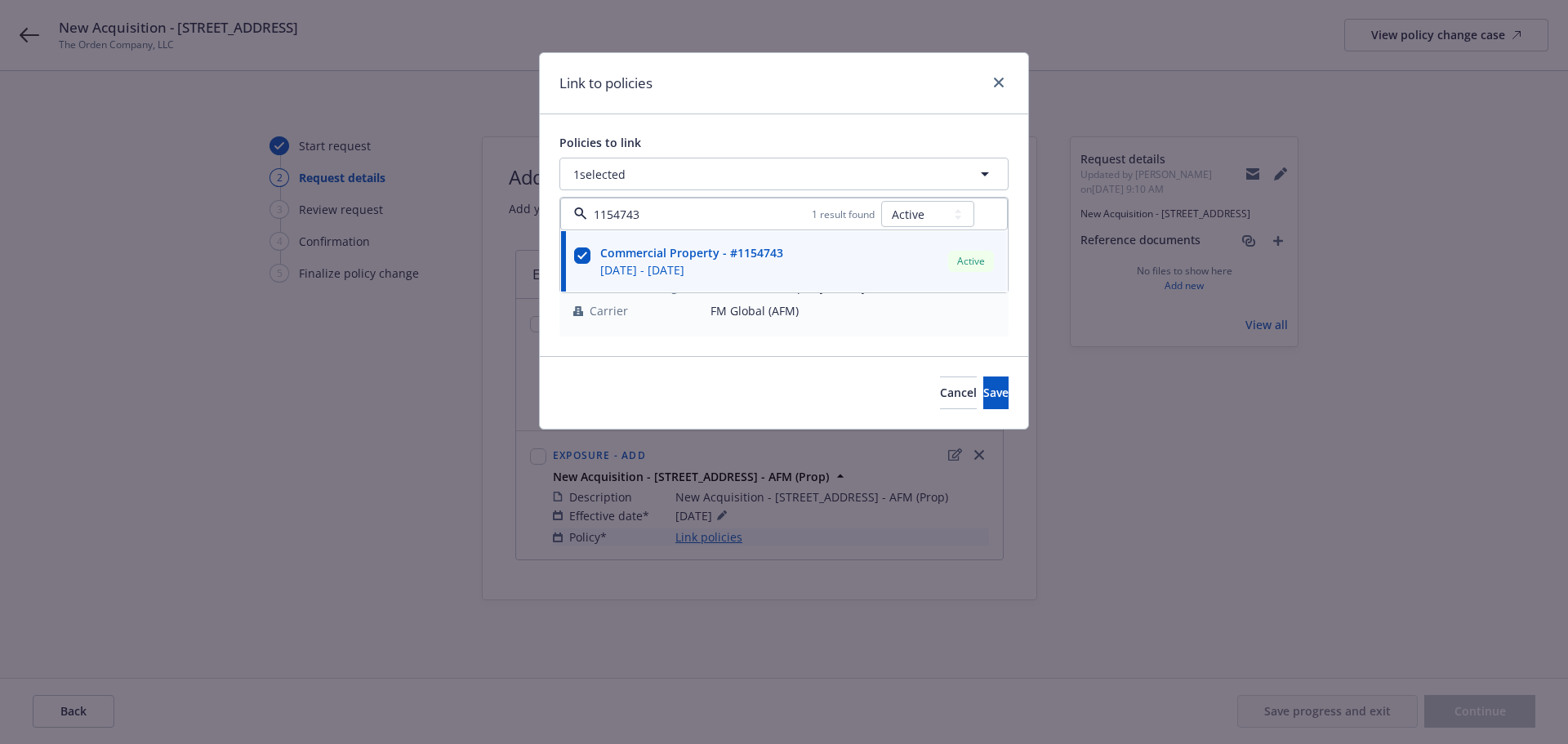
type input "1154743"
click at [877, 145] on div "Policies to link" at bounding box center [783, 142] width 449 height 17
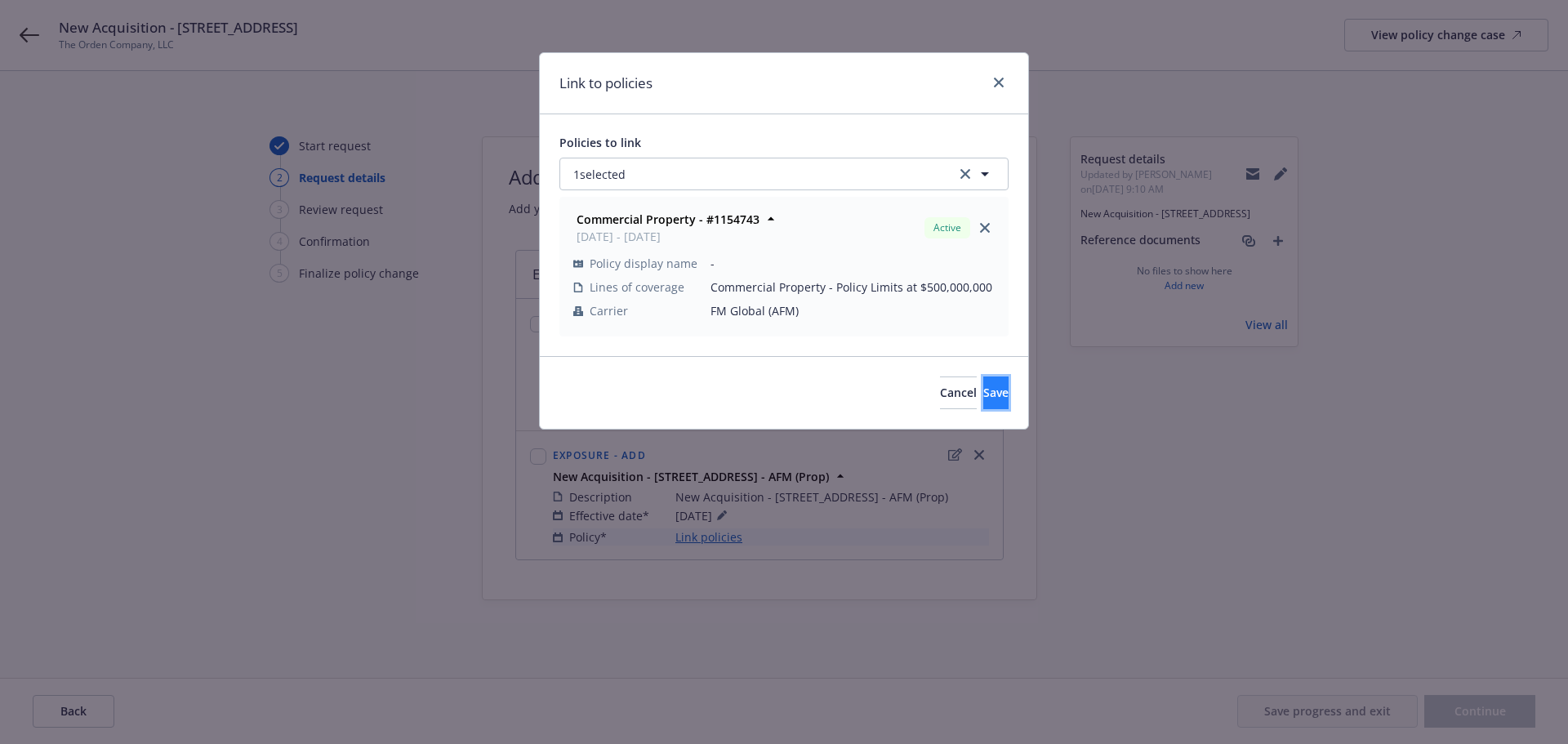
click at [989, 405] on button "Save" at bounding box center [996, 392] width 26 height 33
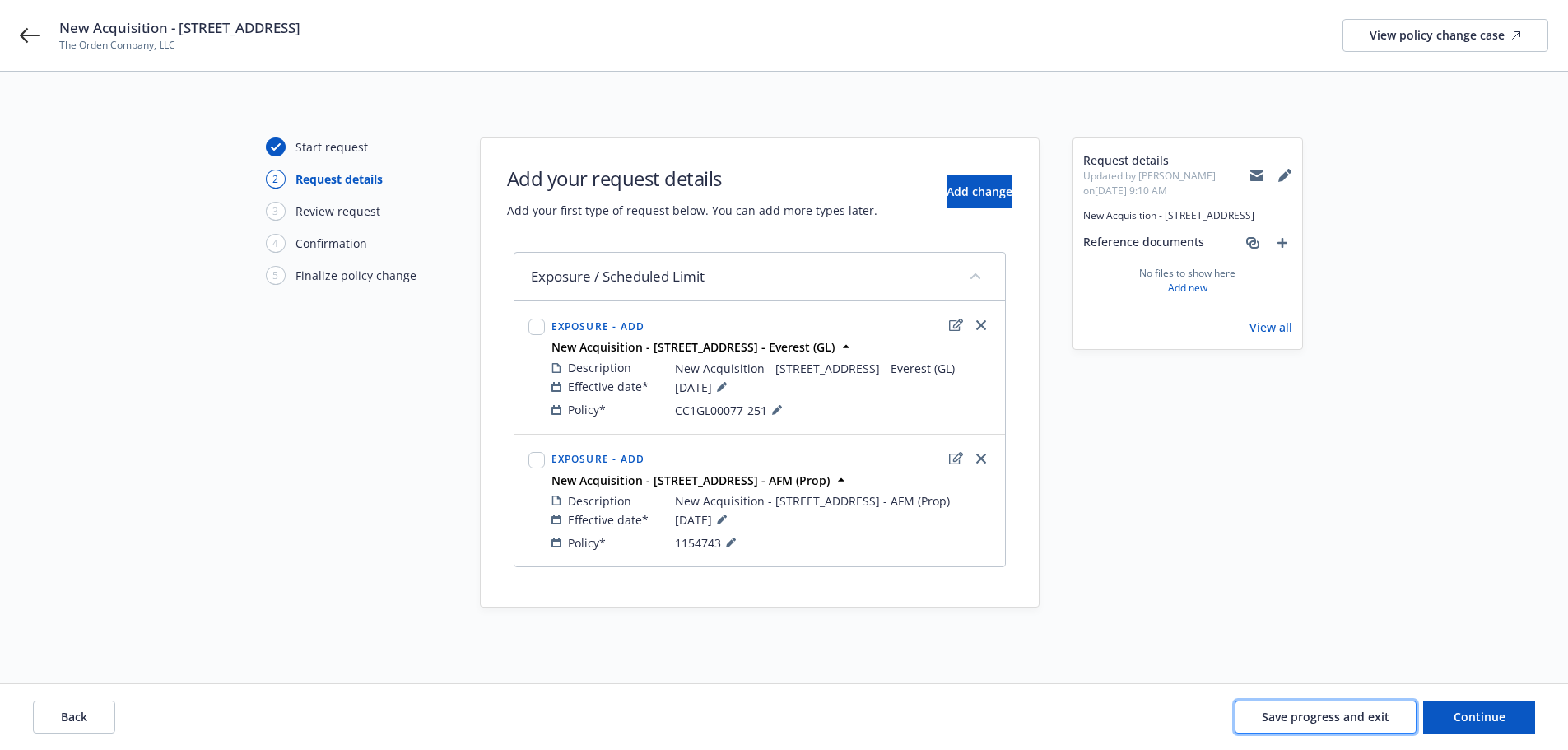
click at [1324, 715] on span "Save progress and exit" at bounding box center [1325, 717] width 128 height 16
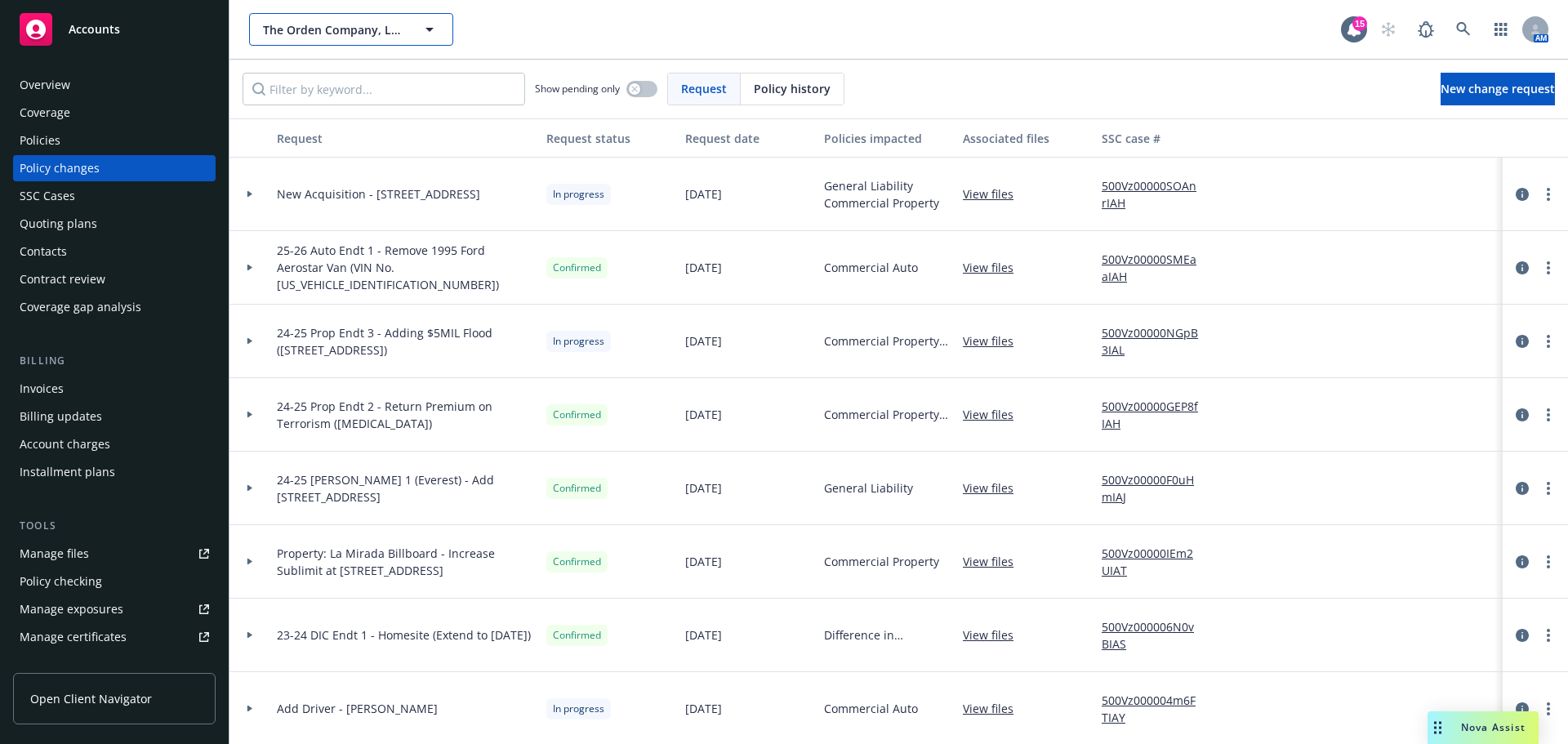
click at [351, 22] on span "The Orden Company, LLC" at bounding box center [333, 29] width 141 height 17
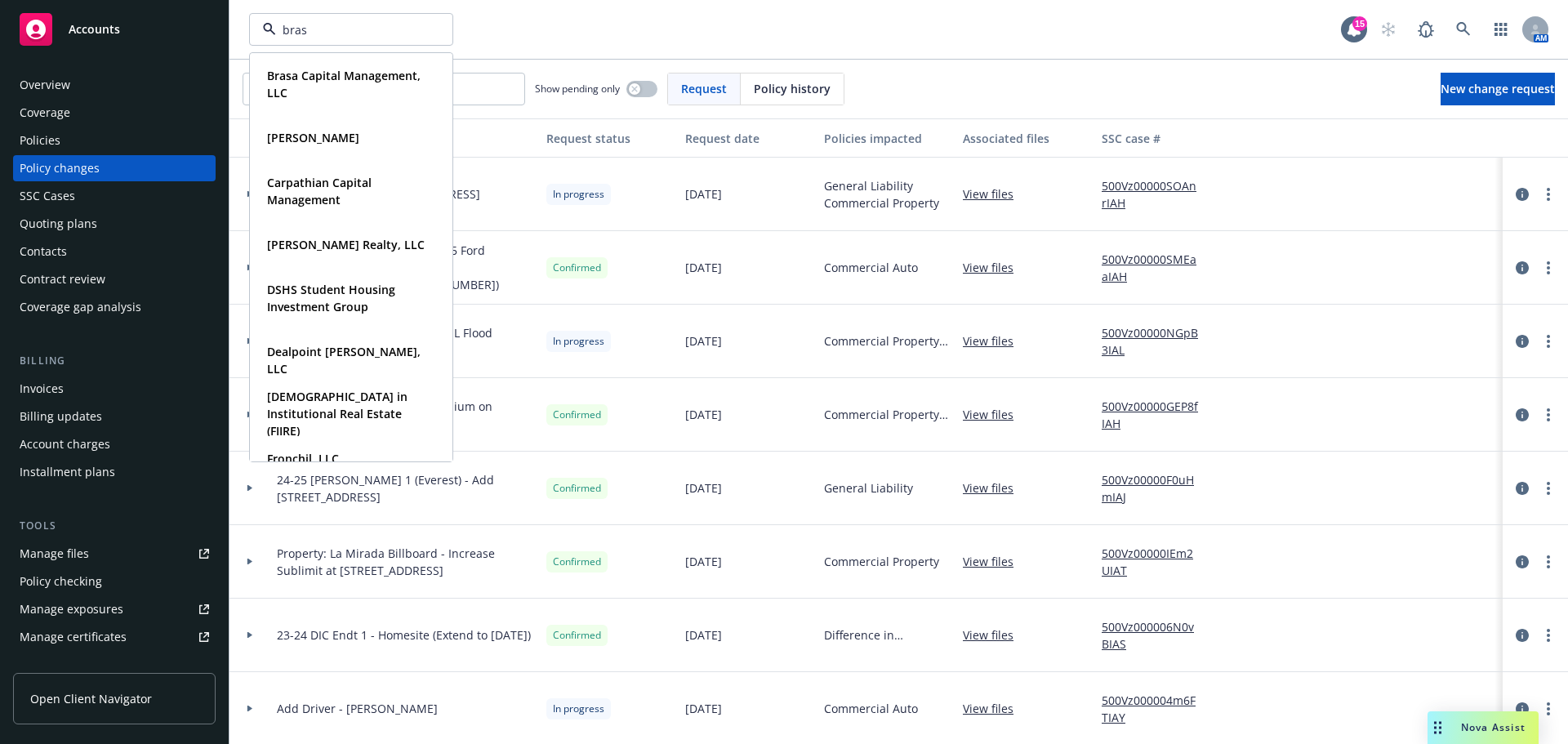
type input "brasa"
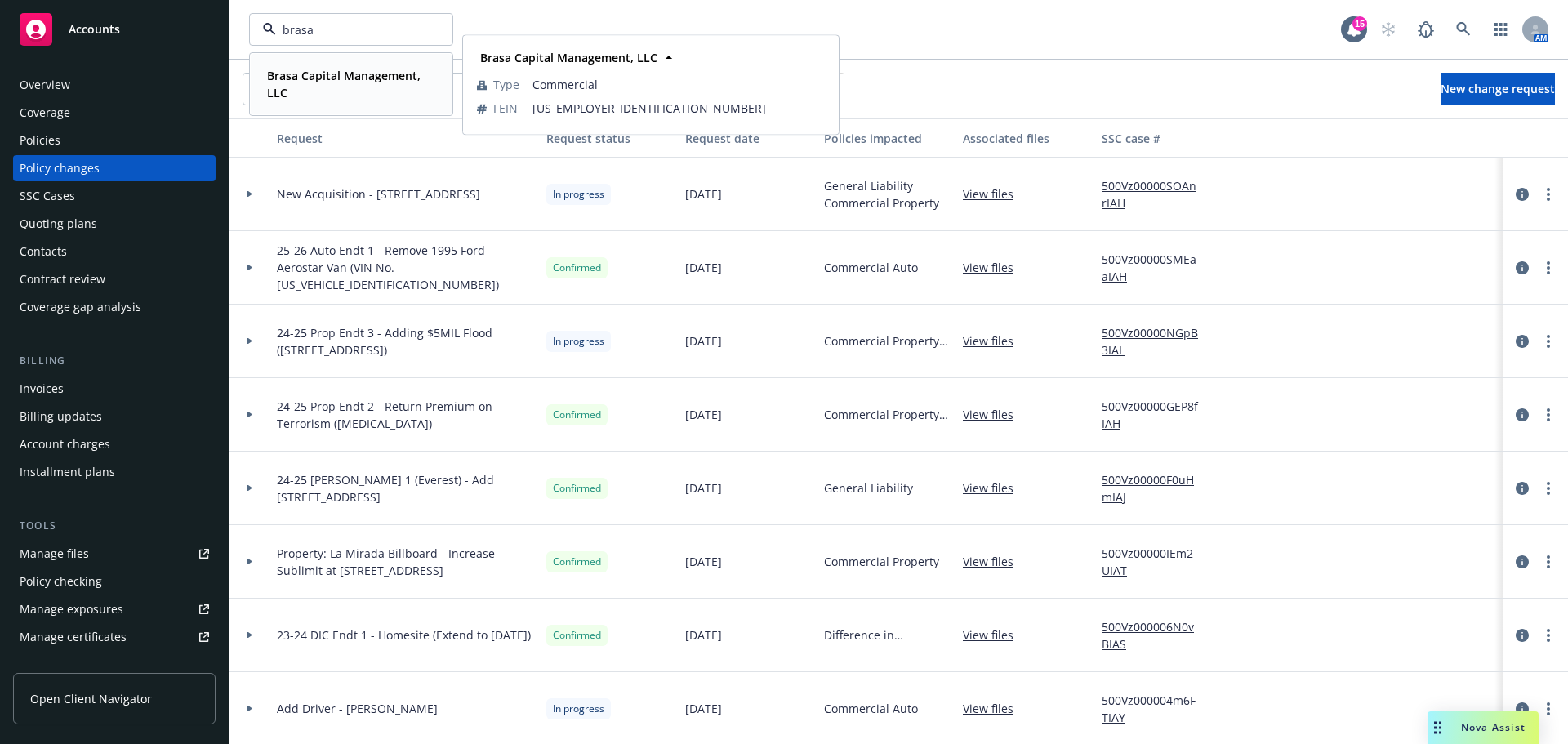
click at [328, 64] on div "Brasa Capital Management, LLC" at bounding box center [347, 84] width 175 height 41
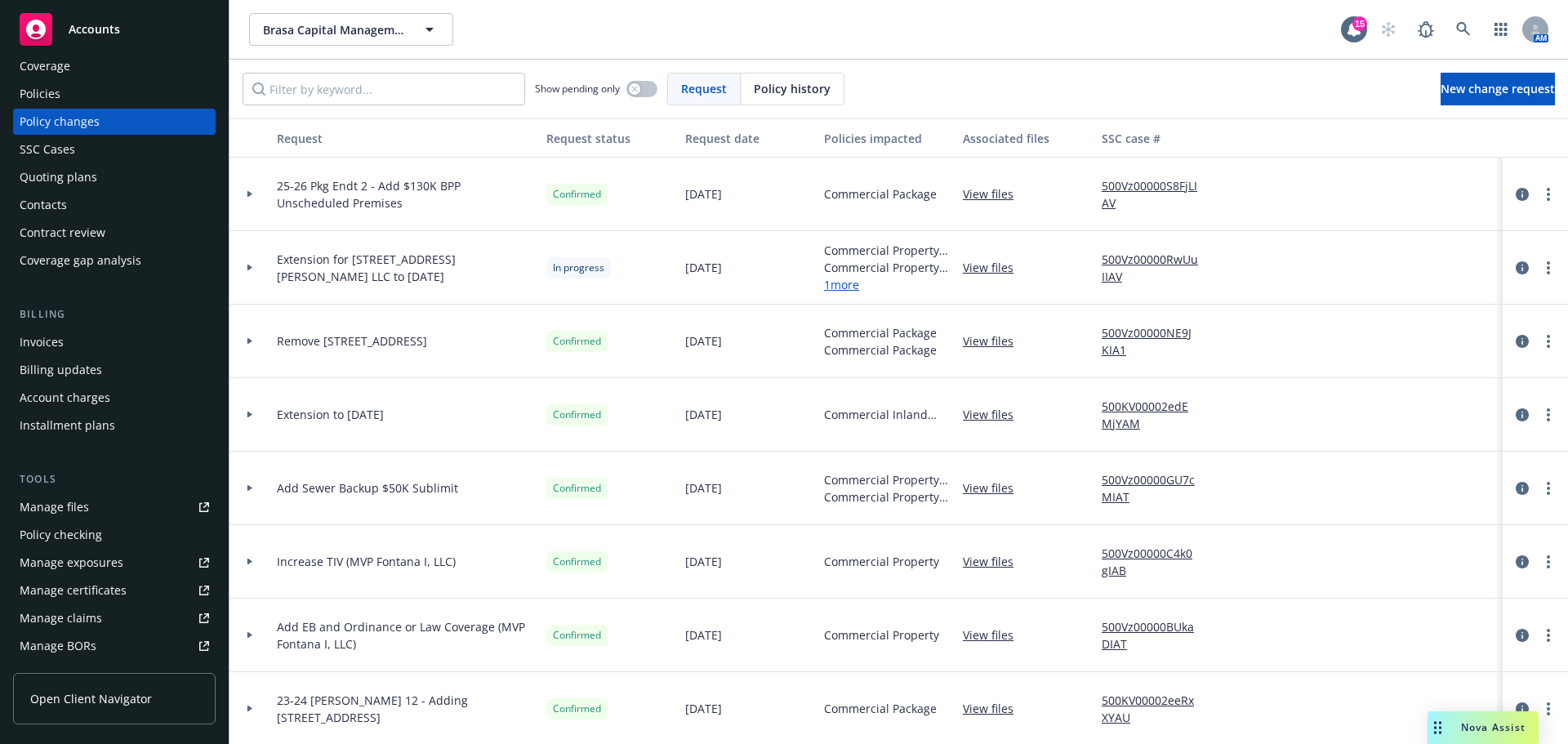
scroll to position [82, 0]
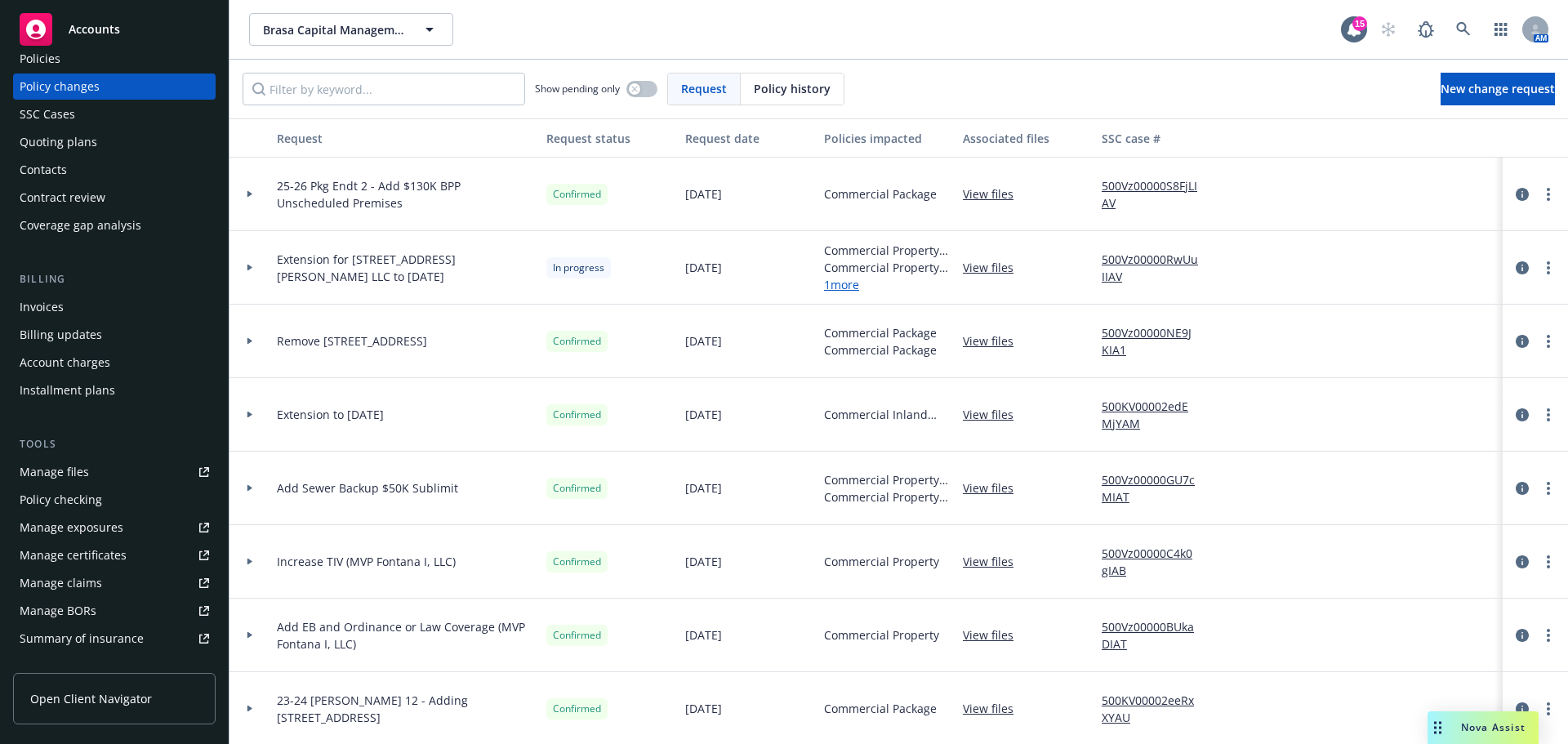
click at [81, 552] on div "Manage certificates" at bounding box center [72, 555] width 107 height 26
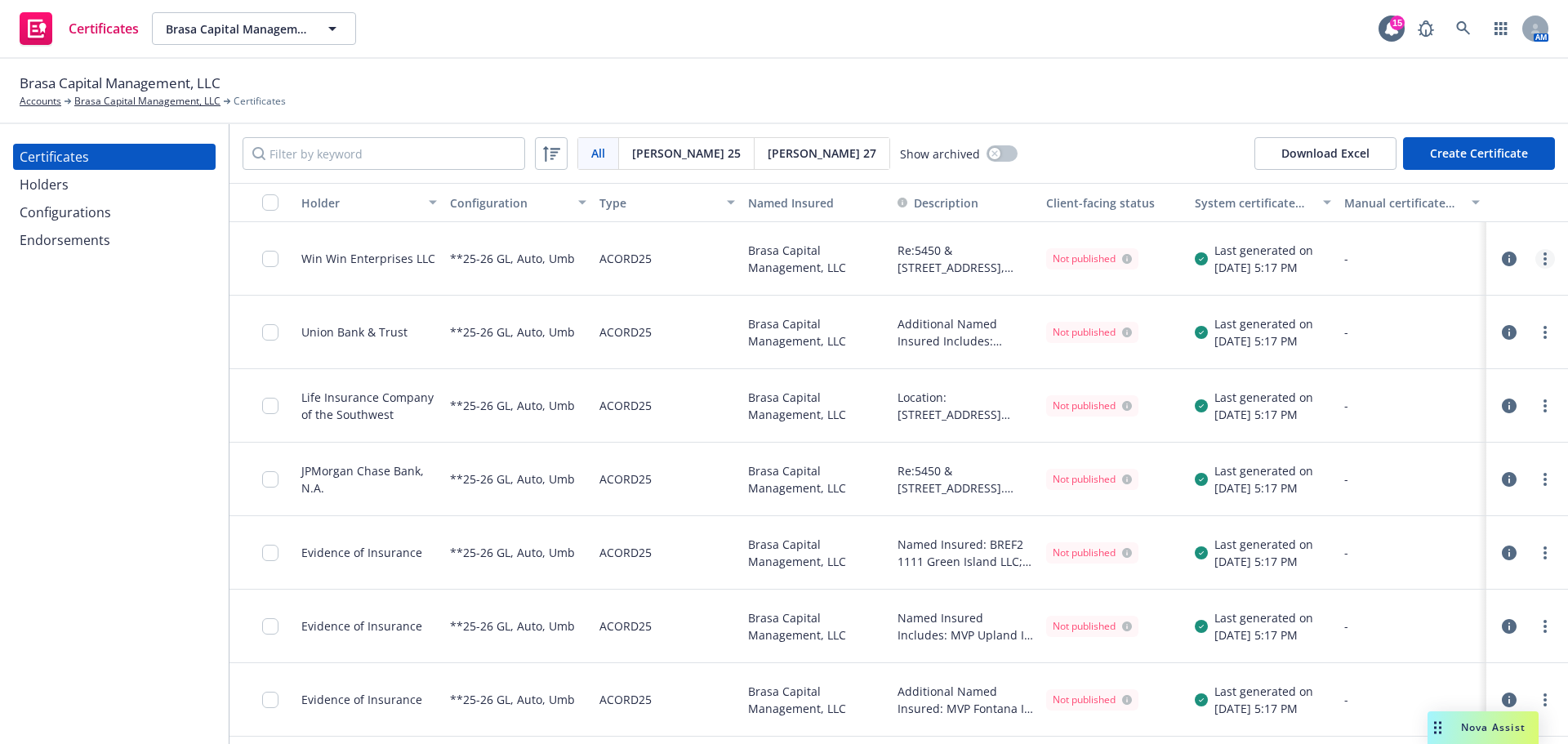
click at [1544, 259] on icon "more" at bounding box center [1546, 258] width 4 height 13
click at [1130, 110] on div "Brasa Capital Management, LLC Accounts Brasa Capital Management, LLC Certificat…" at bounding box center [784, 92] width 1568 height 65
click at [1502, 261] on icon "button" at bounding box center [1509, 258] width 15 height 15
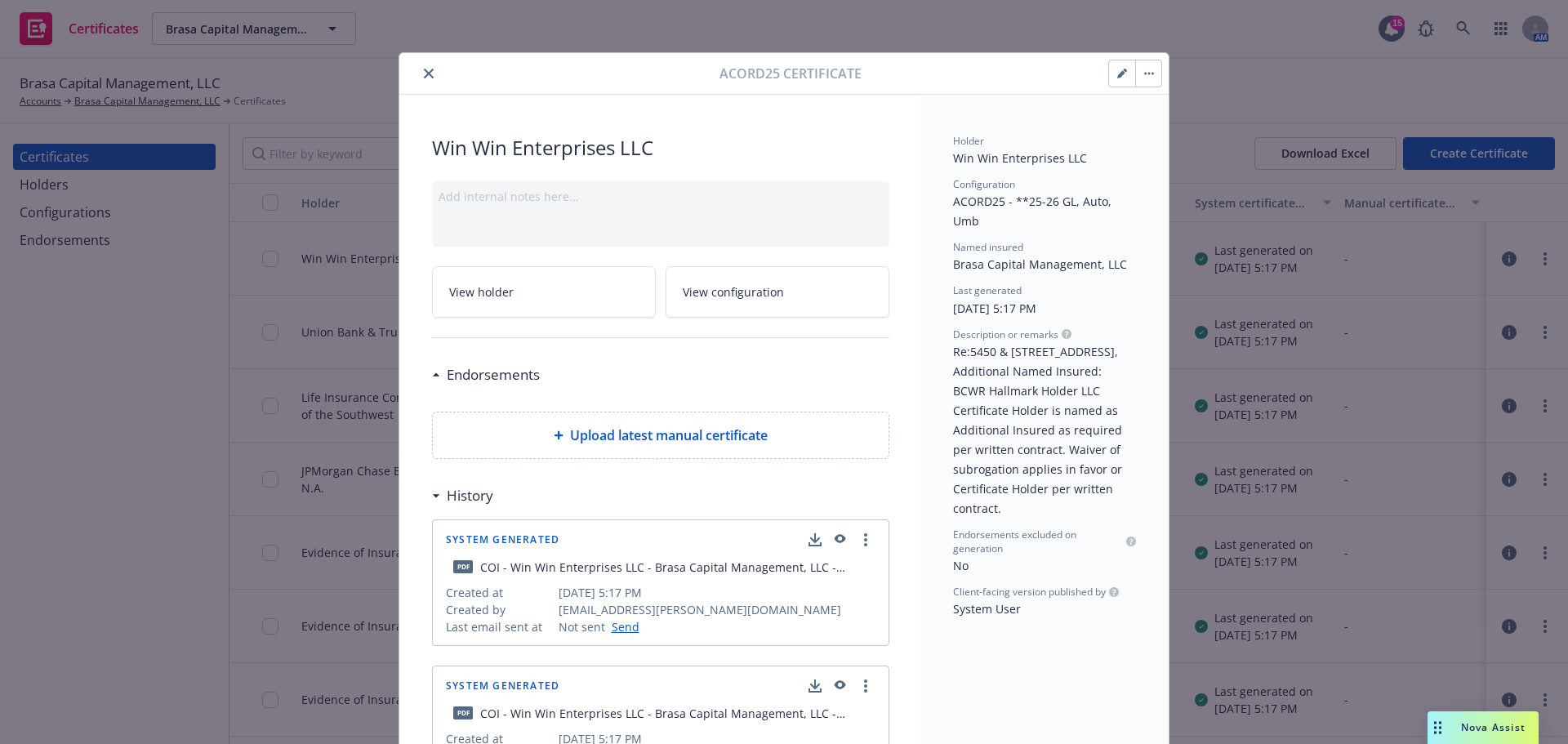
click at [421, 78] on button "close" at bounding box center [429, 73] width 19 height 19
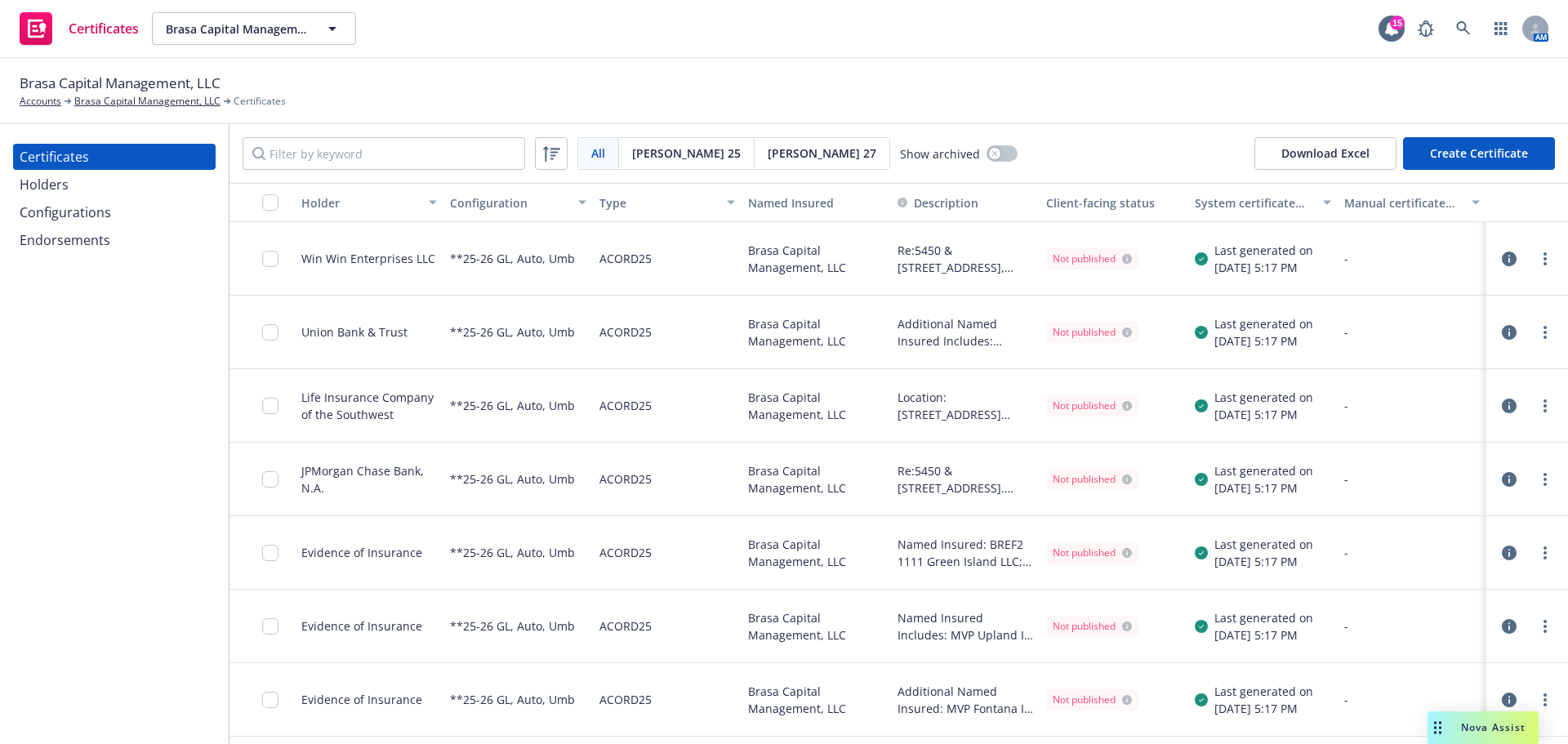
click at [111, 192] on div "Holders" at bounding box center [114, 185] width 190 height 26
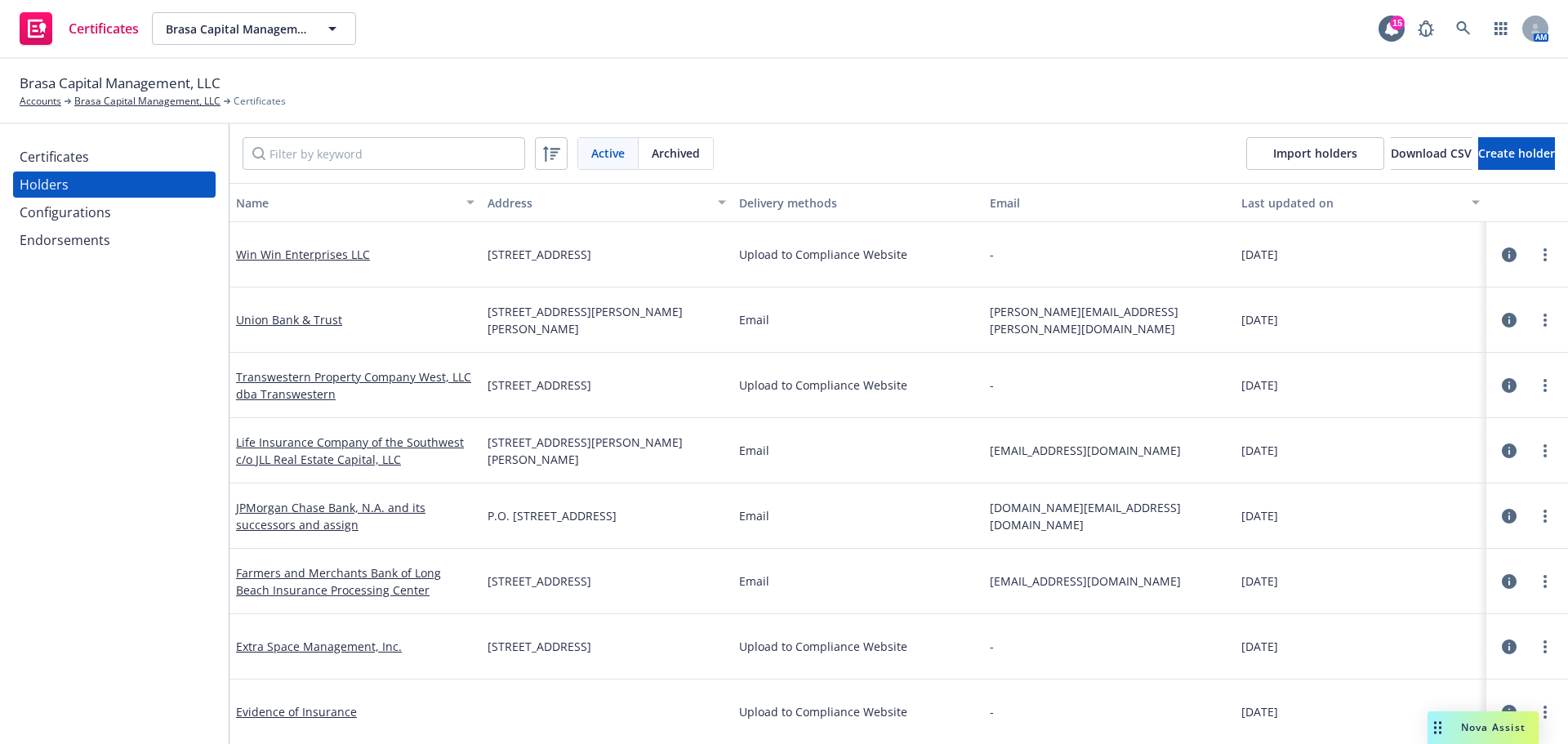
click at [125, 153] on div "Certificates" at bounding box center [114, 157] width 190 height 26
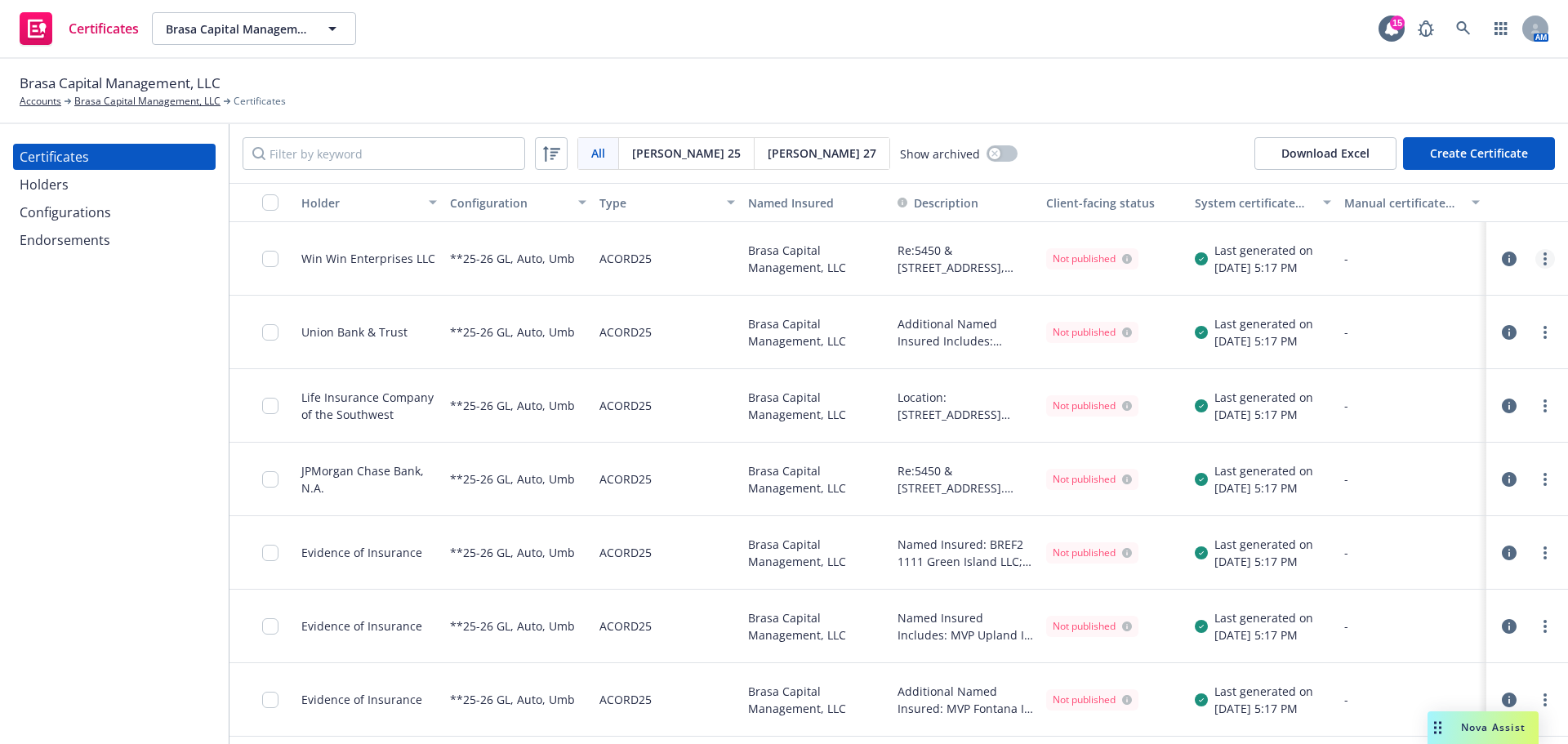
click at [1544, 264] on circle "more" at bounding box center [1546, 264] width 4 height 4
click at [1501, 228] on div at bounding box center [1527, 258] width 82 height 73
click at [1502, 259] on icon "button" at bounding box center [1509, 258] width 15 height 15
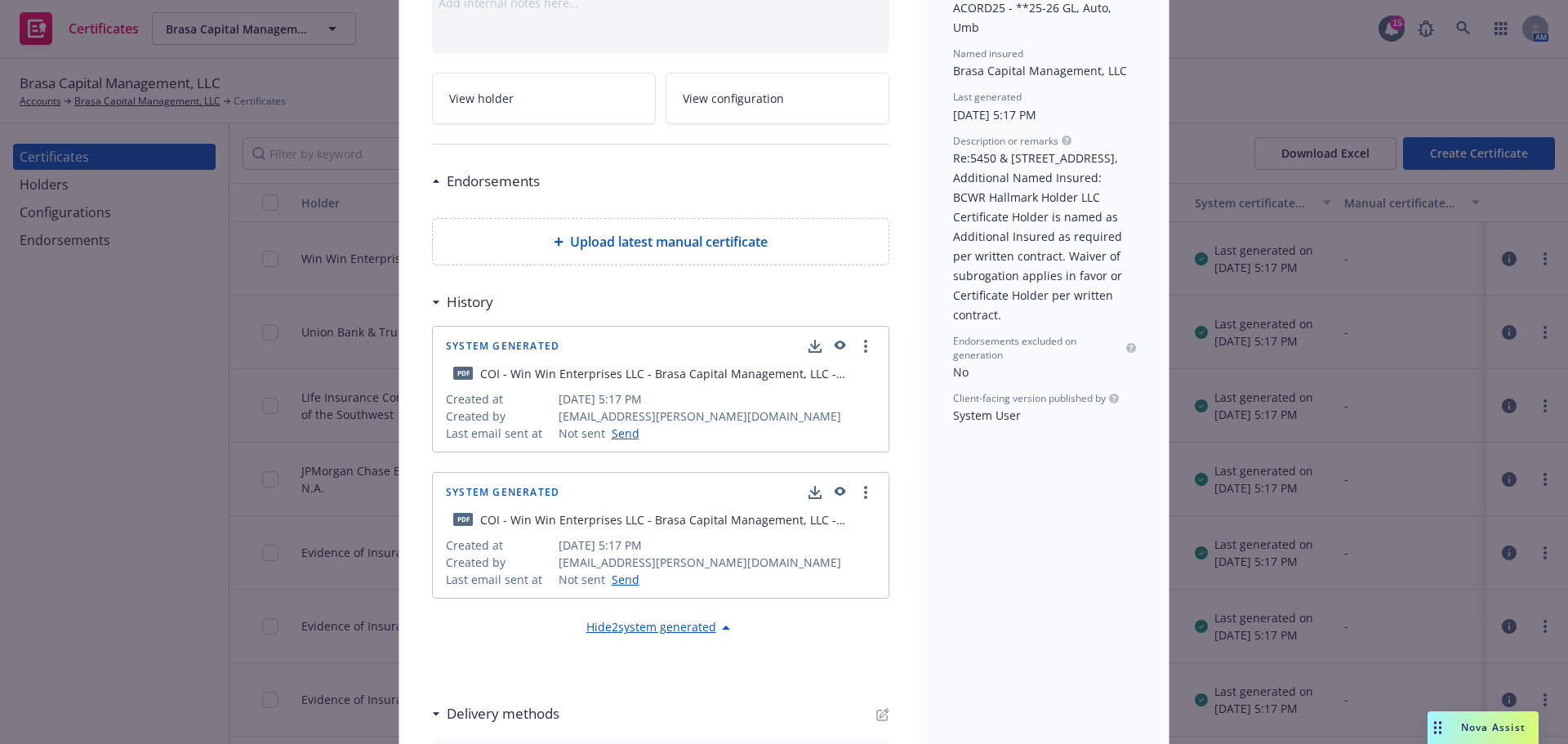
scroll to position [324, 0]
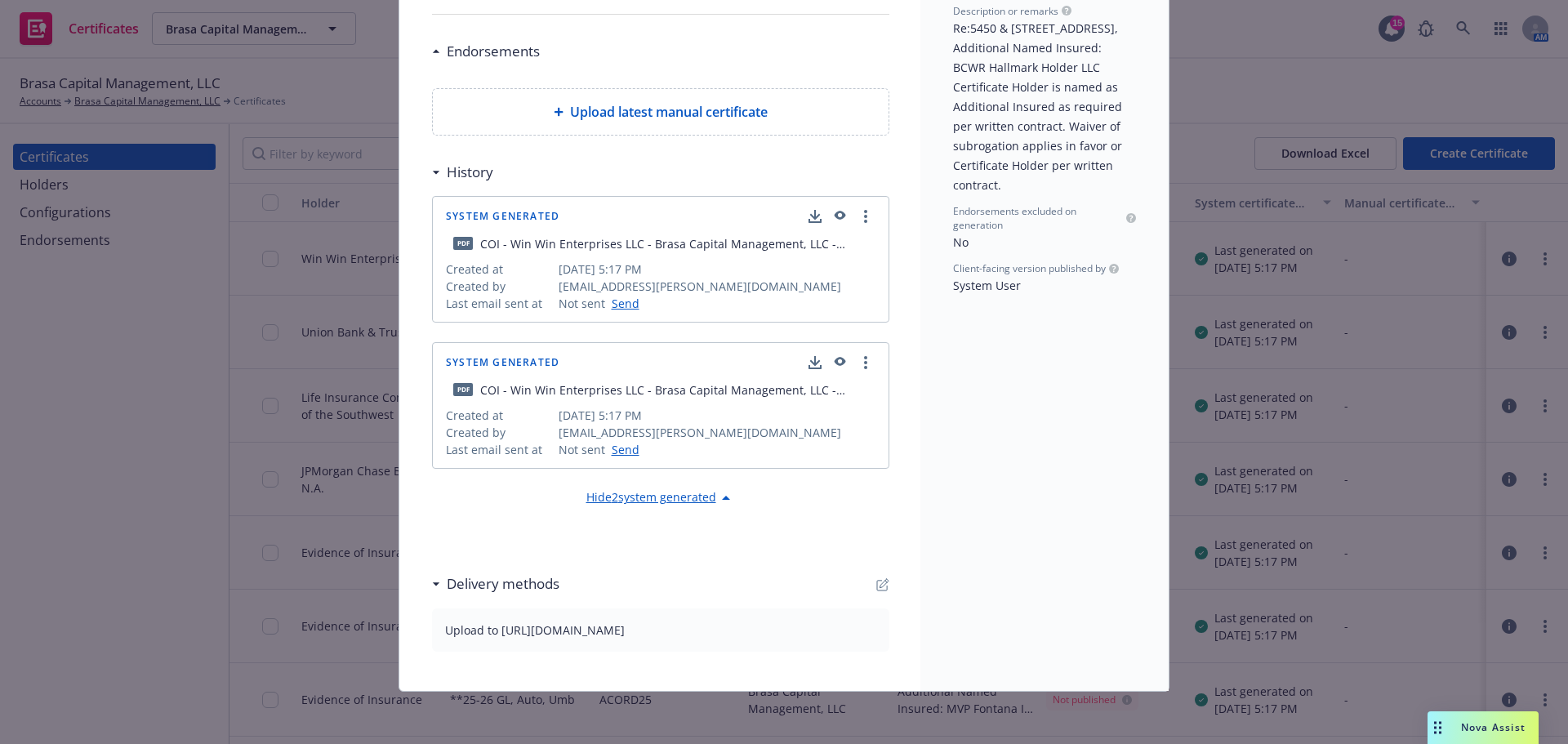
click at [837, 212] on icon "button" at bounding box center [839, 216] width 15 height 11
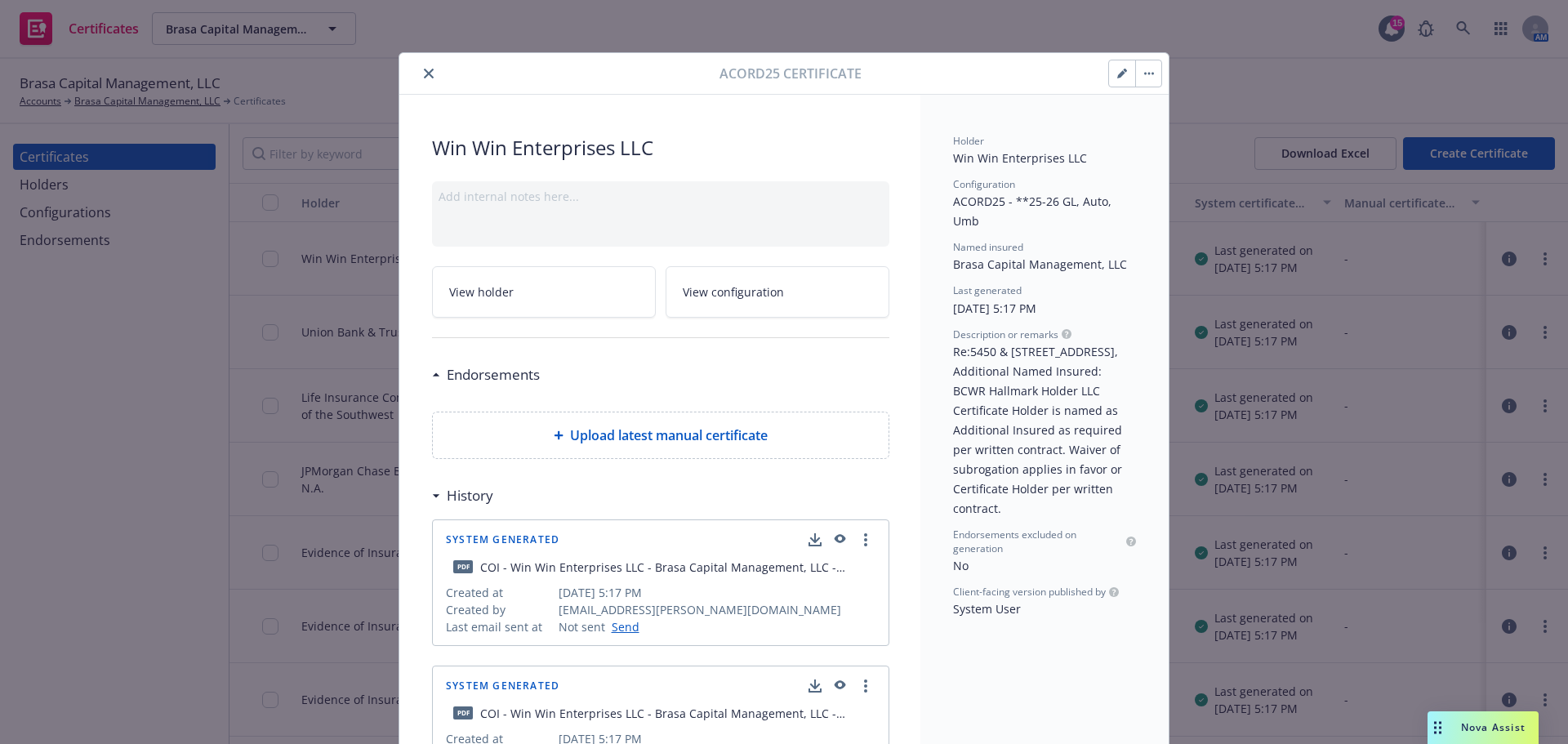
click at [421, 68] on button "close" at bounding box center [429, 73] width 19 height 19
